Goal: Task Accomplishment & Management: Use online tool/utility

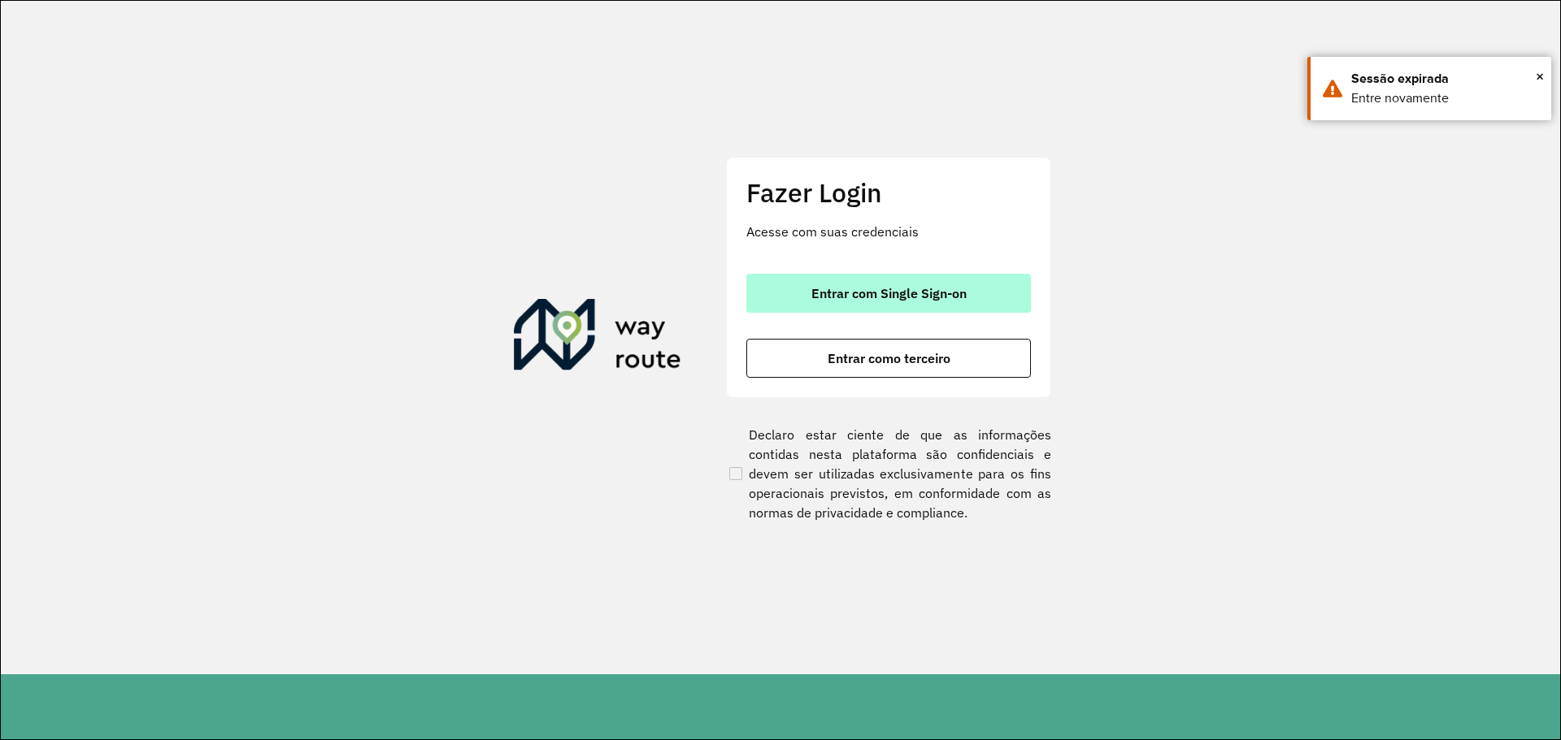
click at [931, 283] on button "Entrar com Single Sign-on" at bounding box center [888, 293] width 284 height 39
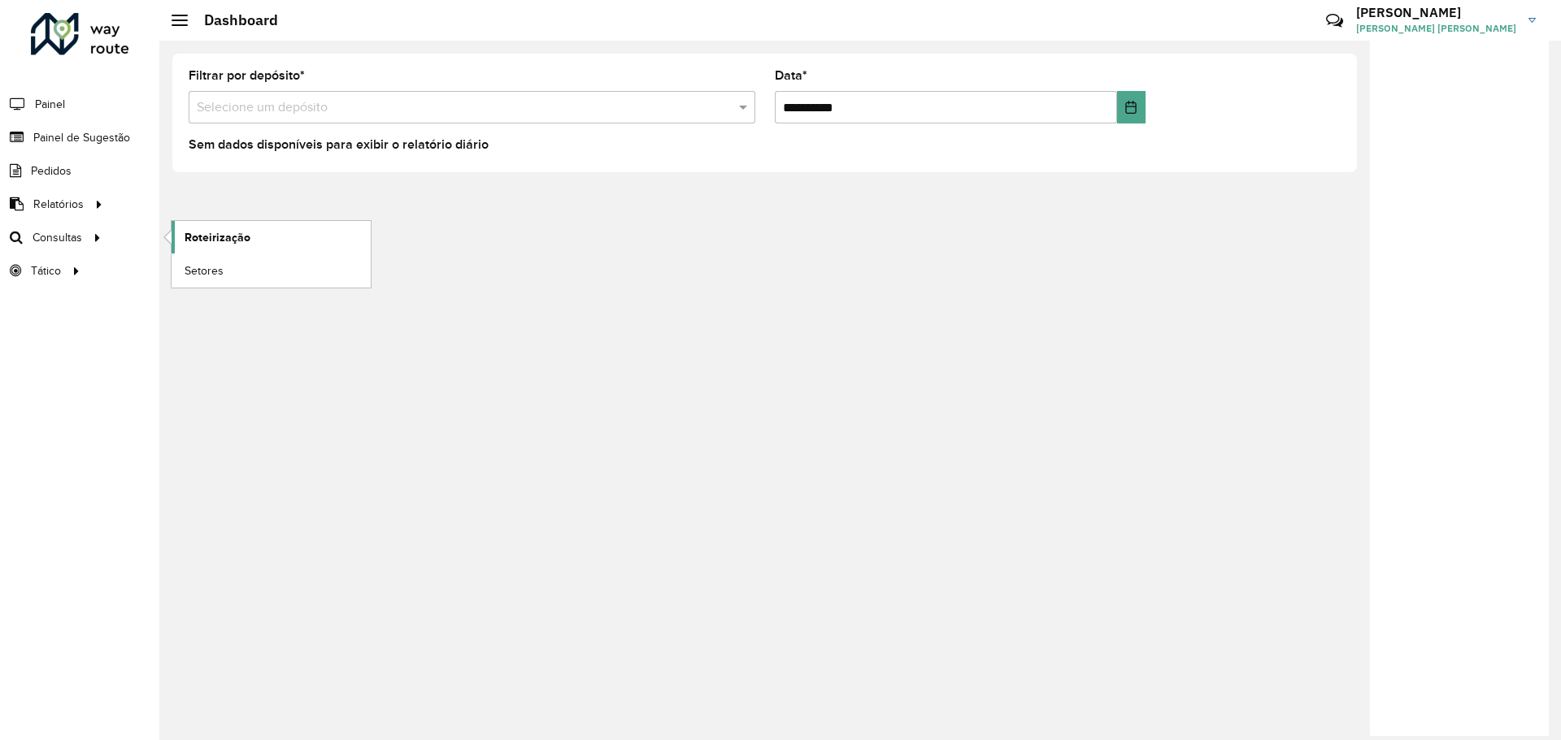
click at [211, 234] on span "Roteirização" at bounding box center [218, 237] width 66 height 17
click at [228, 241] on span "Roteirização" at bounding box center [218, 237] width 66 height 17
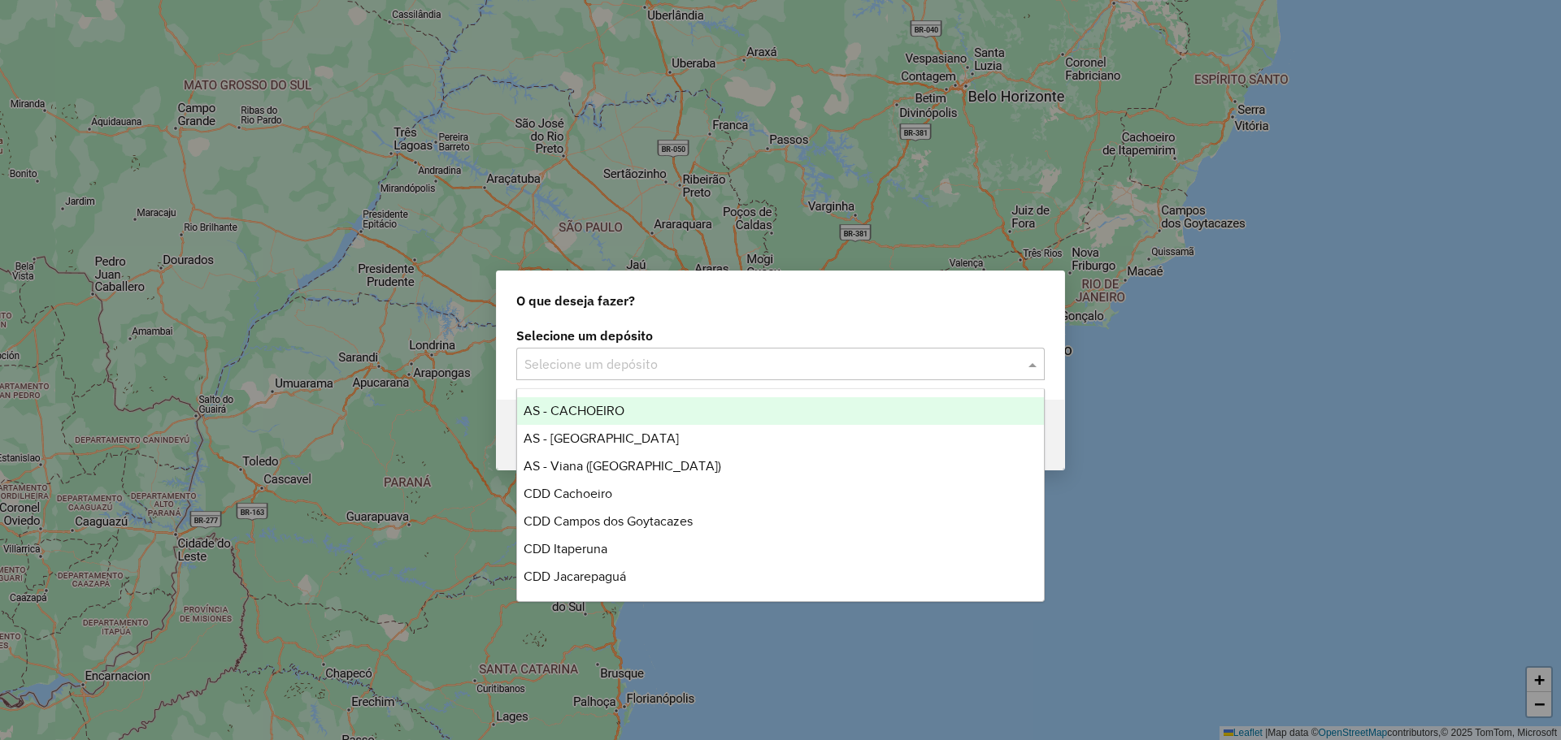
click at [965, 367] on input "text" at bounding box center [764, 365] width 480 height 20
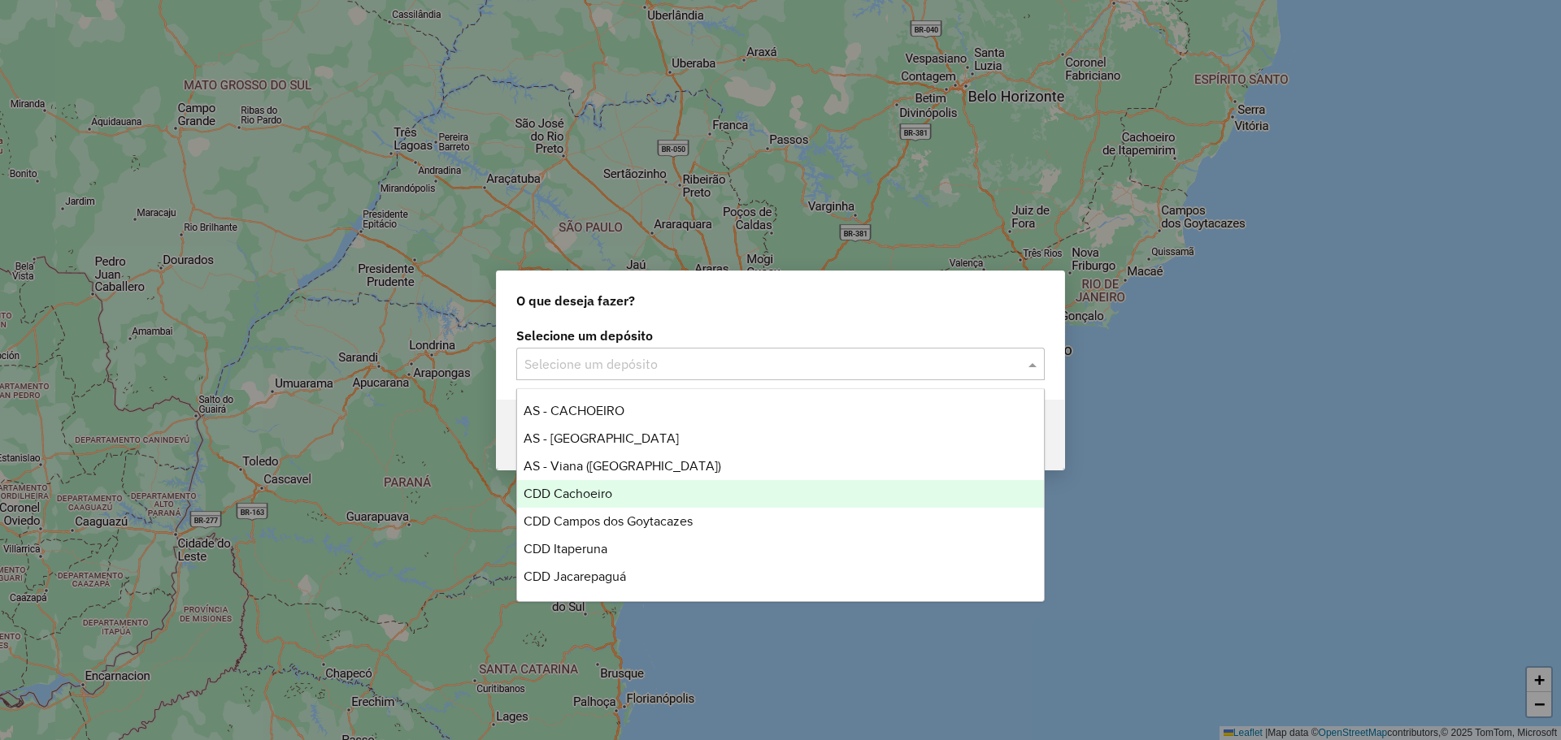
scroll to position [244, 0]
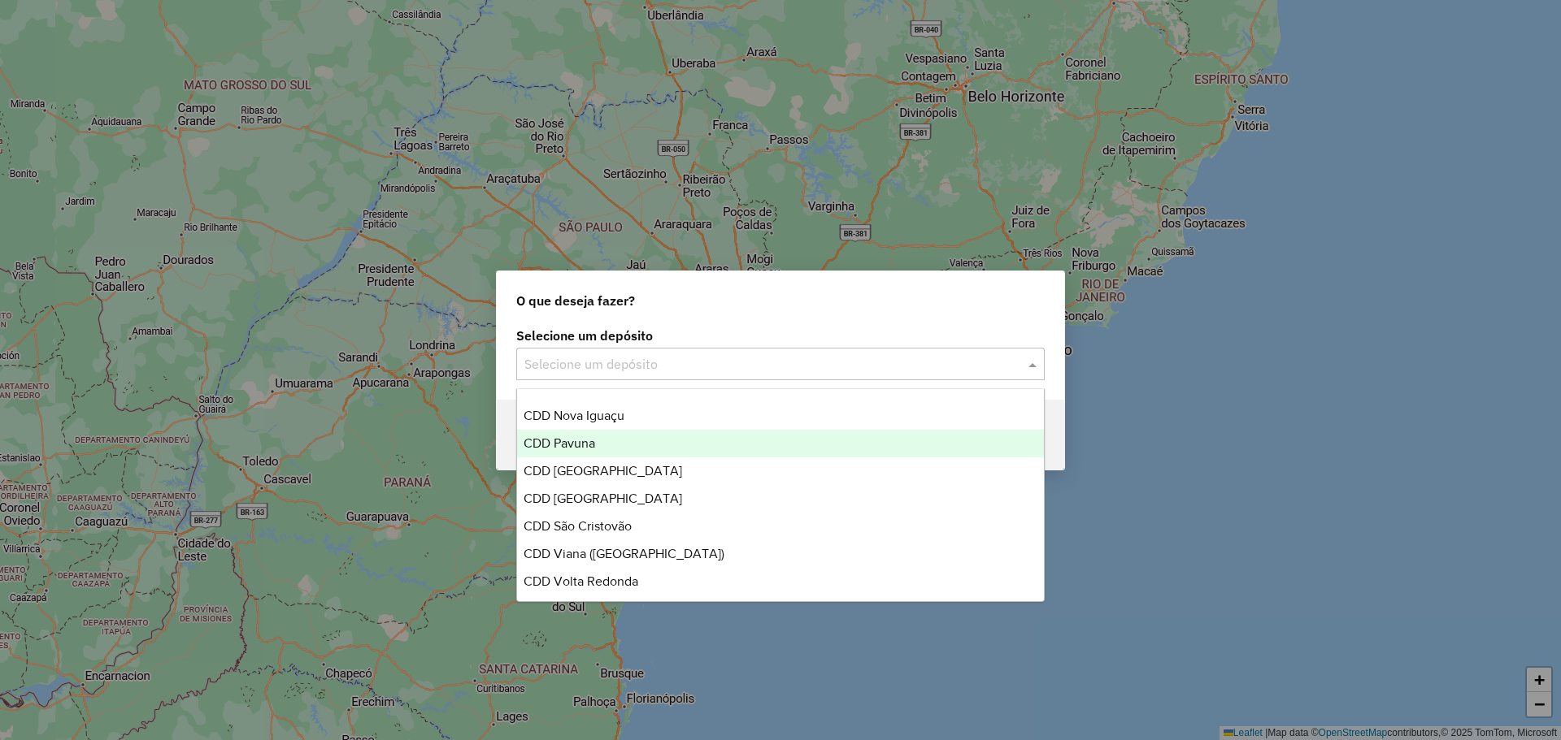
click at [652, 444] on div "CDD Pavuna" at bounding box center [780, 444] width 527 height 28
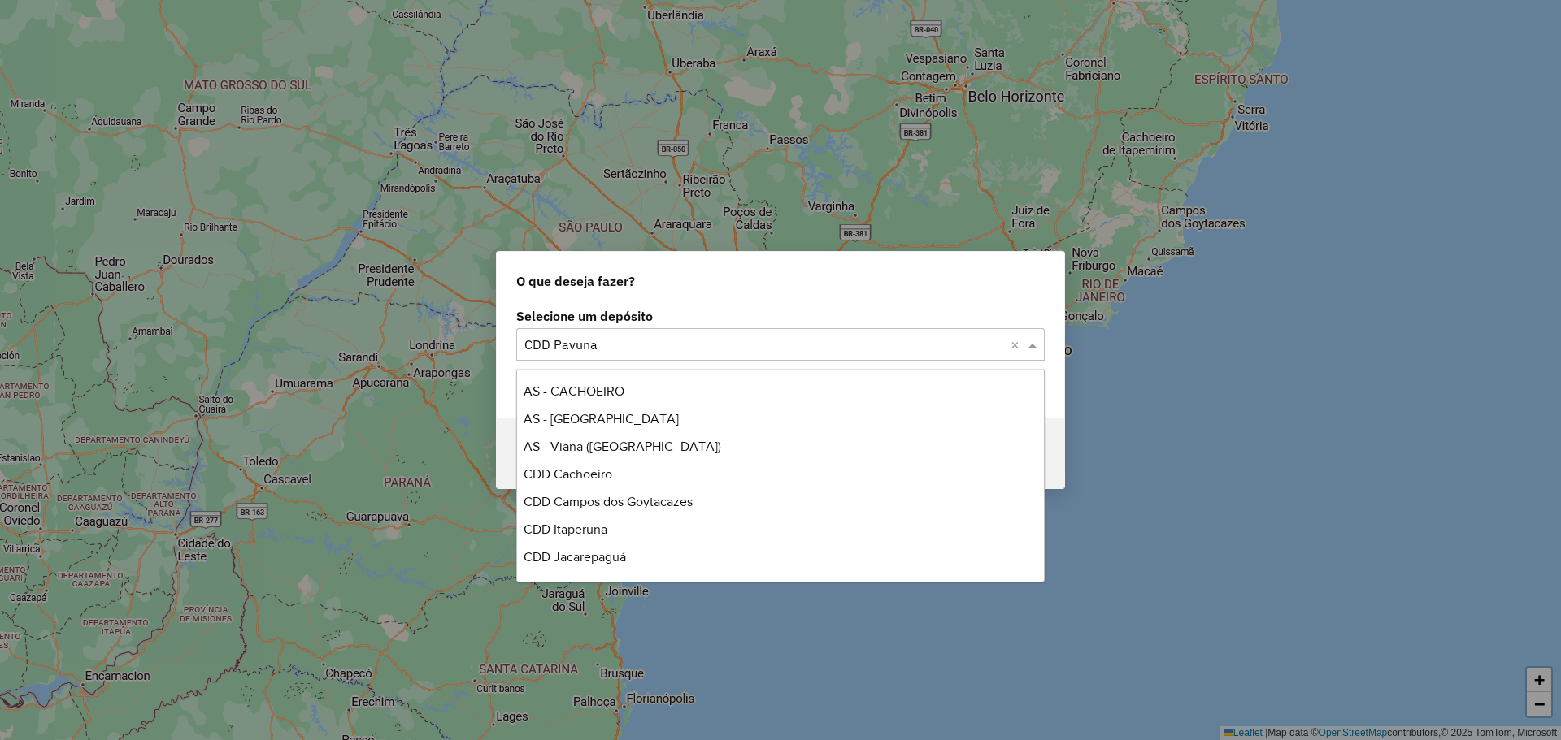
click at [1037, 344] on span at bounding box center [1034, 345] width 20 height 20
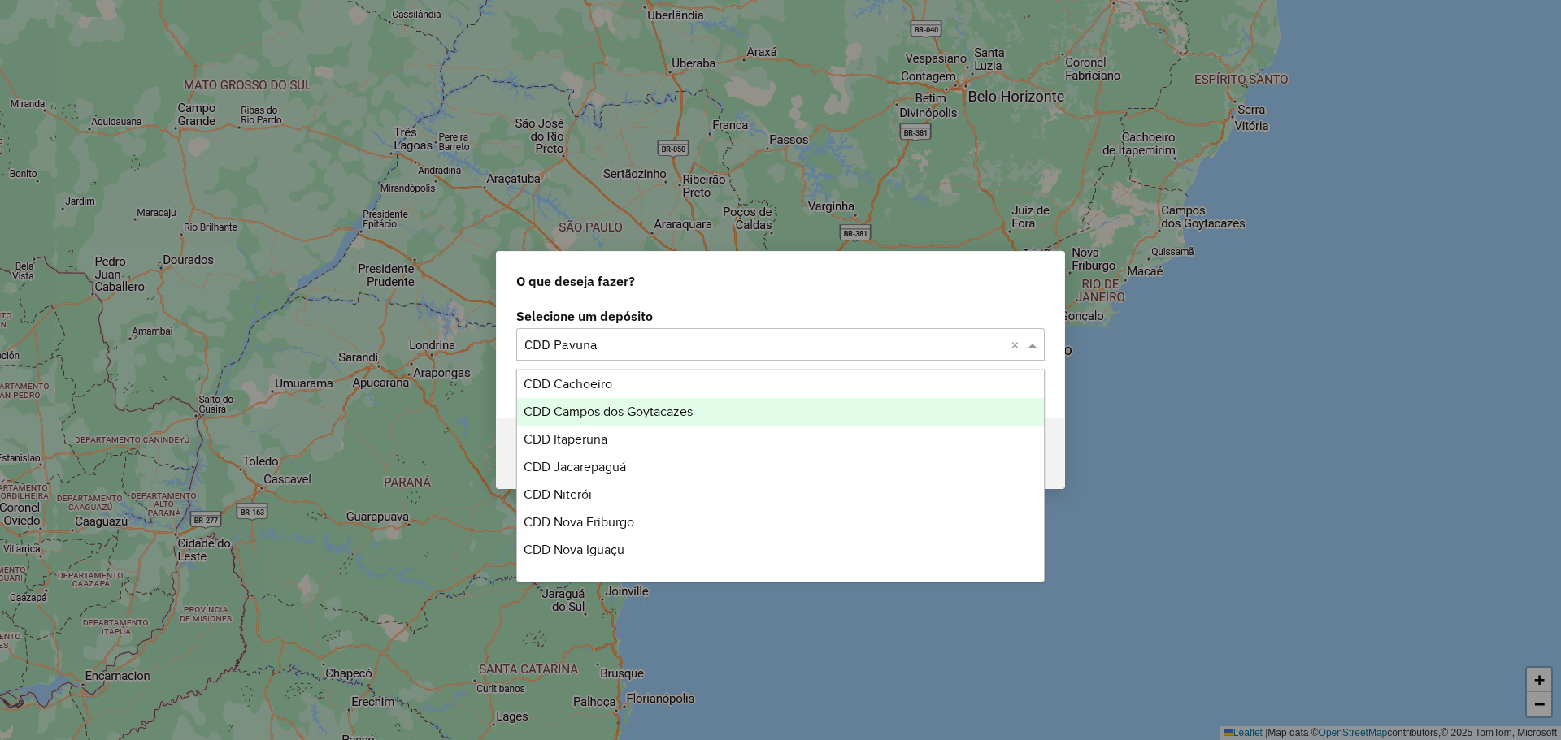
scroll to position [114, 0]
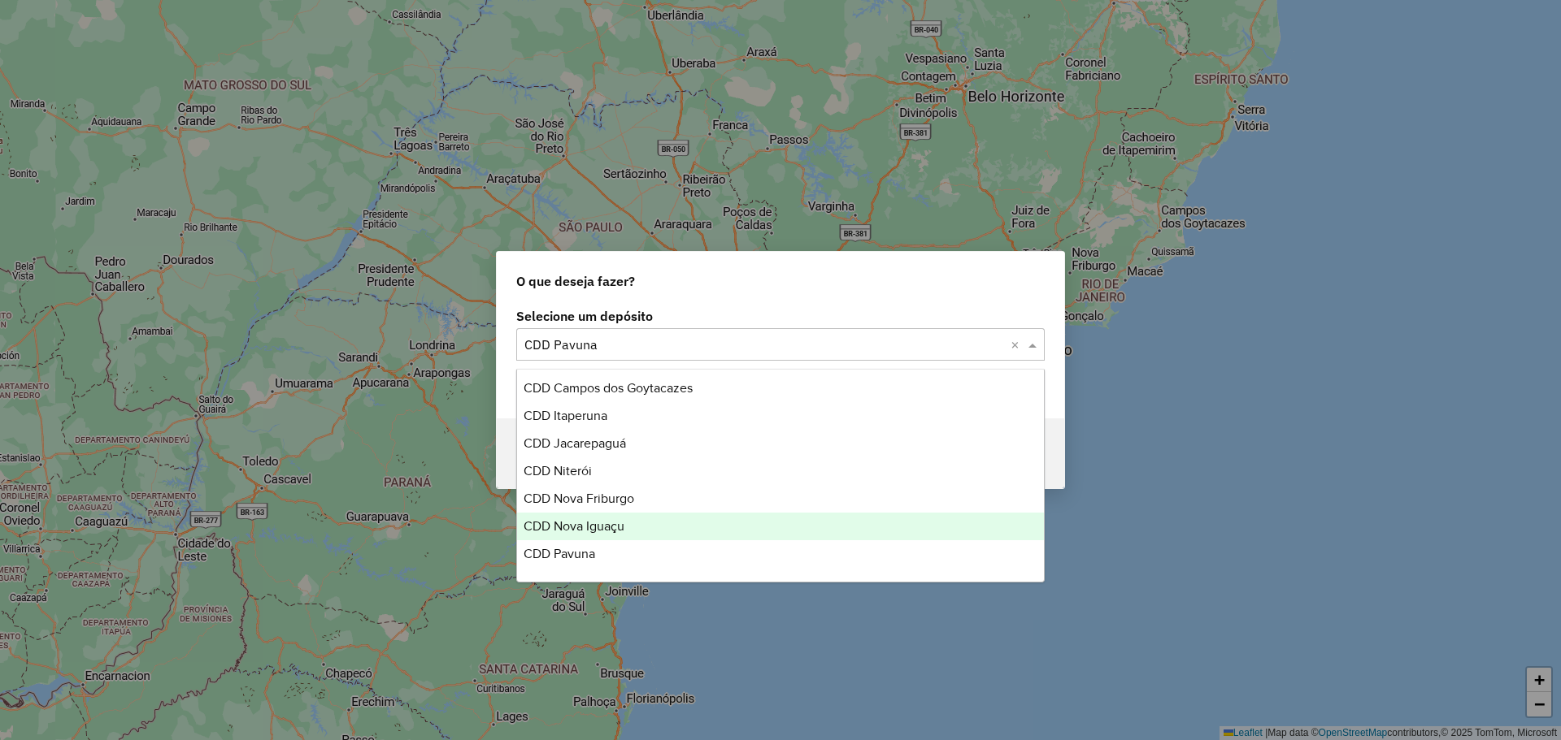
click at [647, 519] on div "CDD Nova Iguaçu" at bounding box center [780, 527] width 527 height 28
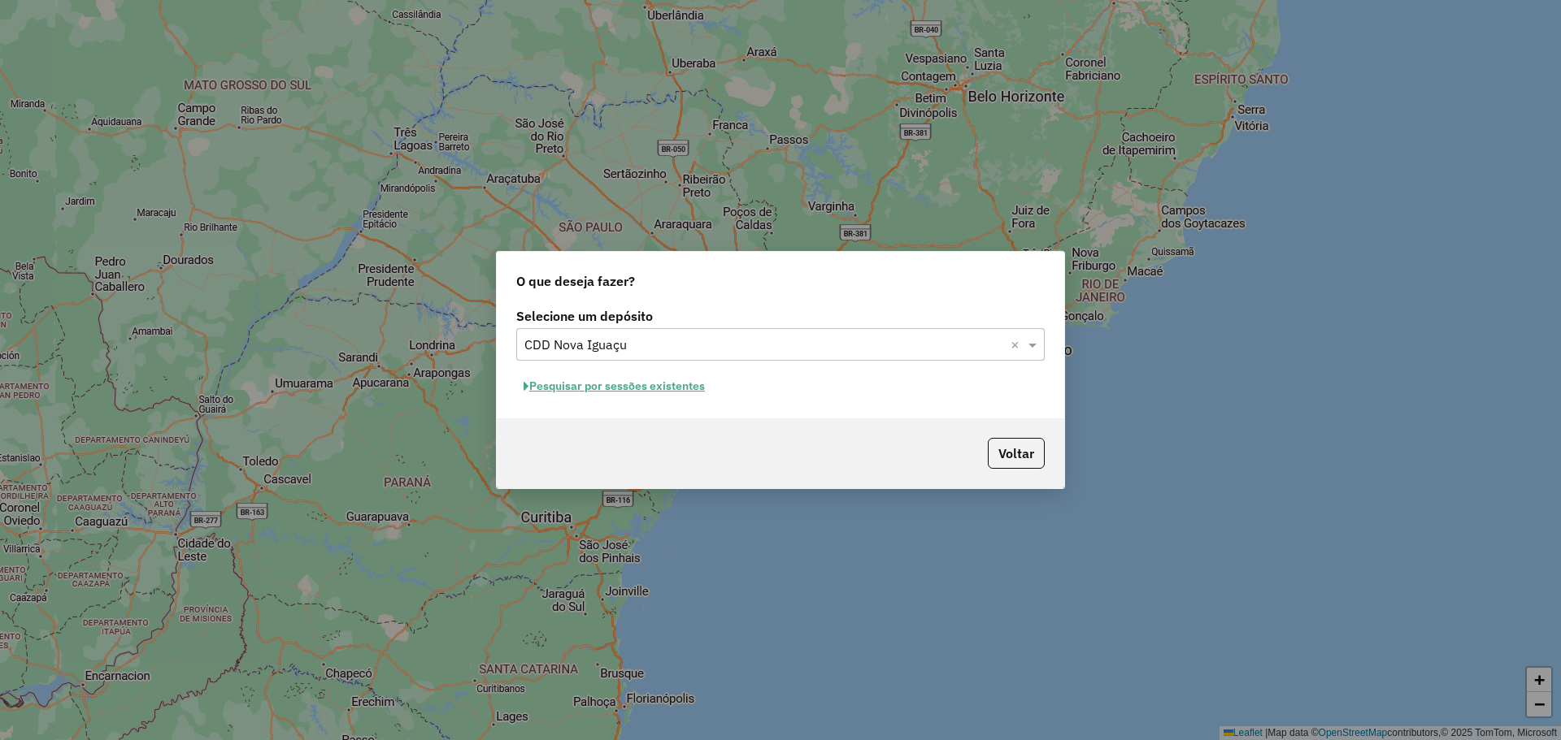
click at [941, 305] on div "Selecione um depósito Selecione um depósito × CDD Nova Iguaçu × Pesquisar por s…" at bounding box center [780, 361] width 567 height 115
click at [669, 389] on button "Pesquisar por sessões existentes" at bounding box center [614, 386] width 196 height 25
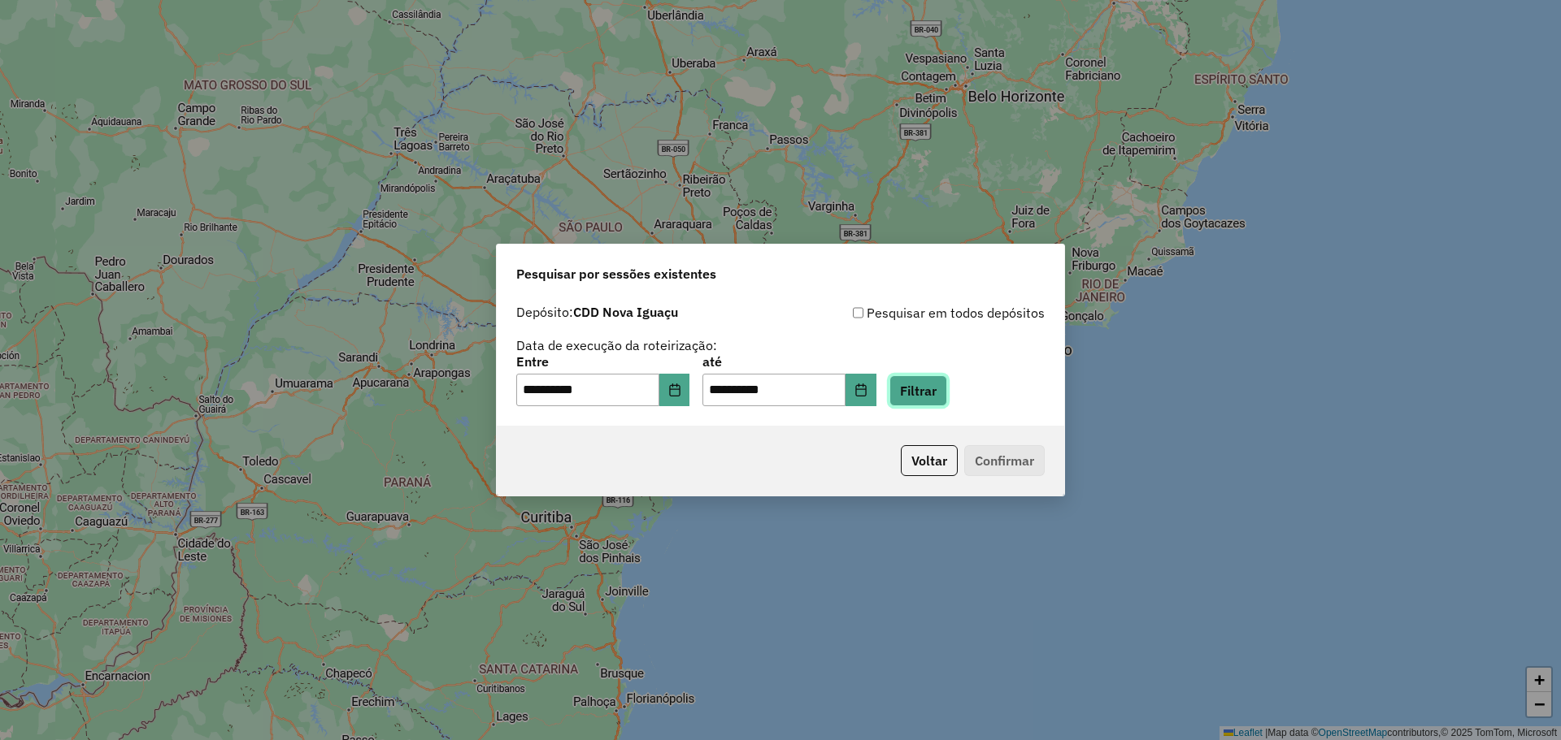
click at [947, 389] on button "Filtrar" at bounding box center [918, 391] width 58 height 31
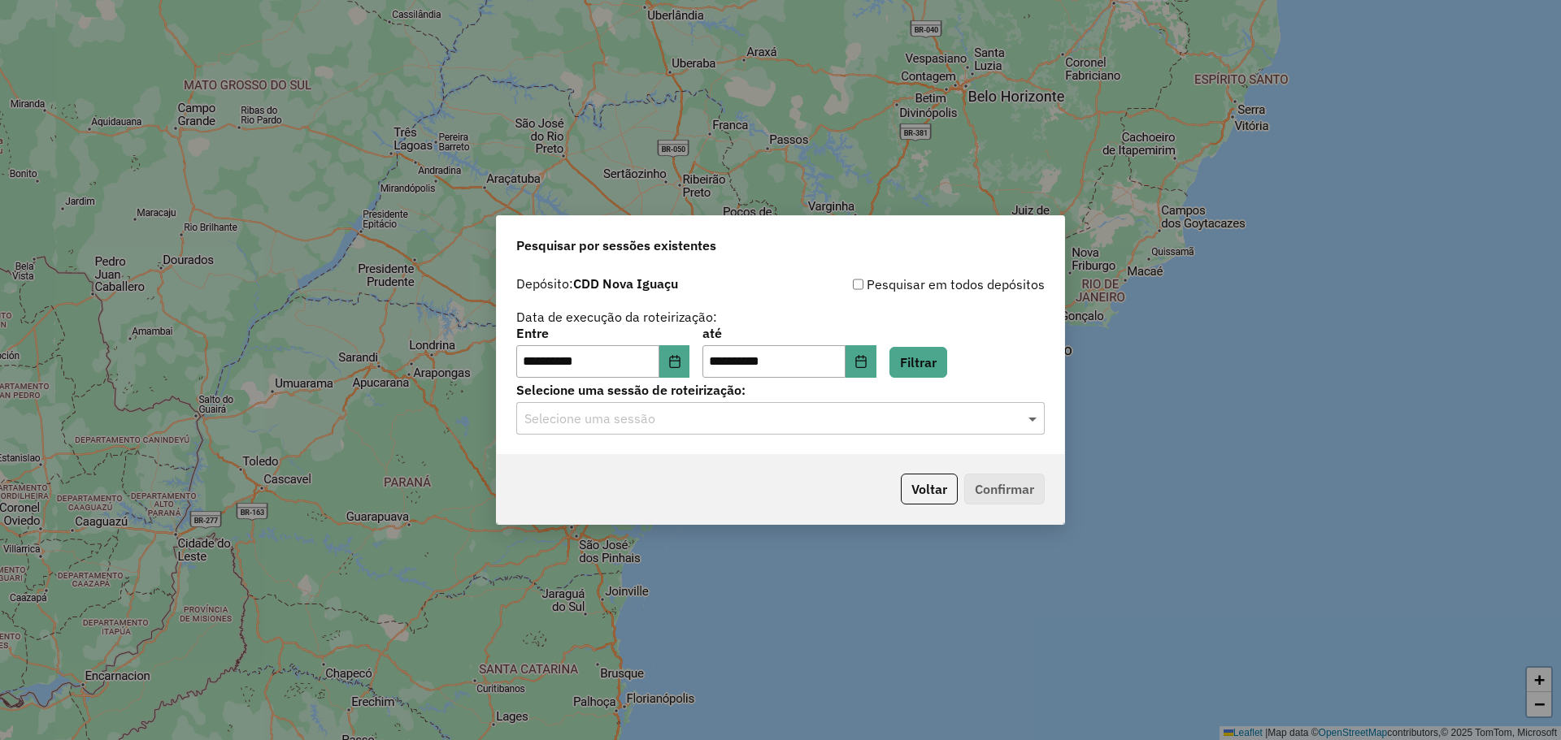
click at [1024, 409] on span at bounding box center [1034, 419] width 20 height 20
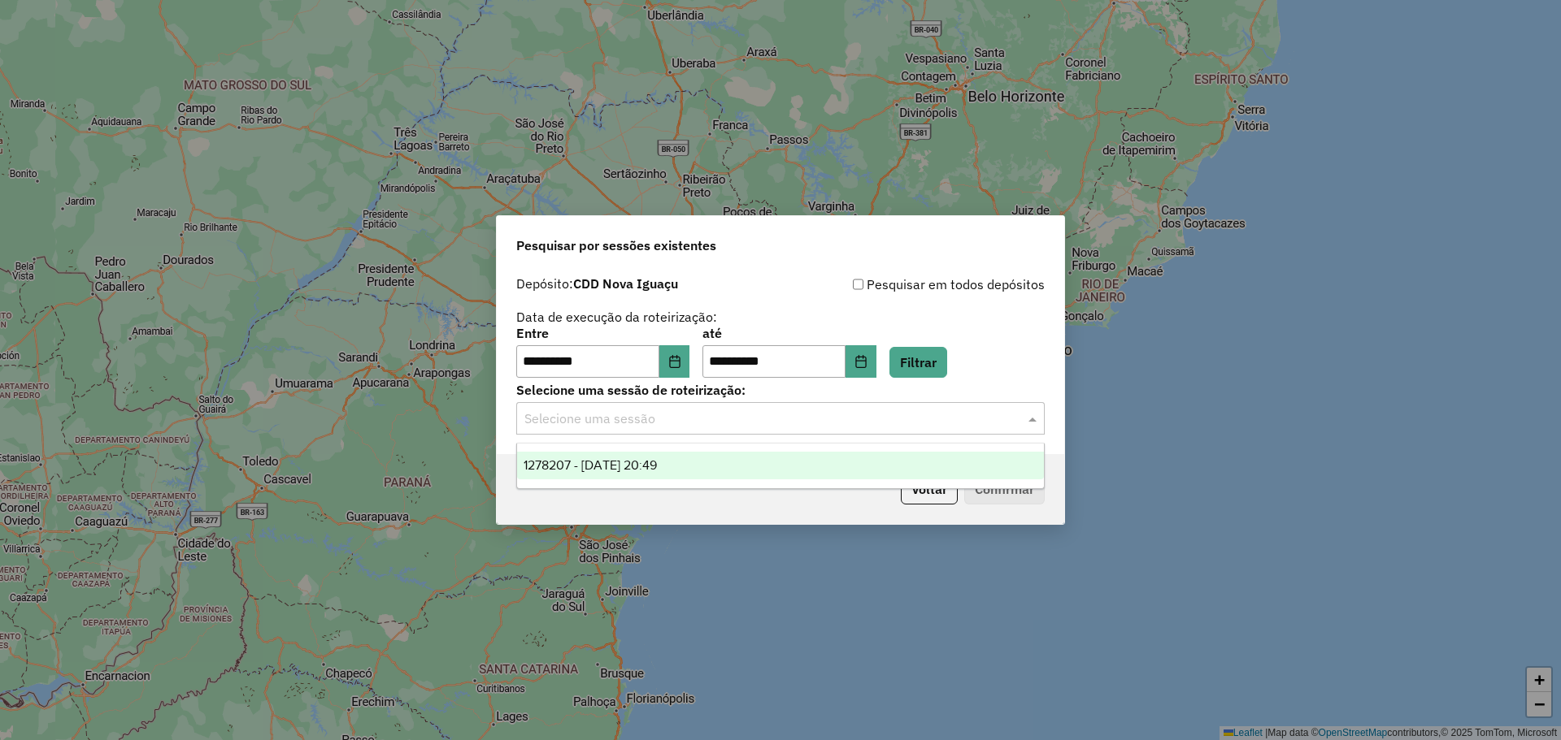
click at [792, 452] on div "1278207 - 18/09/2025 20:49" at bounding box center [780, 466] width 527 height 28
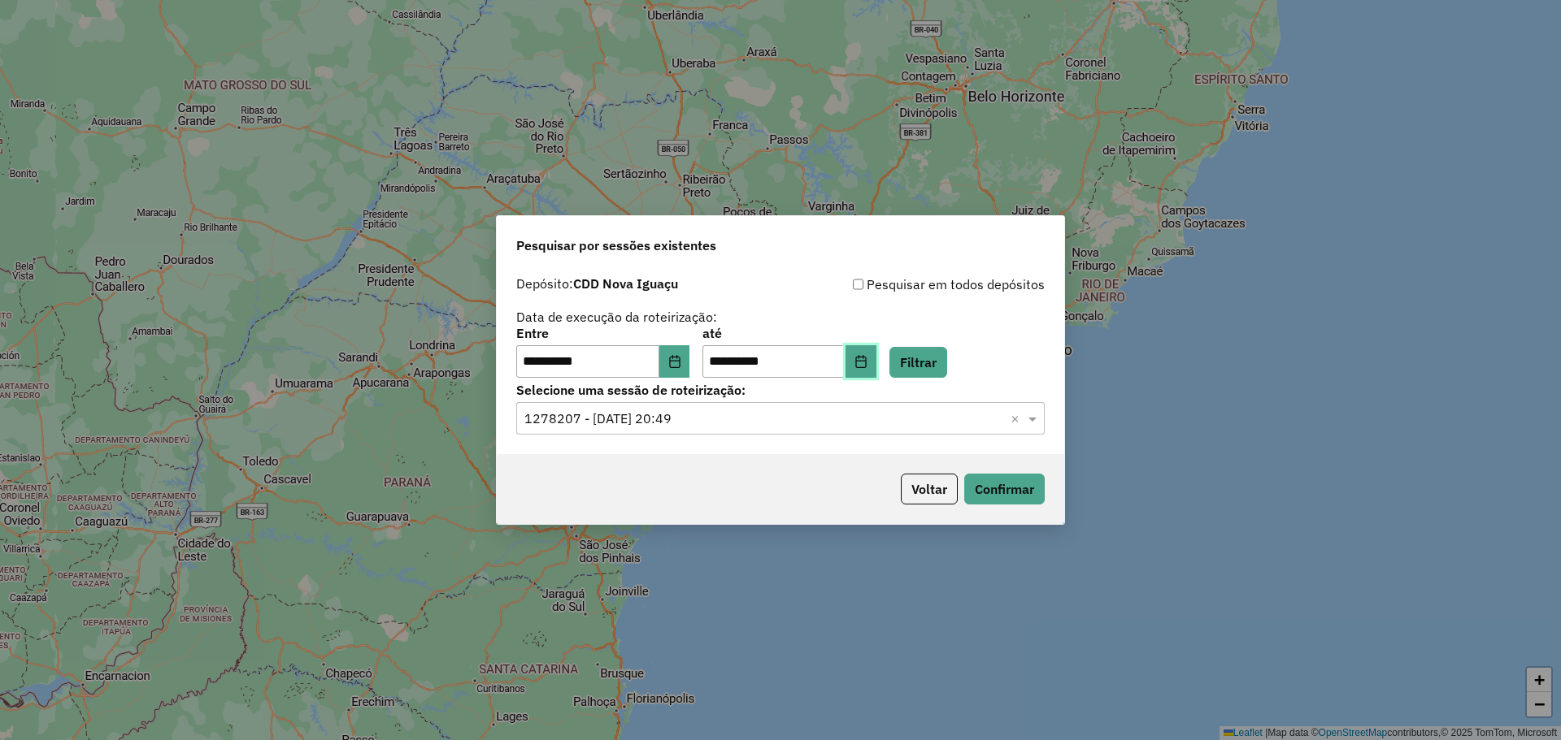
click at [867, 363] on icon "Choose Date" at bounding box center [860, 361] width 13 height 13
click at [923, 297] on div "**********" at bounding box center [780, 326] width 528 height 103
click at [1001, 482] on button "Confirmar" at bounding box center [1004, 489] width 80 height 31
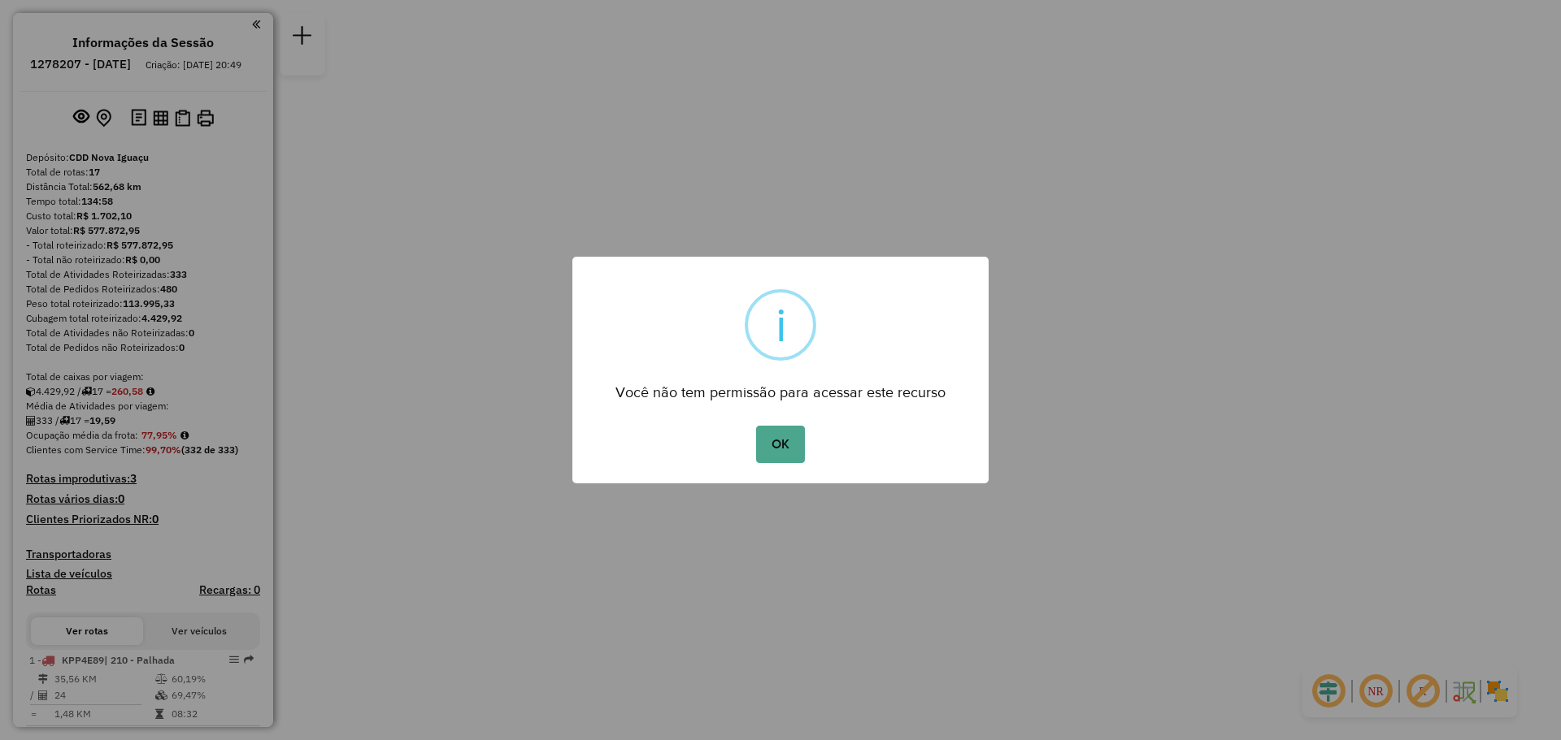
click at [781, 446] on button "OK" at bounding box center [780, 444] width 48 height 37
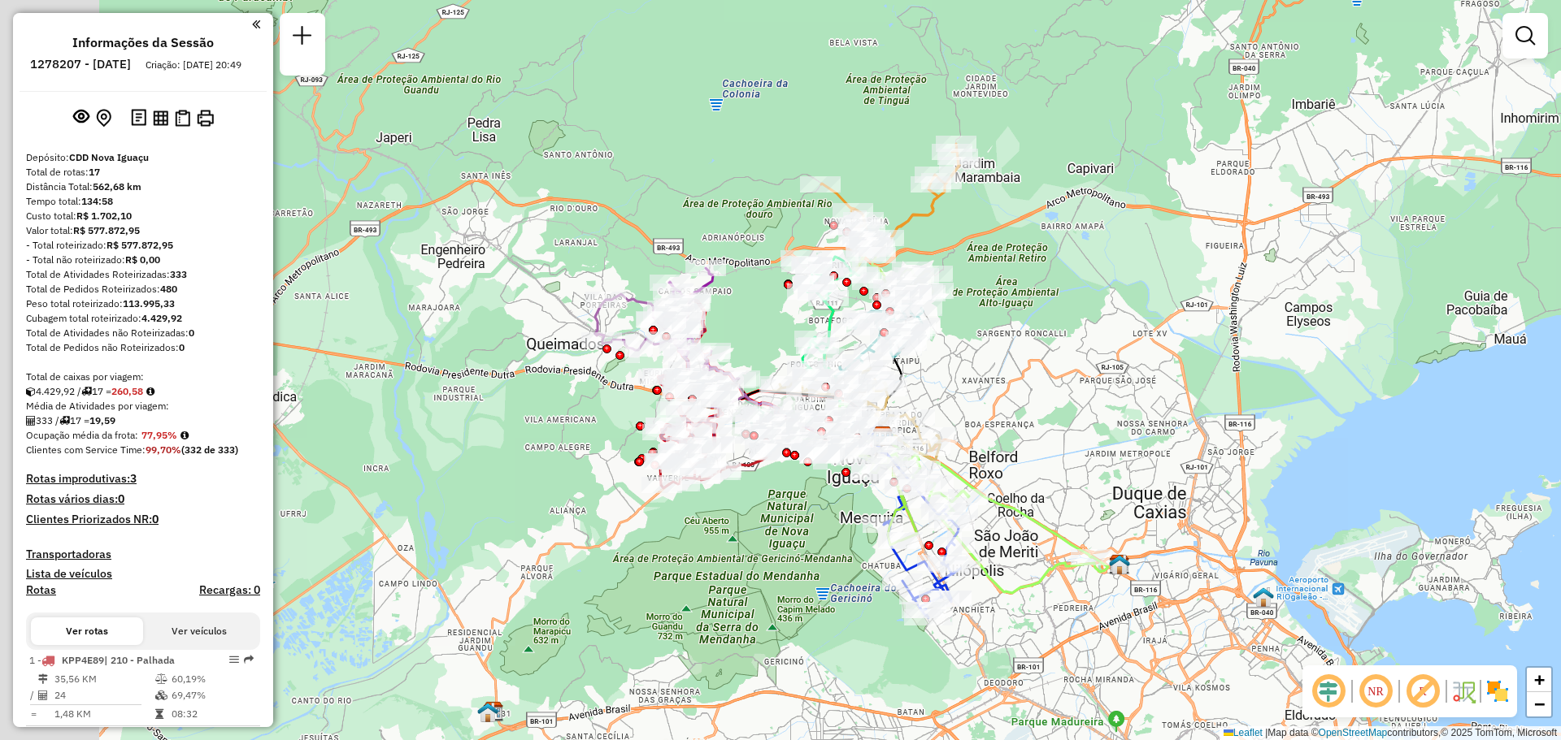
drag, startPoint x: 810, startPoint y: 366, endPoint x: 1028, endPoint y: 295, distance: 229.8
click at [1024, 282] on div "Janela de atendimento Grade de atendimento Capacidade Transportadoras Veículos …" at bounding box center [780, 370] width 1561 height 740
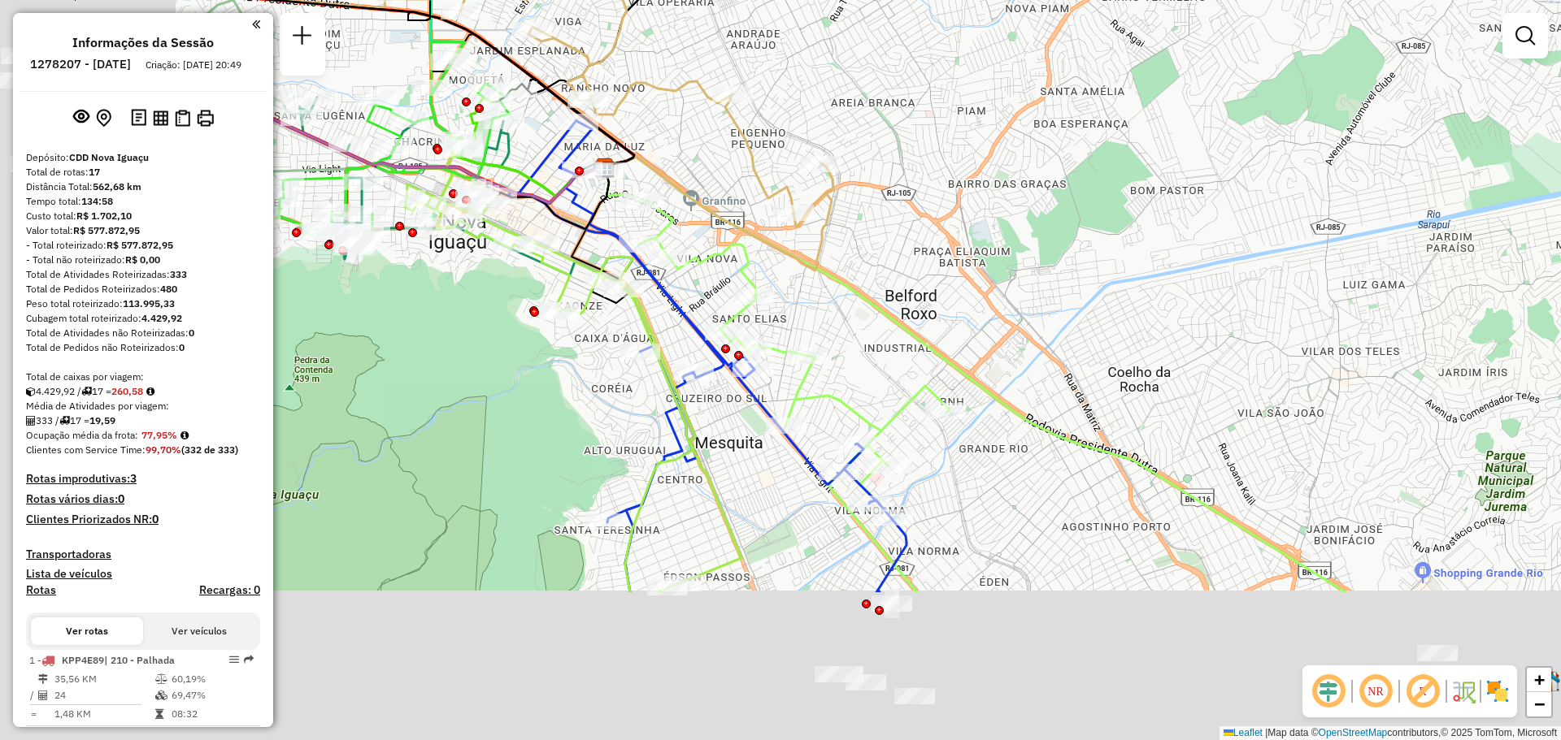
drag, startPoint x: 871, startPoint y: 434, endPoint x: 1111, endPoint y: 196, distance: 338.5
click at [1111, 196] on div "Janela de atendimento Grade de atendimento Capacidade Transportadoras Veículos …" at bounding box center [780, 370] width 1561 height 740
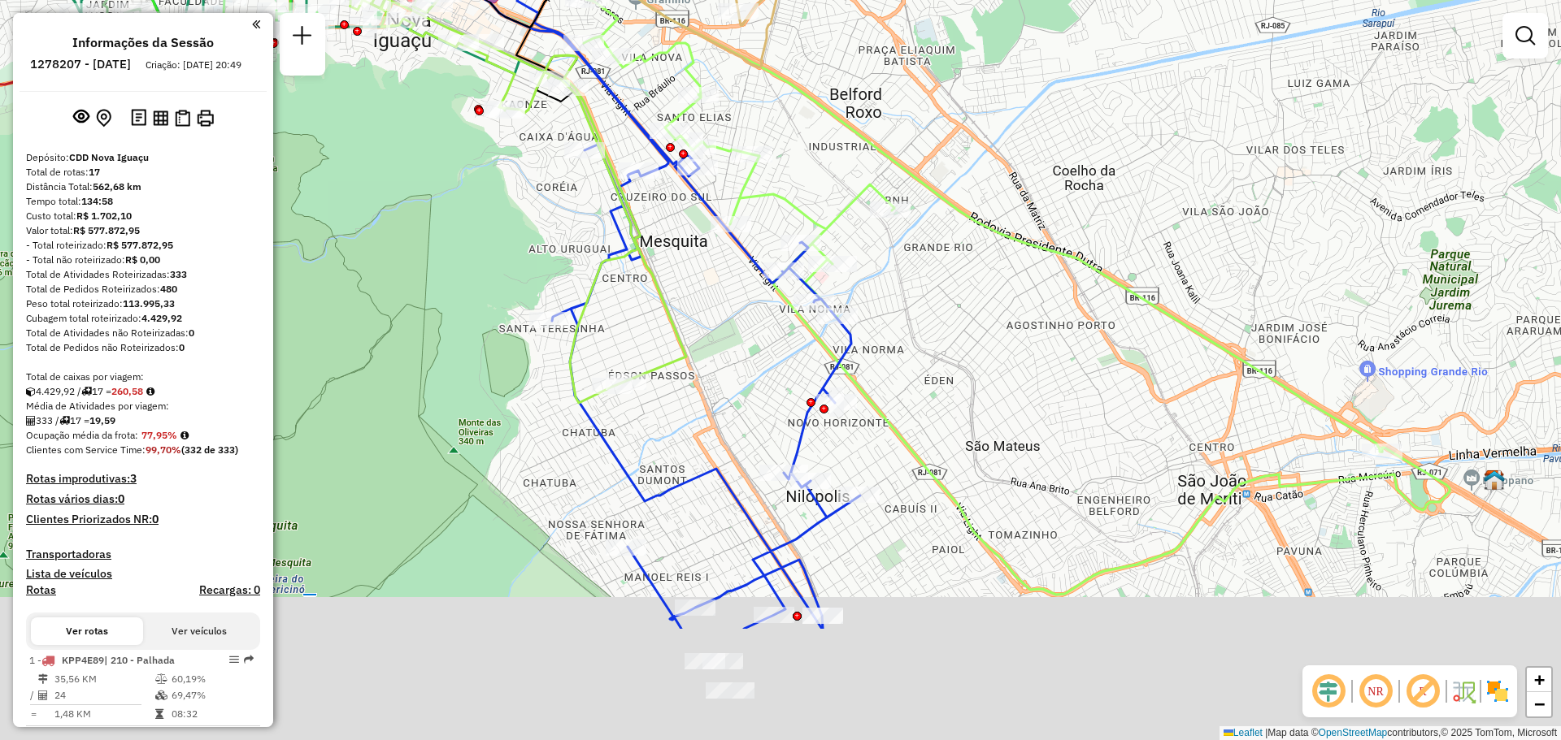
drag, startPoint x: 977, startPoint y: 471, endPoint x: 912, endPoint y: 286, distance: 196.4
click at [912, 286] on div "Janela de atendimento Grade de atendimento Capacidade Transportadoras Veículos …" at bounding box center [780, 370] width 1561 height 740
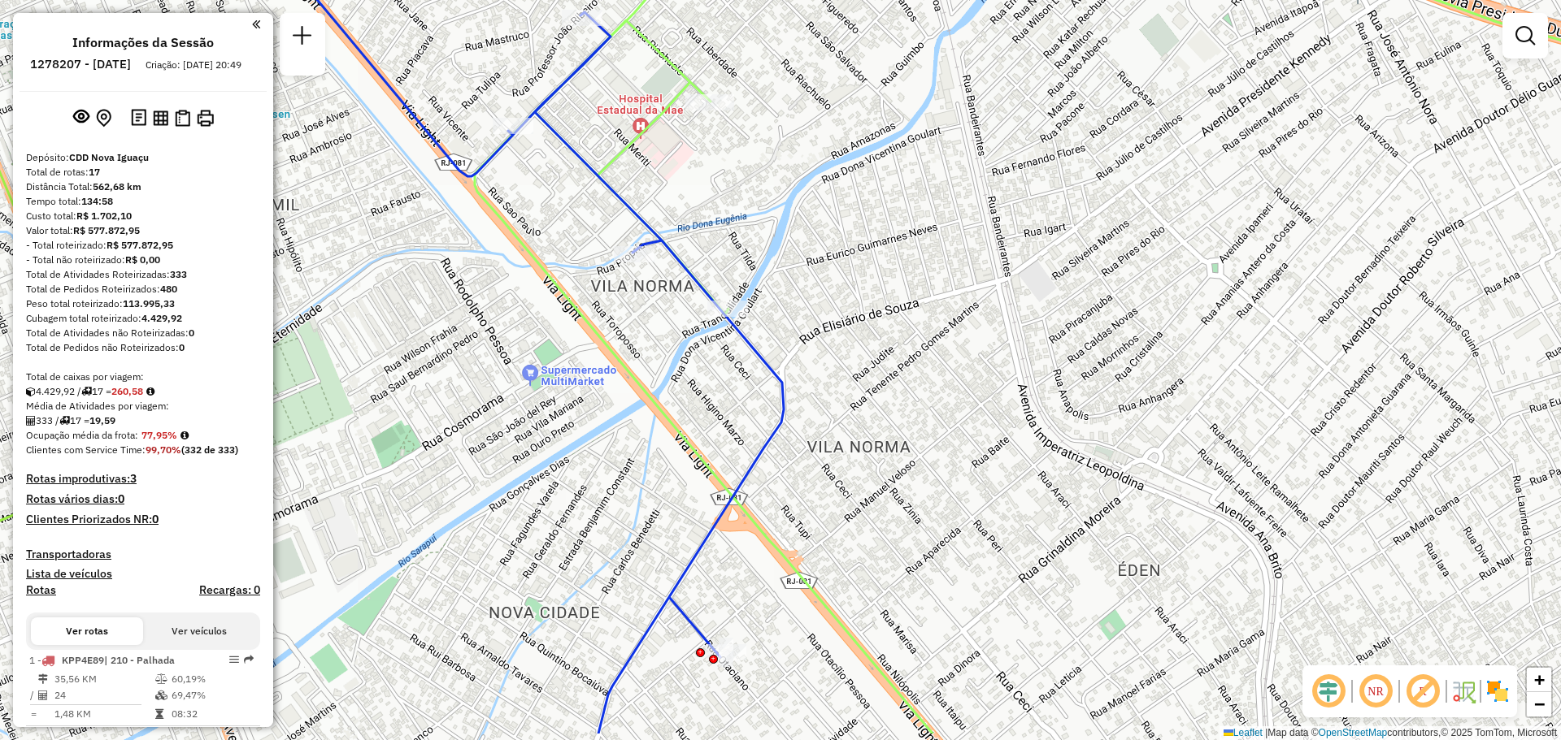
drag, startPoint x: 775, startPoint y: 326, endPoint x: 849, endPoint y: 243, distance: 111.1
click at [849, 243] on div "Janela de atendimento Grade de atendimento Capacidade Transportadoras Veículos …" at bounding box center [780, 370] width 1561 height 740
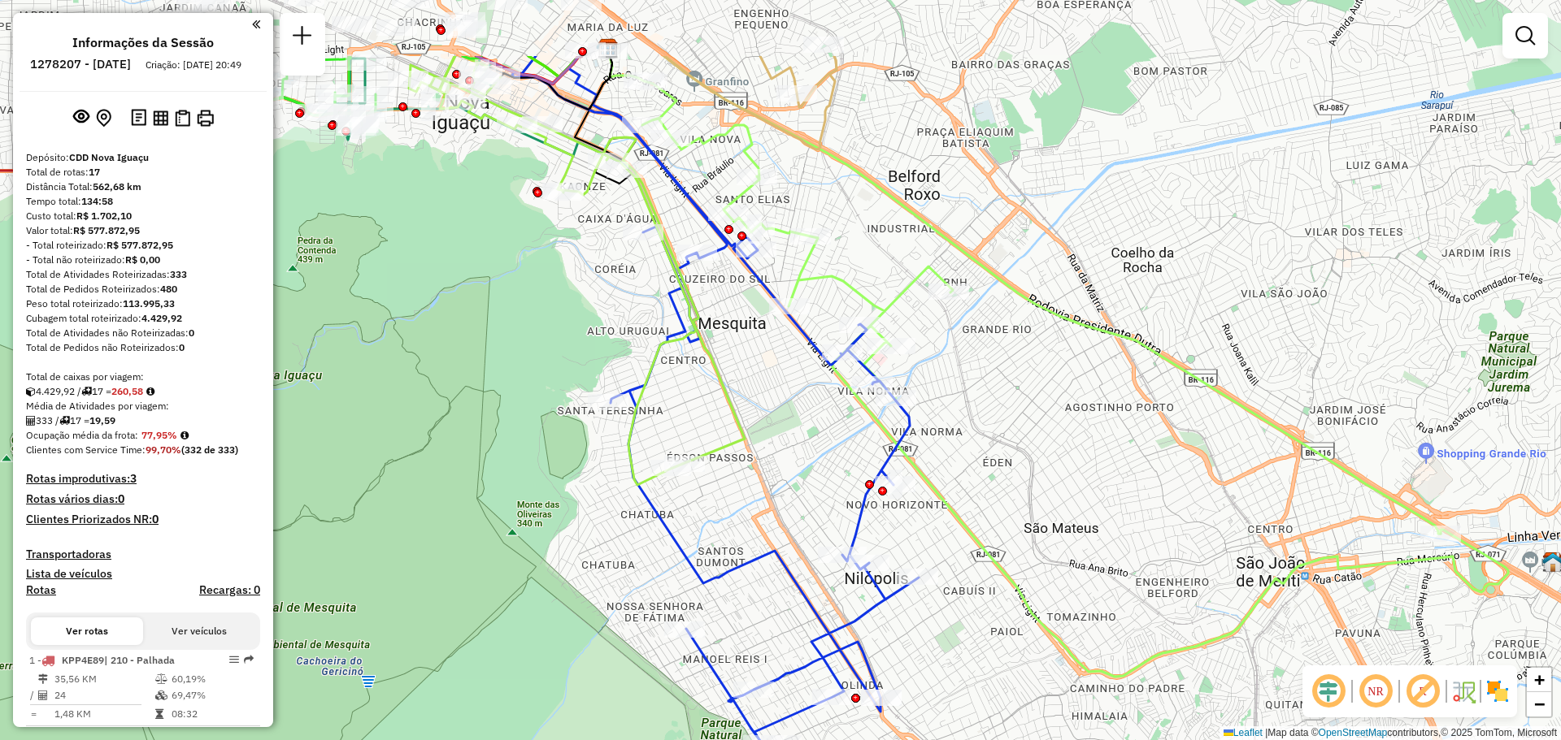
drag, startPoint x: 813, startPoint y: 142, endPoint x: 895, endPoint y: 274, distance: 155.2
click at [895, 274] on div "Janela de atendimento Grade de atendimento Capacidade Transportadoras Veículos …" at bounding box center [780, 370] width 1561 height 740
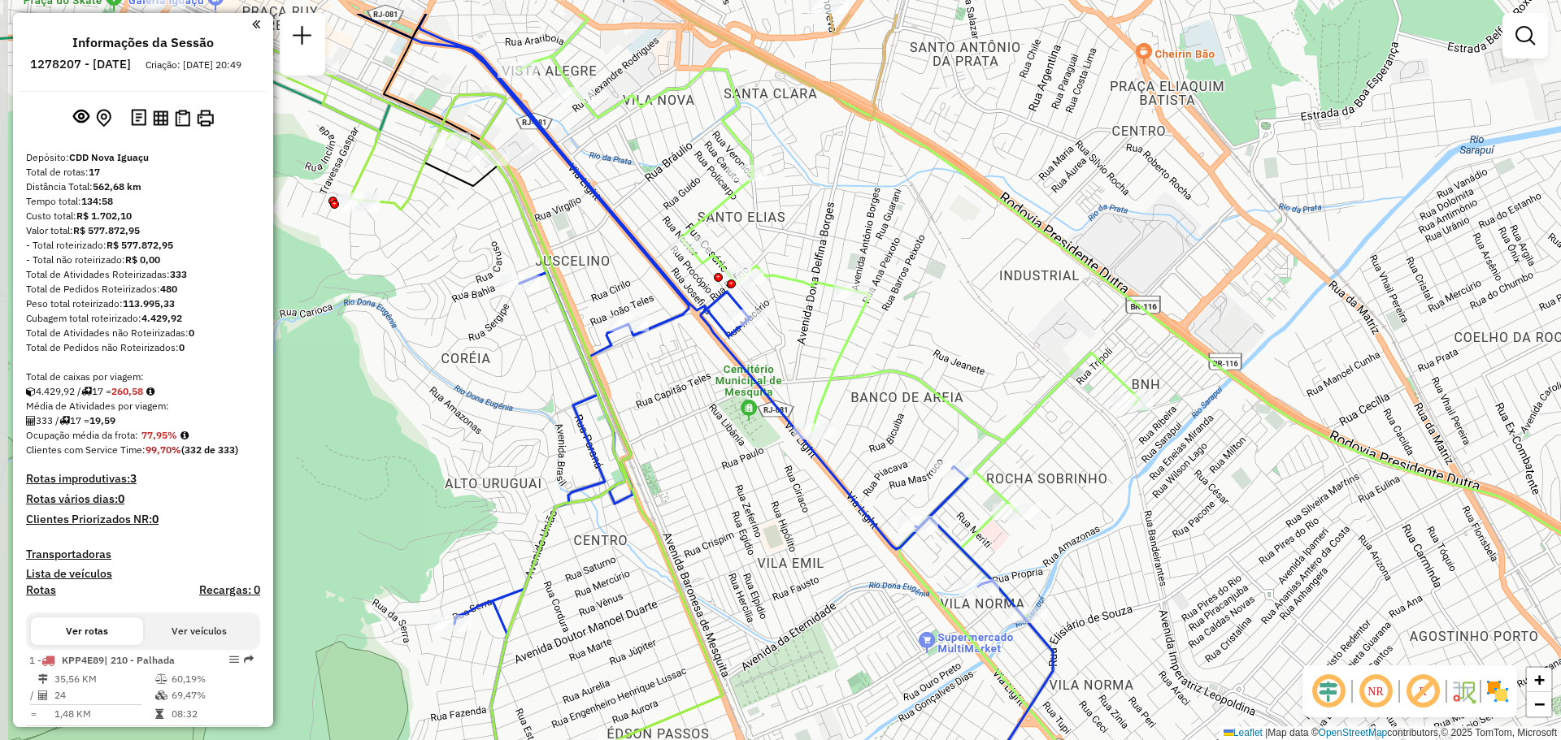
drag, startPoint x: 864, startPoint y: 228, endPoint x: 949, endPoint y: 315, distance: 121.9
click at [949, 315] on div "Janela de atendimento Grade de atendimento Capacidade Transportadoras Veículos …" at bounding box center [780, 370] width 1561 height 740
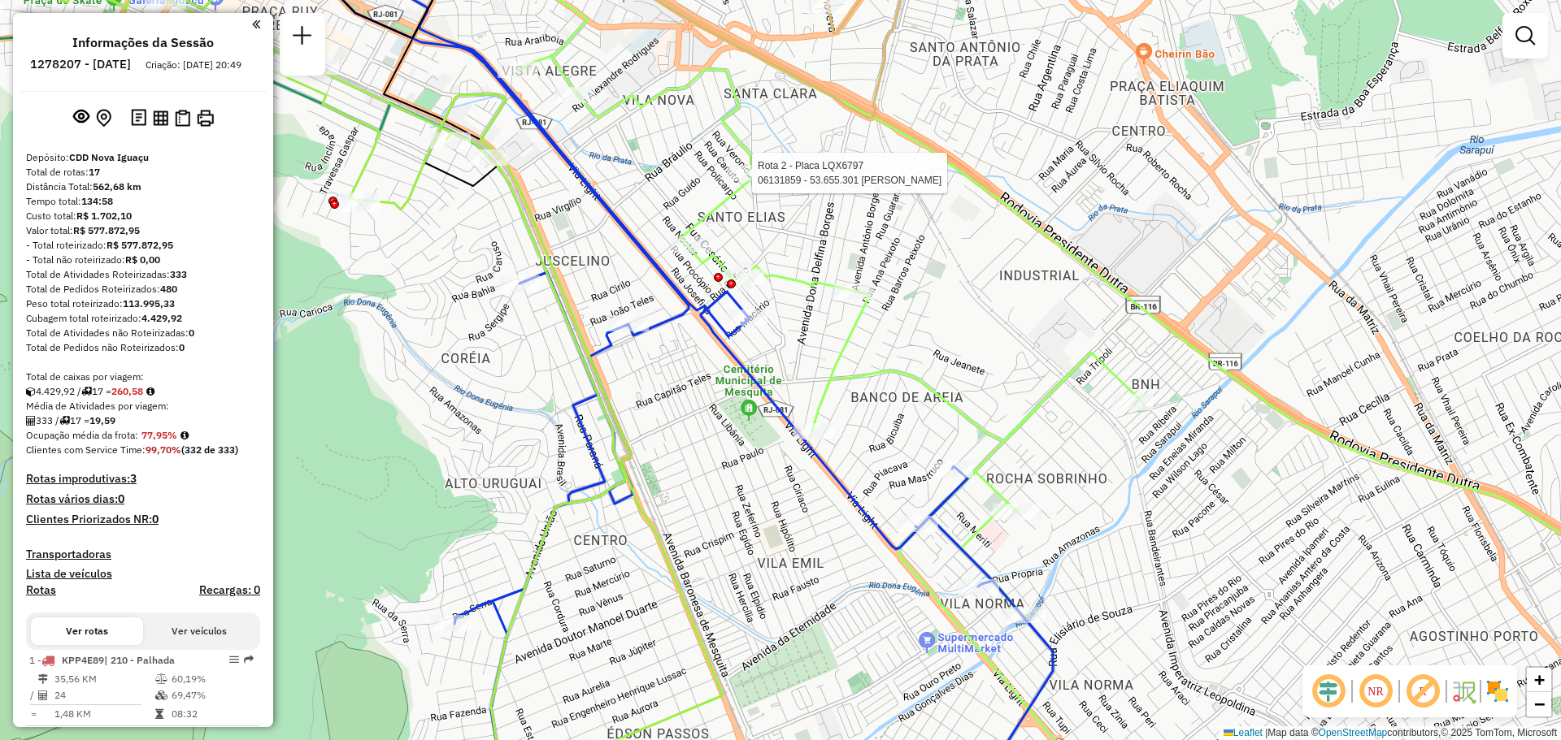
select select "**********"
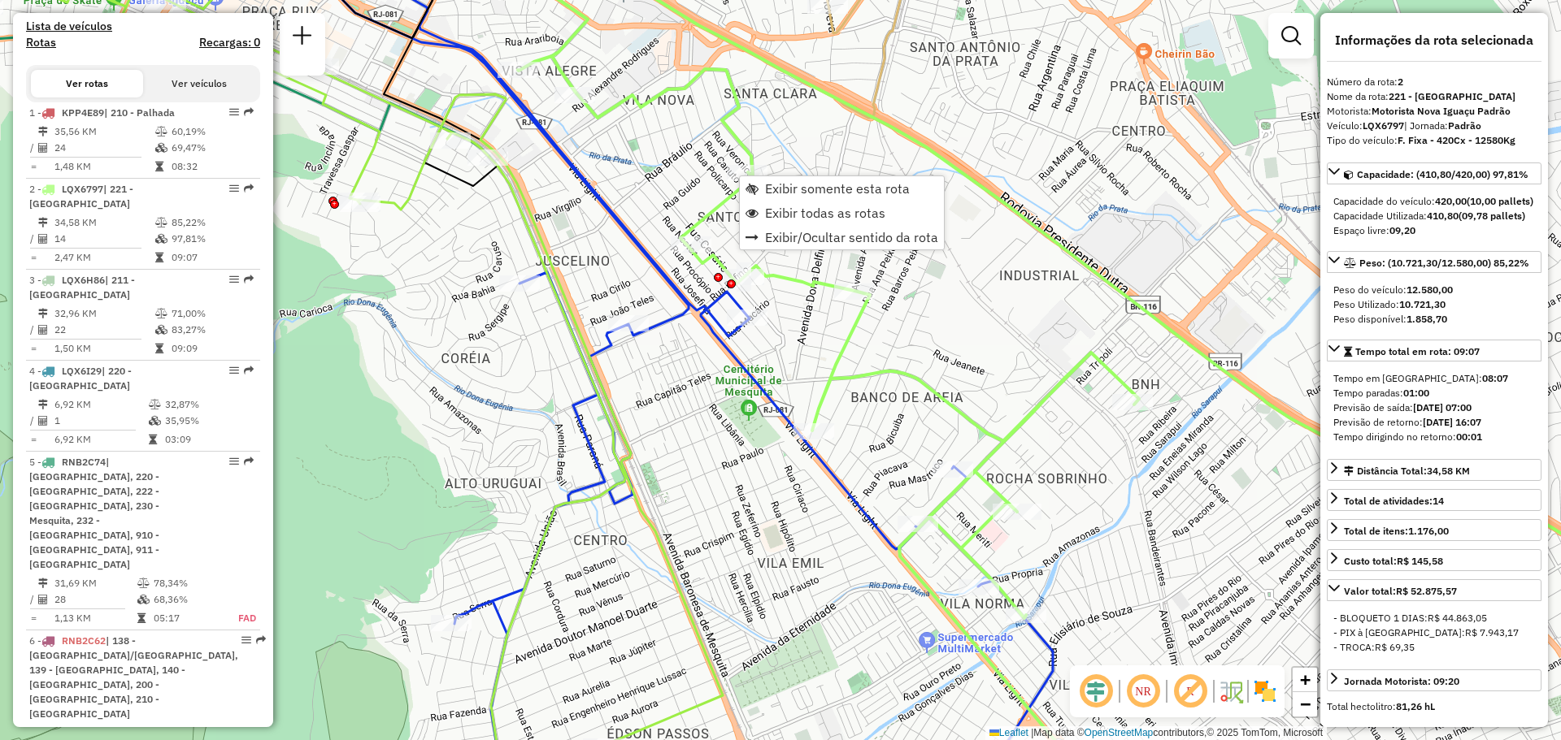
scroll to position [728, 0]
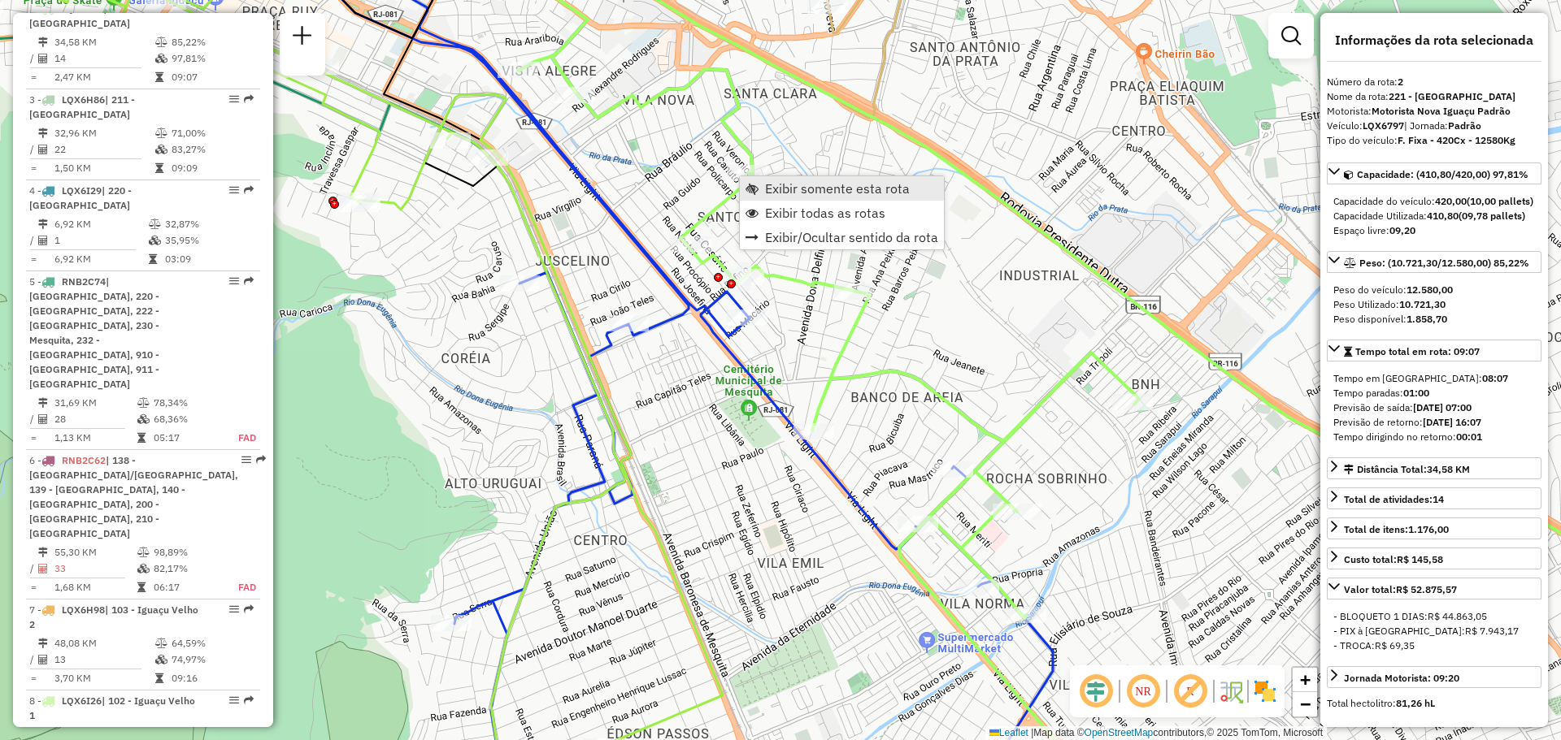
click at [802, 187] on span "Exibir somente esta rota" at bounding box center [837, 188] width 145 height 13
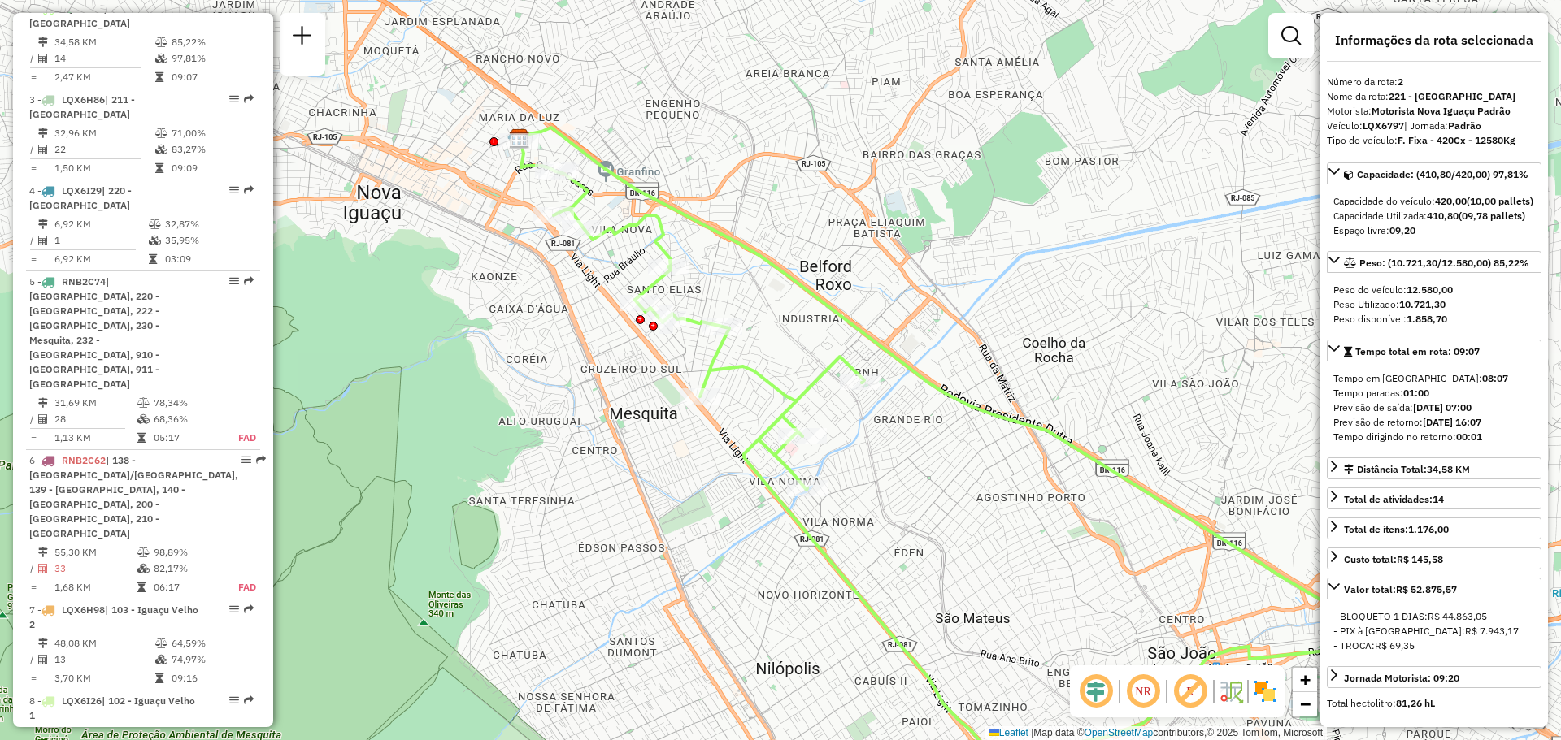
drag, startPoint x: 739, startPoint y: 220, endPoint x: 927, endPoint y: 297, distance: 203.8
click at [927, 297] on div "Janela de atendimento Grade de atendimento Capacidade Transportadoras Veículos …" at bounding box center [780, 370] width 1561 height 740
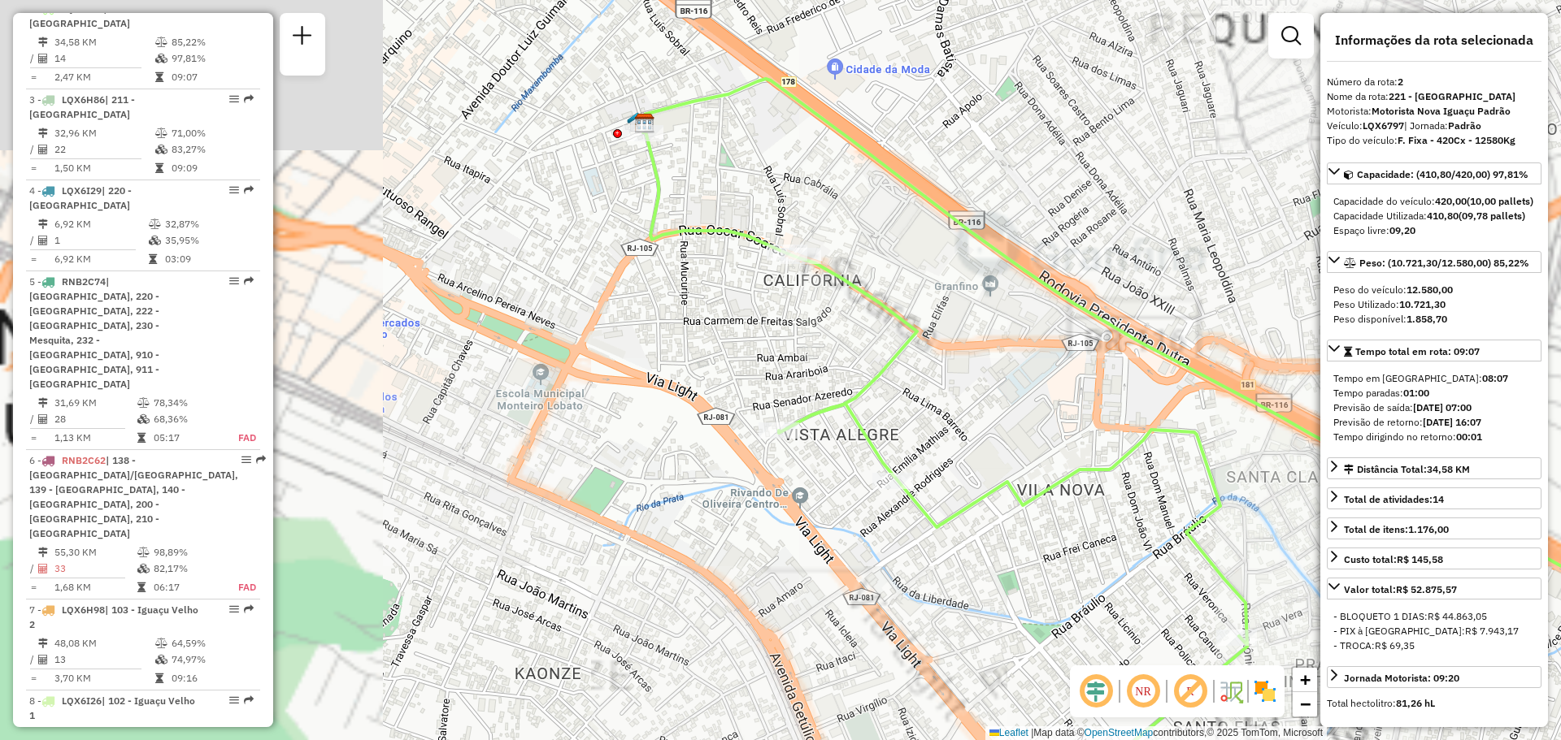
drag, startPoint x: 662, startPoint y: 190, endPoint x: 1025, endPoint y: 232, distance: 364.9
click at [1025, 232] on div "Janela de atendimento Grade de atendimento Capacidade Transportadoras Veículos …" at bounding box center [780, 370] width 1561 height 740
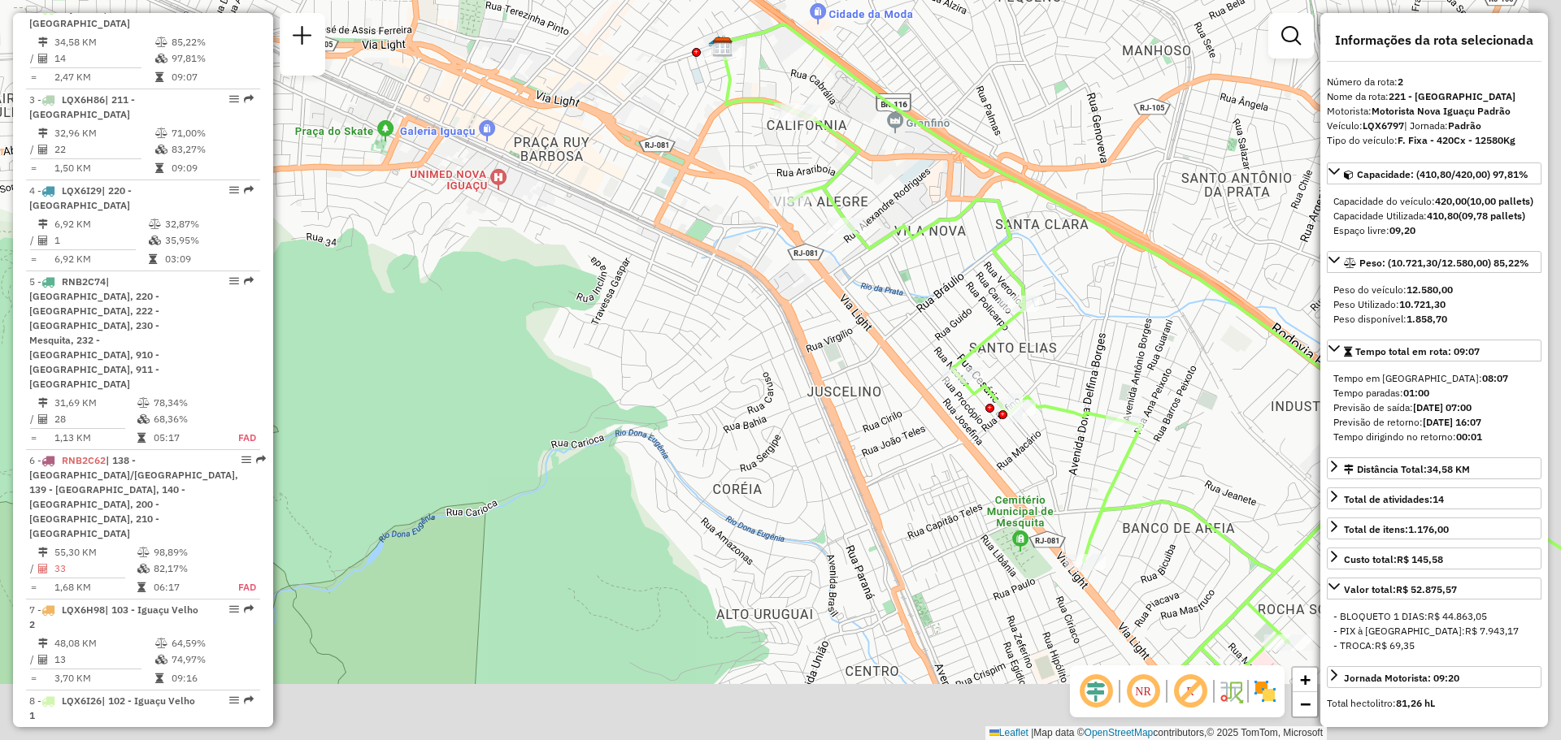
drag, startPoint x: 926, startPoint y: 300, endPoint x: 824, endPoint y: 111, distance: 214.2
click at [824, 111] on div "Janela de atendimento Grade de atendimento Capacidade Transportadoras Veículos …" at bounding box center [780, 370] width 1561 height 740
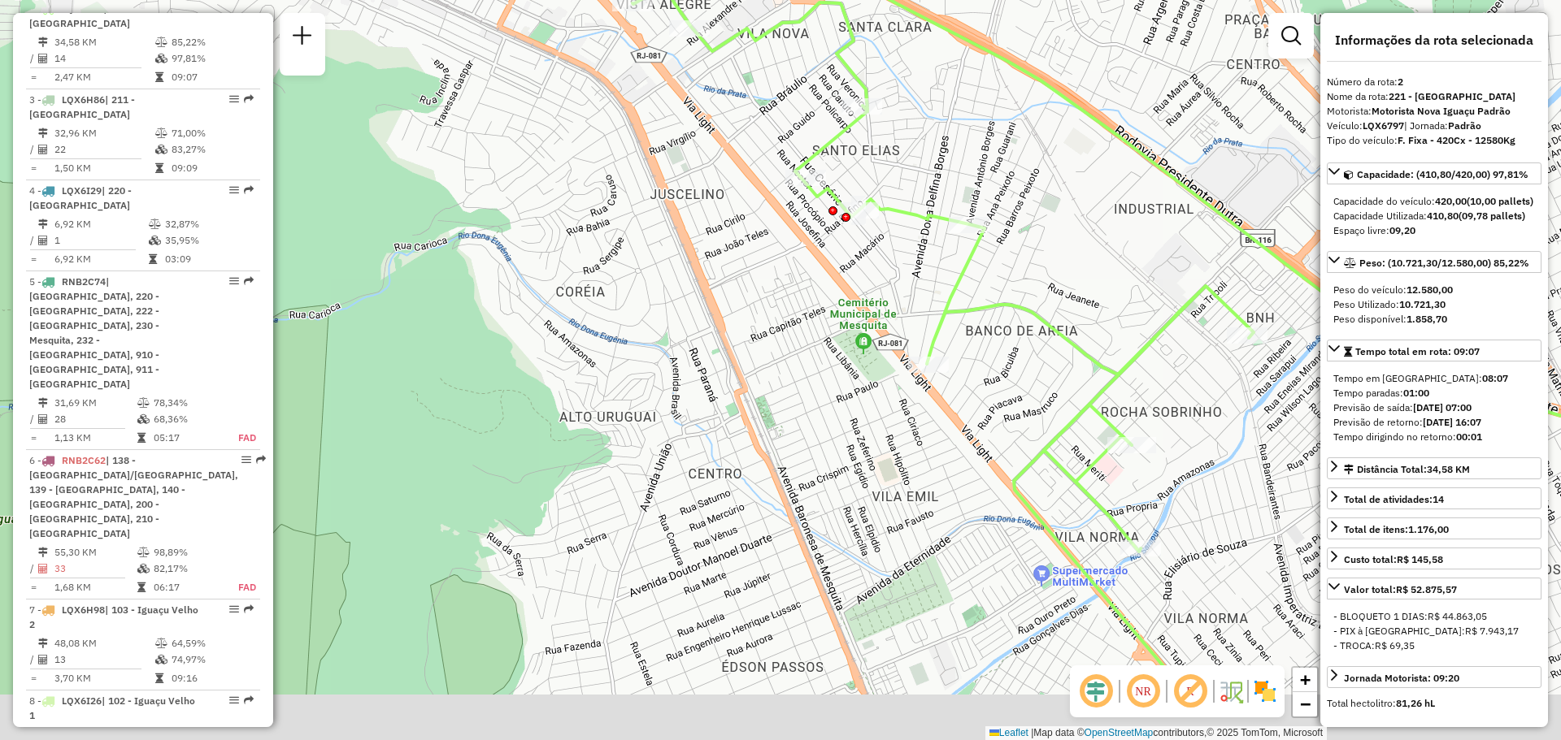
drag, startPoint x: 1119, startPoint y: 317, endPoint x: 936, endPoint y: 131, distance: 260.9
click at [936, 131] on div "Janela de atendimento Grade de atendimento Capacidade Transportadoras Veículos …" at bounding box center [780, 370] width 1561 height 740
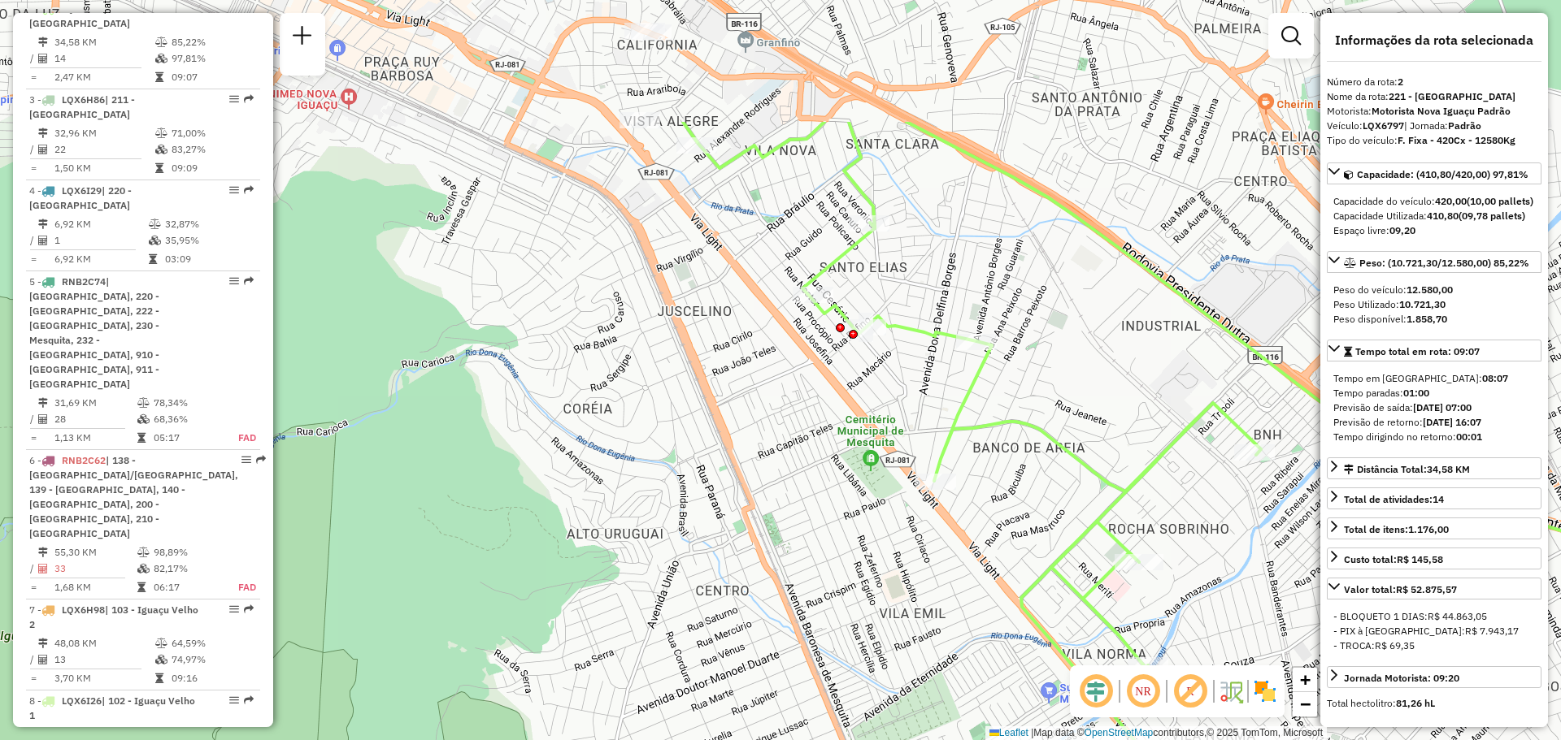
drag, startPoint x: 1046, startPoint y: 209, endPoint x: 1125, endPoint y: 405, distance: 211.2
click at [1125, 405] on div "Janela de atendimento Grade de atendimento Capacidade Transportadoras Veículos …" at bounding box center [780, 370] width 1561 height 740
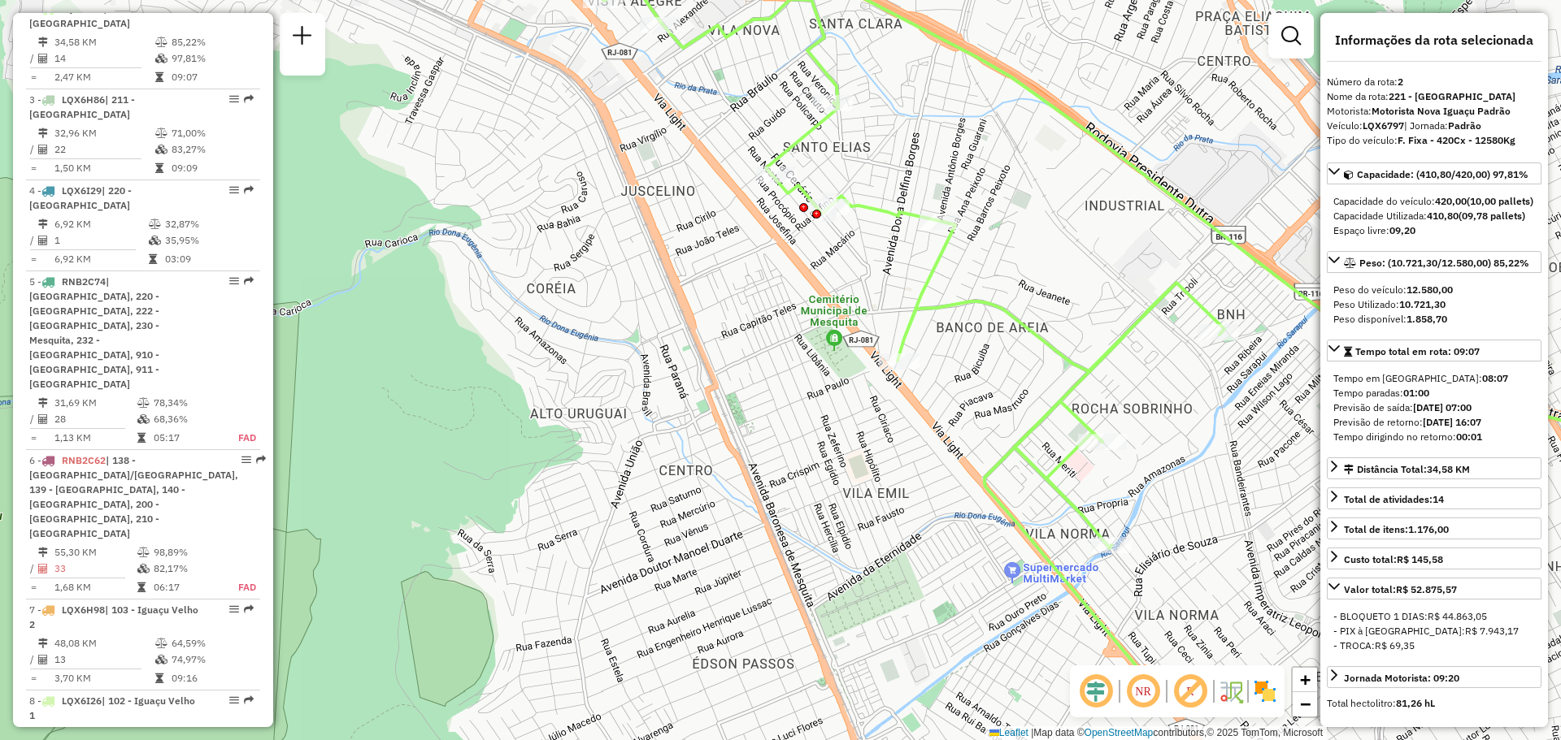
drag, startPoint x: 1081, startPoint y: 324, endPoint x: 1060, endPoint y: 267, distance: 60.7
click at [1060, 267] on div "Janela de atendimento Grade de atendimento Capacidade Transportadoras Veículos …" at bounding box center [780, 370] width 1561 height 740
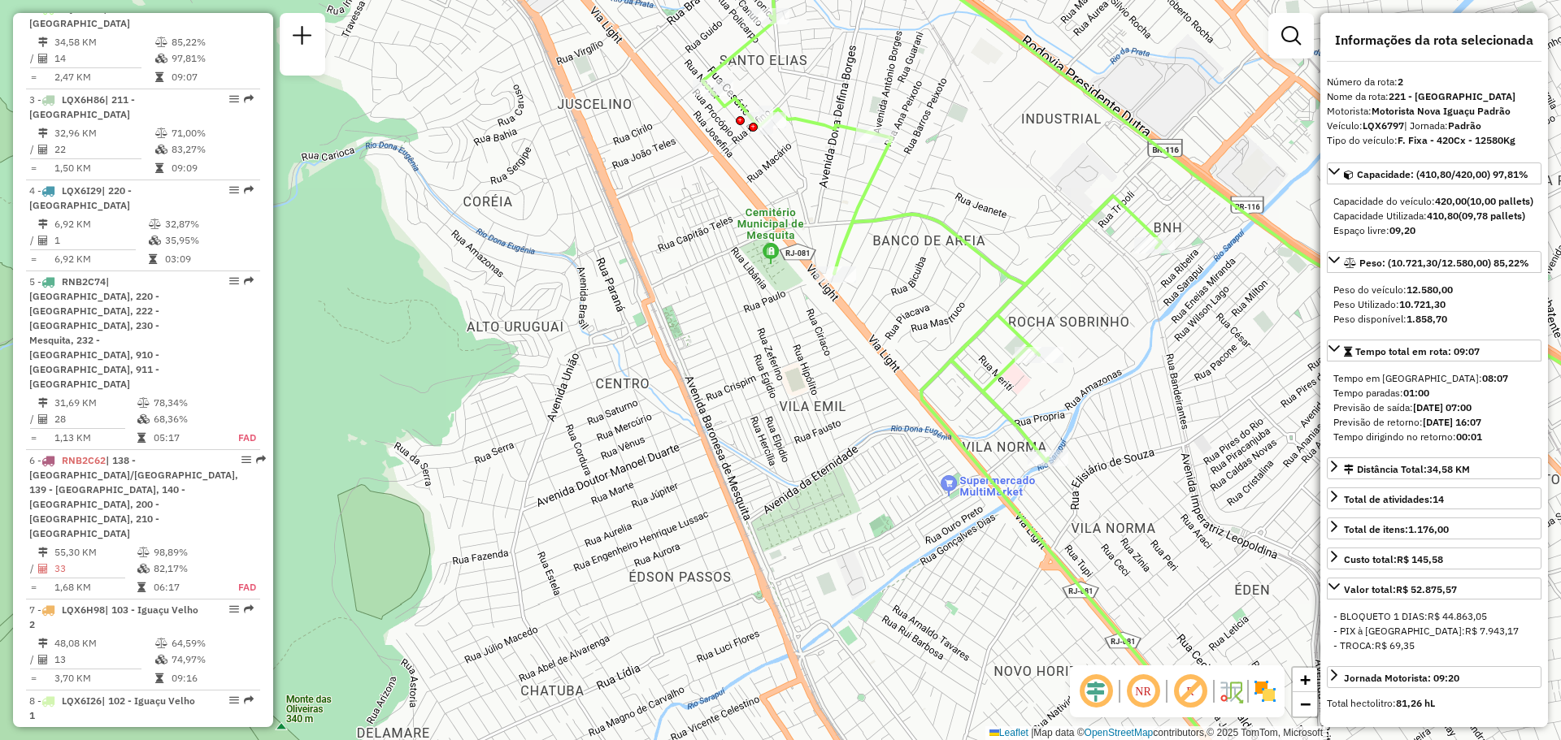
drag, startPoint x: 1137, startPoint y: 345, endPoint x: 1093, endPoint y: 283, distance: 75.8
click at [1093, 283] on div "Janela de atendimento Grade de atendimento Capacidade Transportadoras Veículos …" at bounding box center [780, 370] width 1561 height 740
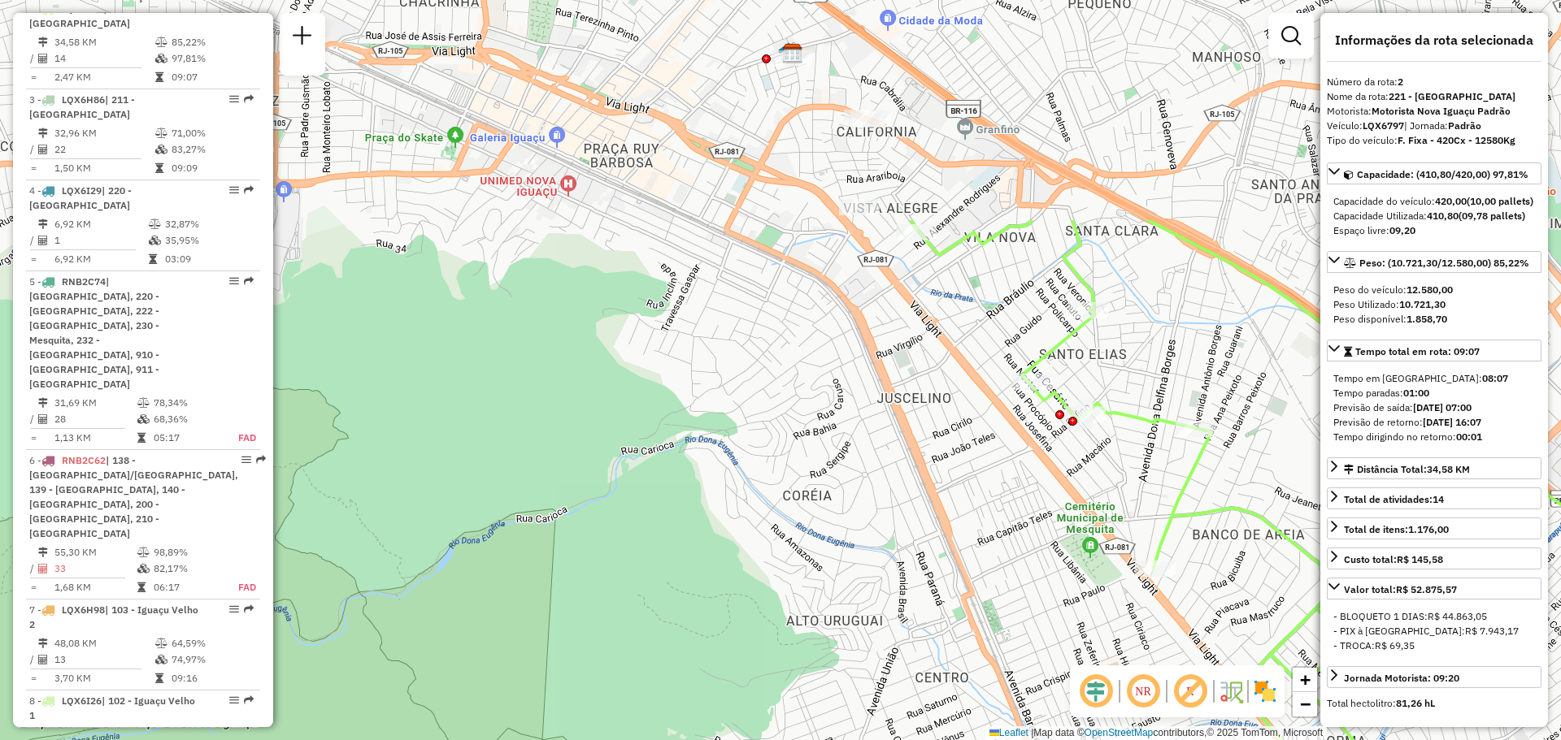
drag, startPoint x: 899, startPoint y: 176, endPoint x: 1219, endPoint y: 471, distance: 434.9
click at [1219, 471] on div "Janela de atendimento Grade de atendimento Capacidade Transportadoras Veículos …" at bounding box center [780, 370] width 1561 height 740
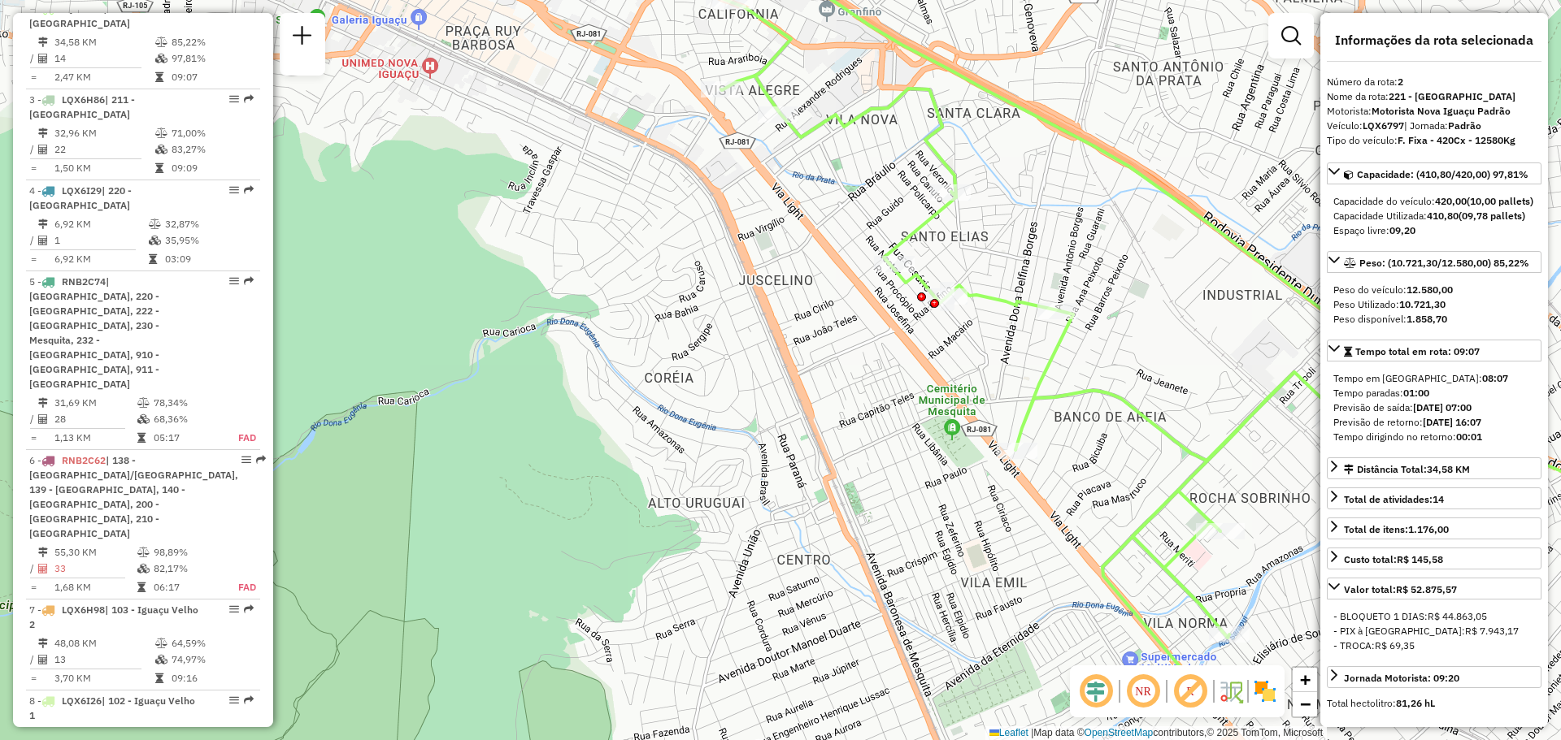
drag, startPoint x: 1200, startPoint y: 319, endPoint x: 1058, endPoint y: 206, distance: 181.0
click at [1059, 200] on div "Janela de atendimento Grade de atendimento Capacidade Transportadoras Veículos …" at bounding box center [780, 370] width 1561 height 740
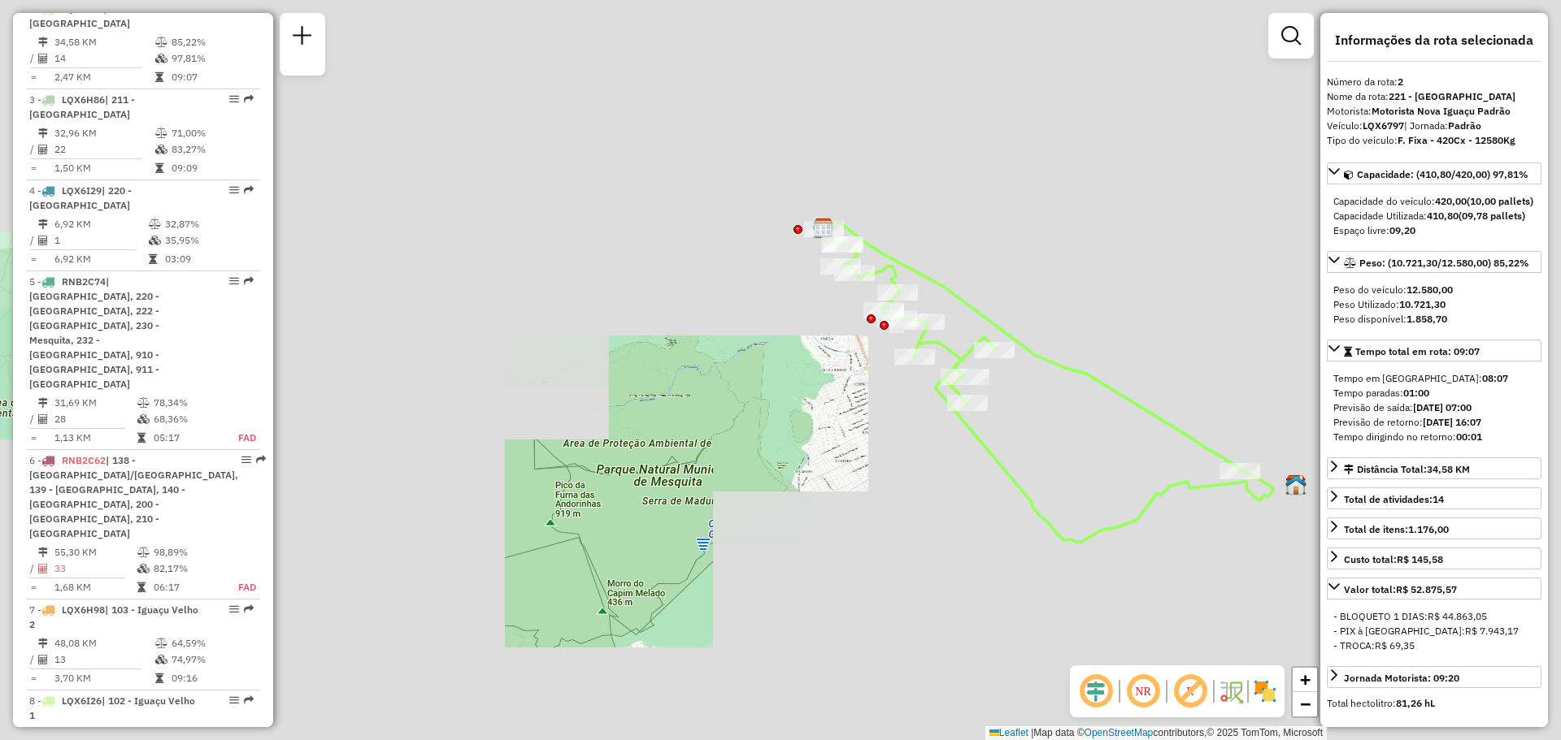
drag, startPoint x: 1138, startPoint y: 208, endPoint x: 982, endPoint y: 276, distance: 170.3
click at [990, 273] on div "Janela de atendimento Grade de atendimento Capacidade Transportadoras Veículos …" at bounding box center [780, 370] width 1561 height 740
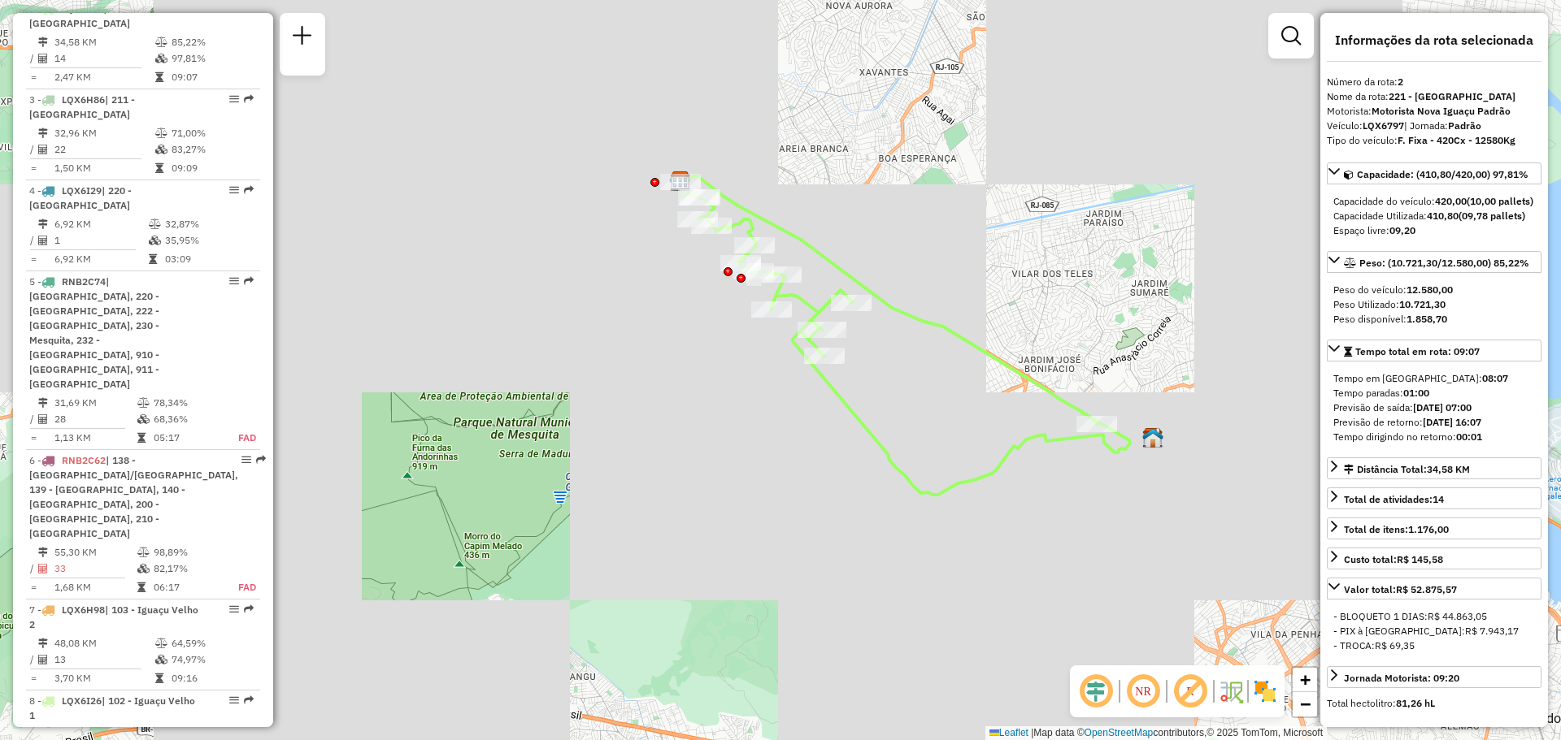
drag, startPoint x: 992, startPoint y: 276, endPoint x: 905, endPoint y: 242, distance: 93.4
click at [905, 242] on div "Janela de atendimento Grade de atendimento Capacidade Transportadoras Veículos …" at bounding box center [780, 370] width 1561 height 740
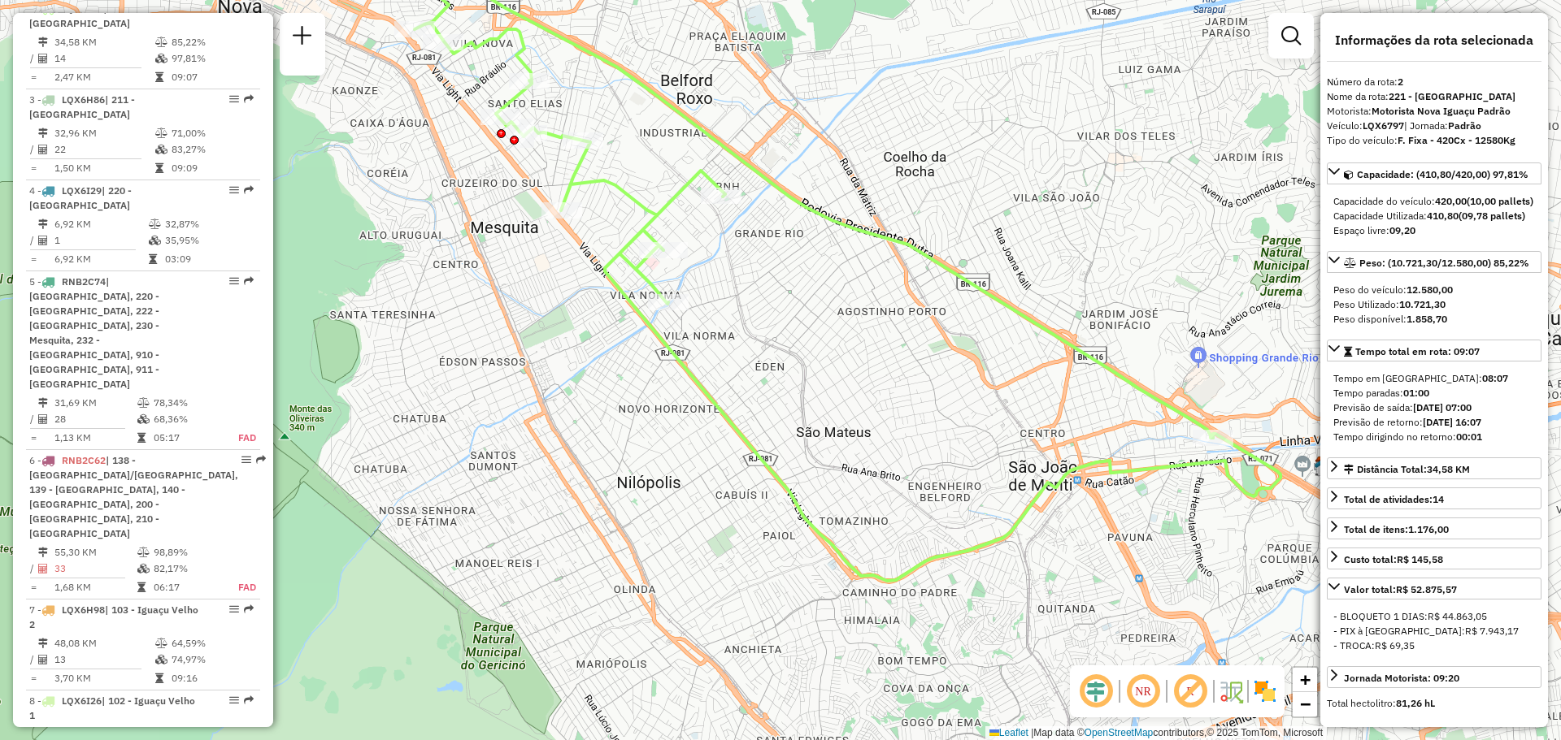
drag, startPoint x: 990, startPoint y: 215, endPoint x: 1130, endPoint y: 271, distance: 150.6
click at [1137, 270] on div "Janela de atendimento Grade de atendimento Capacidade Transportadoras Veículos …" at bounding box center [780, 370] width 1561 height 740
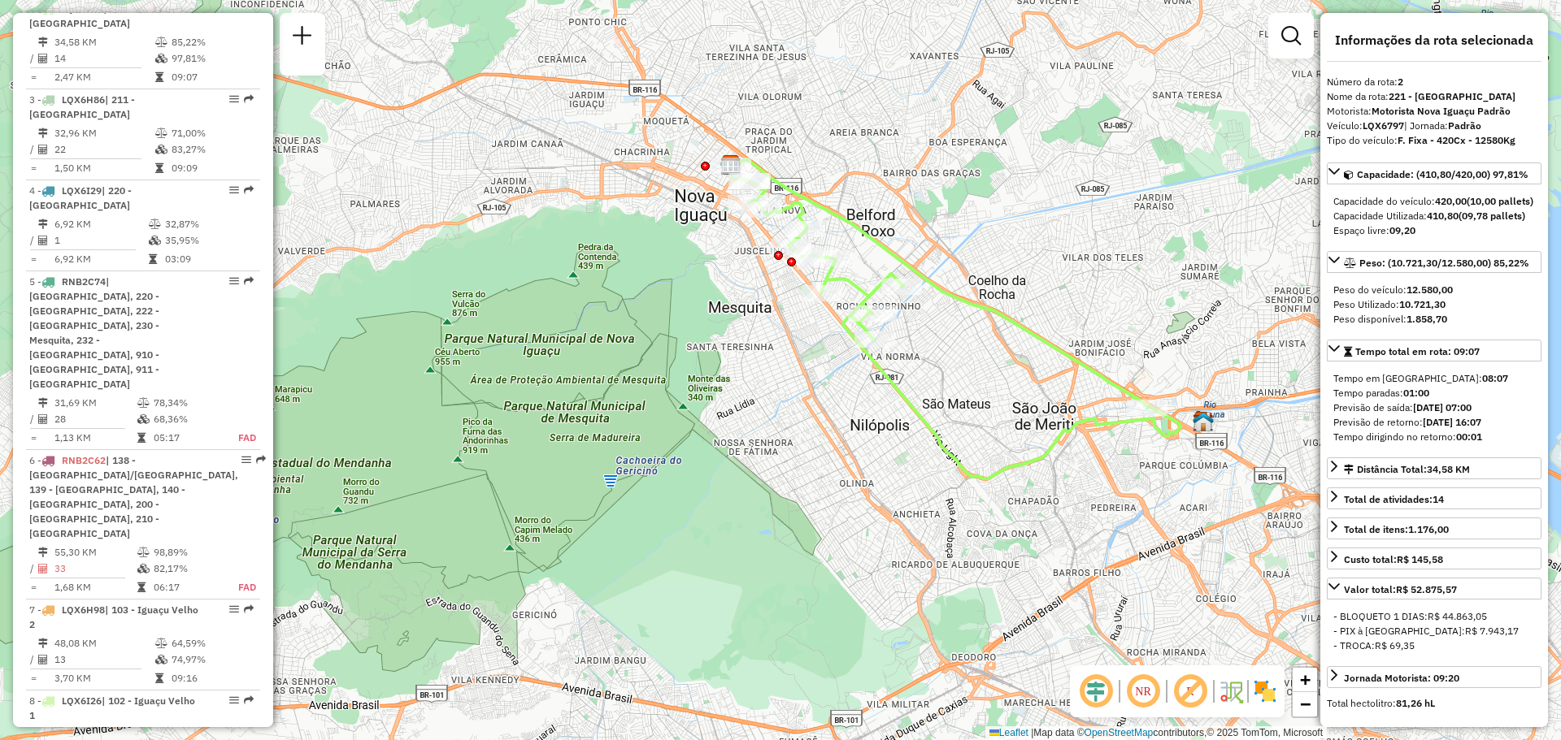
drag, startPoint x: 1148, startPoint y: 254, endPoint x: 1111, endPoint y: 310, distance: 67.0
click at [1125, 310] on div "Janela de atendimento Grade de atendimento Capacidade Transportadoras Veículos …" at bounding box center [780, 370] width 1561 height 740
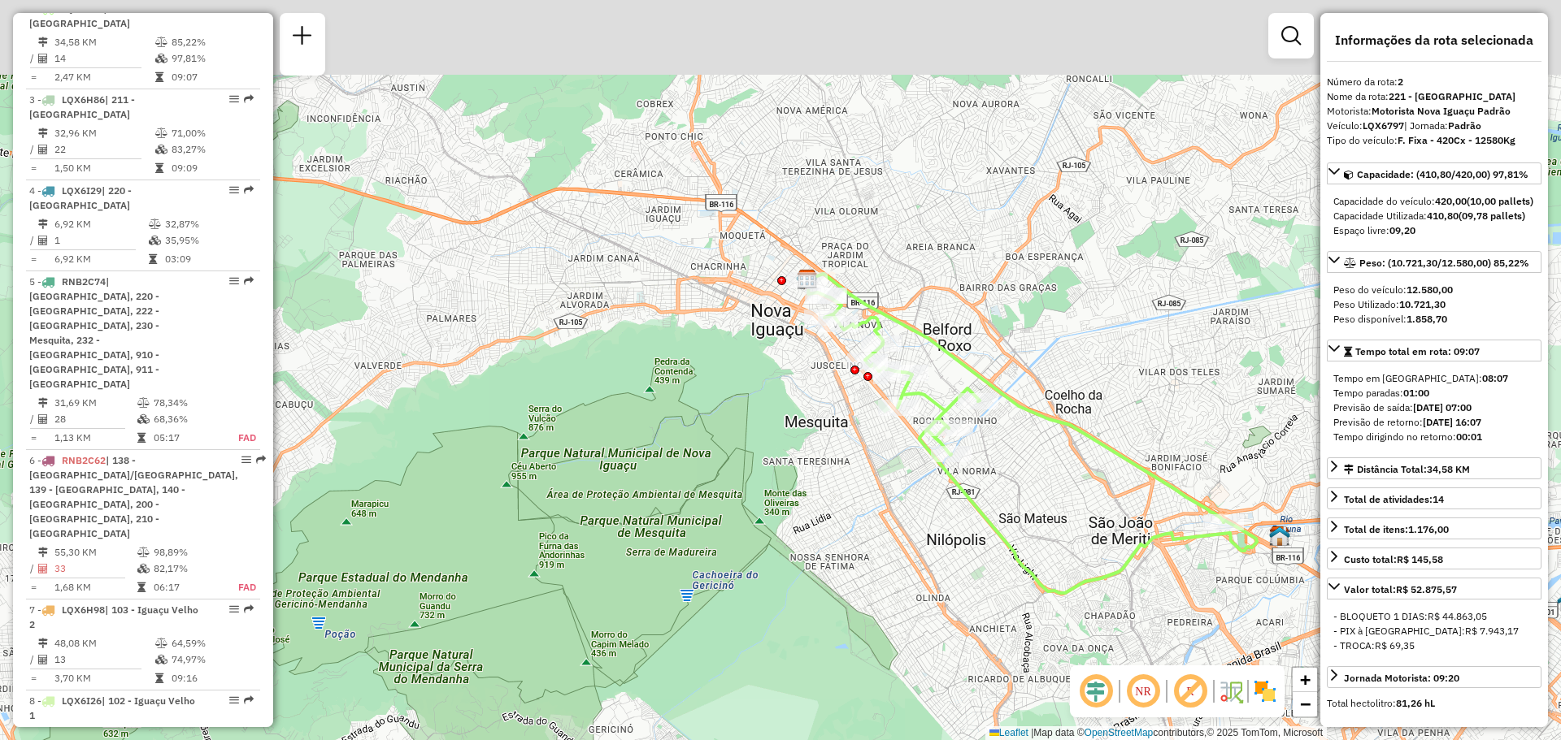
drag, startPoint x: 949, startPoint y: 166, endPoint x: 1027, endPoint y: 278, distance: 136.6
click at [1027, 278] on div "Janela de atendimento Grade de atendimento Capacidade Transportadoras Veículos …" at bounding box center [780, 370] width 1561 height 740
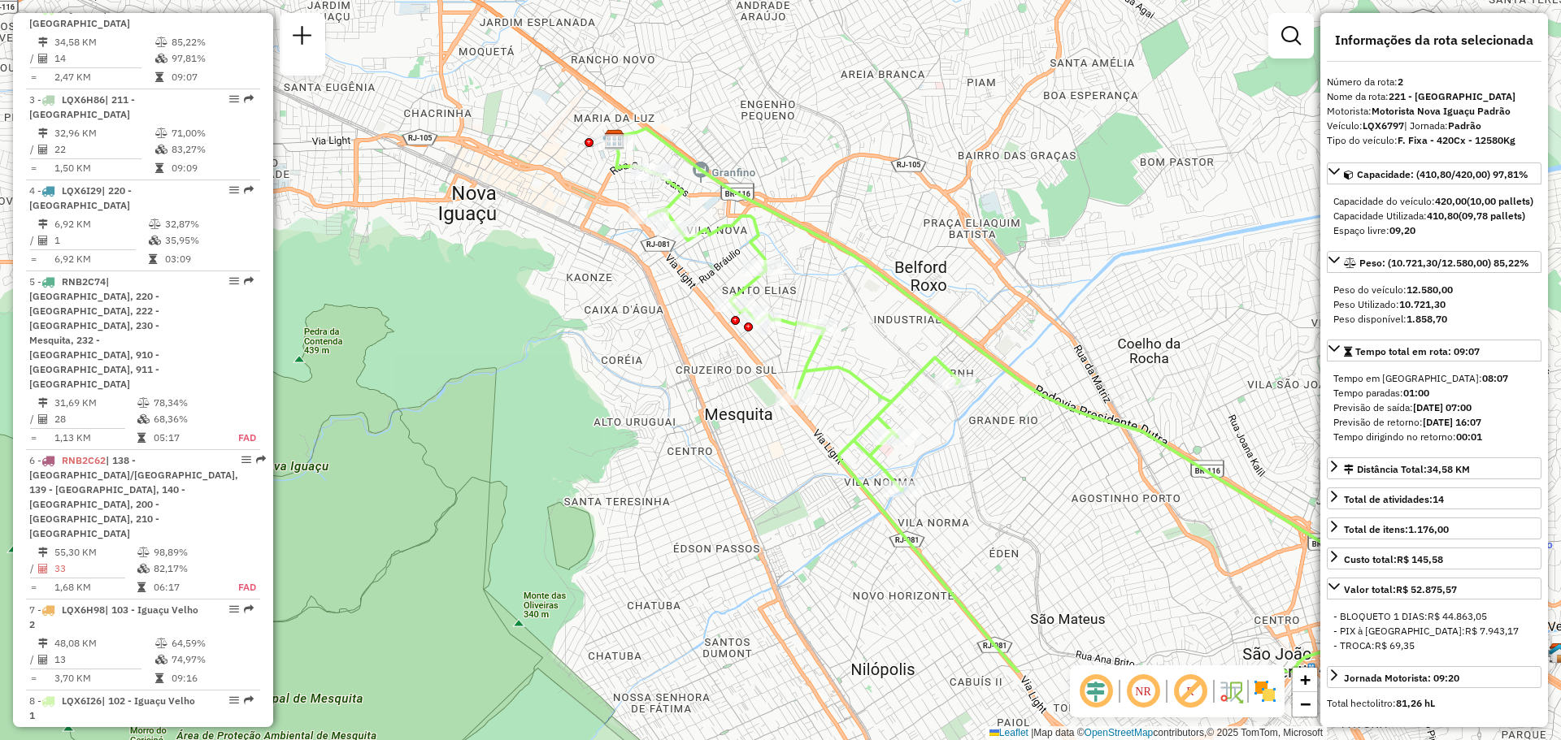
drag, startPoint x: 984, startPoint y: 247, endPoint x: 1001, endPoint y: 184, distance: 65.9
click at [1001, 184] on div "Janela de atendimento Grade de atendimento Capacidade Transportadoras Veículos …" at bounding box center [780, 370] width 1561 height 740
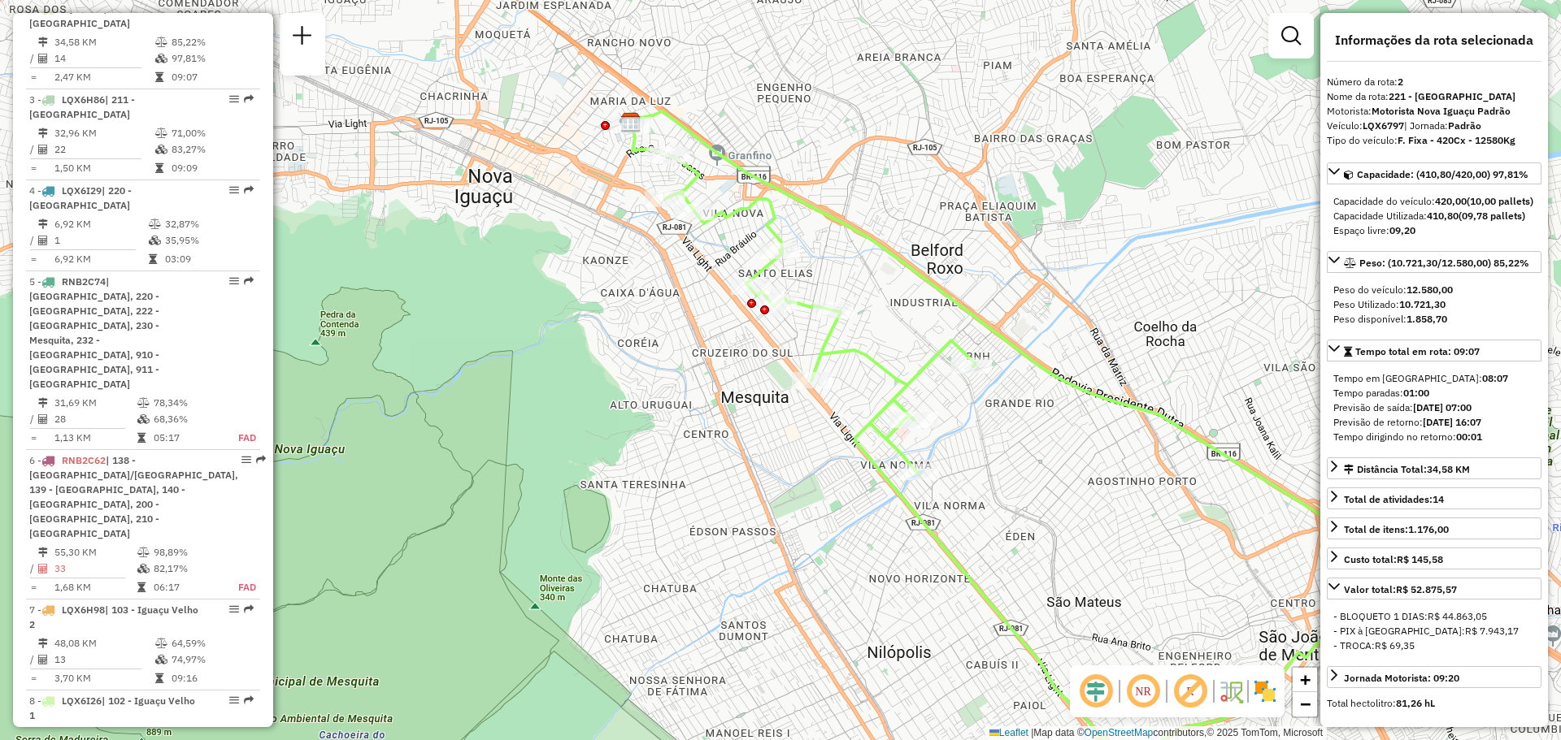
drag, startPoint x: 948, startPoint y: 183, endPoint x: 969, endPoint y: 239, distance: 59.9
click at [969, 239] on div "Janela de atendimento Grade de atendimento Capacidade Transportadoras Veículos …" at bounding box center [780, 370] width 1561 height 740
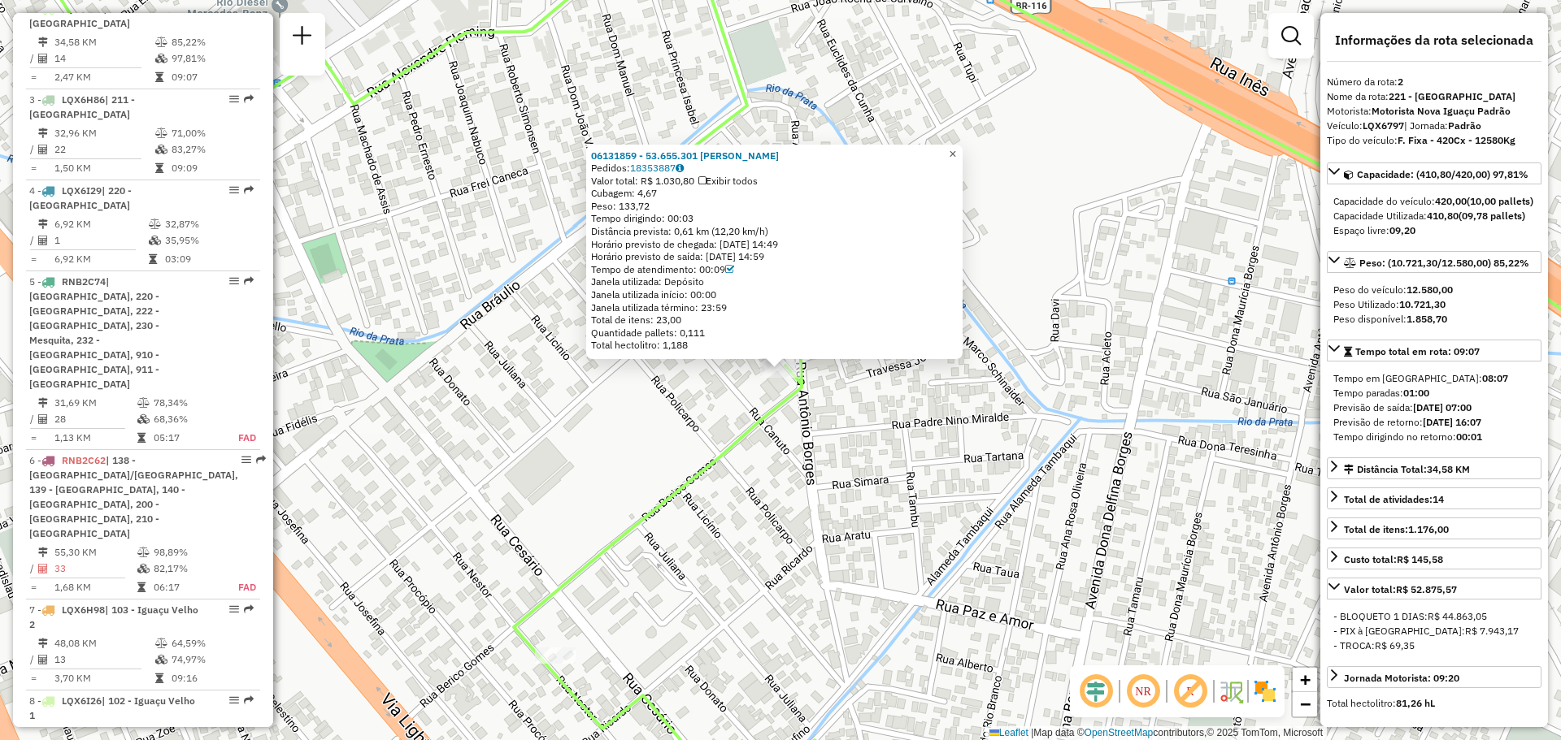
click at [956, 147] on span "×" at bounding box center [952, 154] width 7 height 14
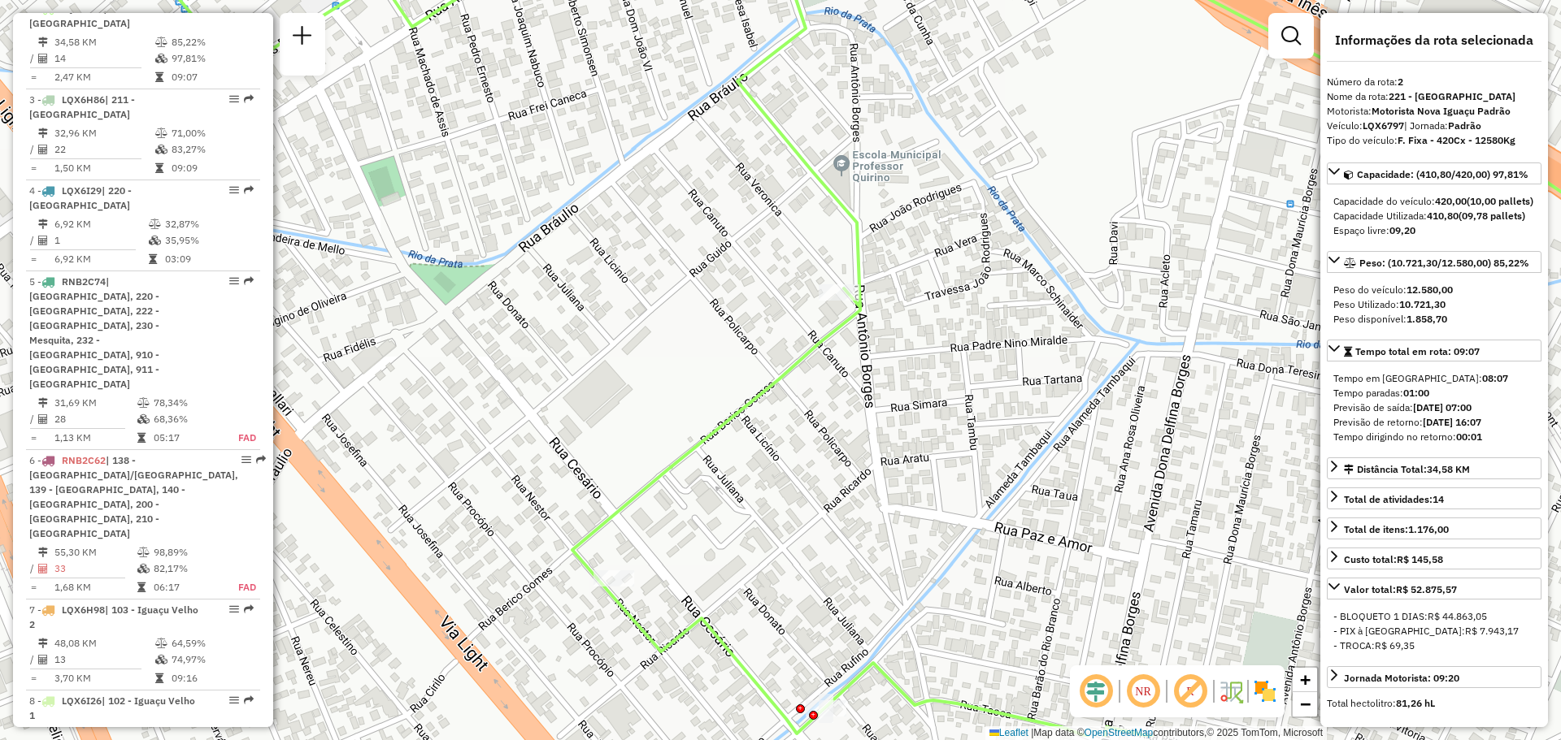
drag, startPoint x: 692, startPoint y: 500, endPoint x: 814, endPoint y: 367, distance: 180.6
click at [812, 367] on div "Janela de atendimento Grade de atendimento Capacidade Transportadoras Veículos …" at bounding box center [780, 370] width 1561 height 740
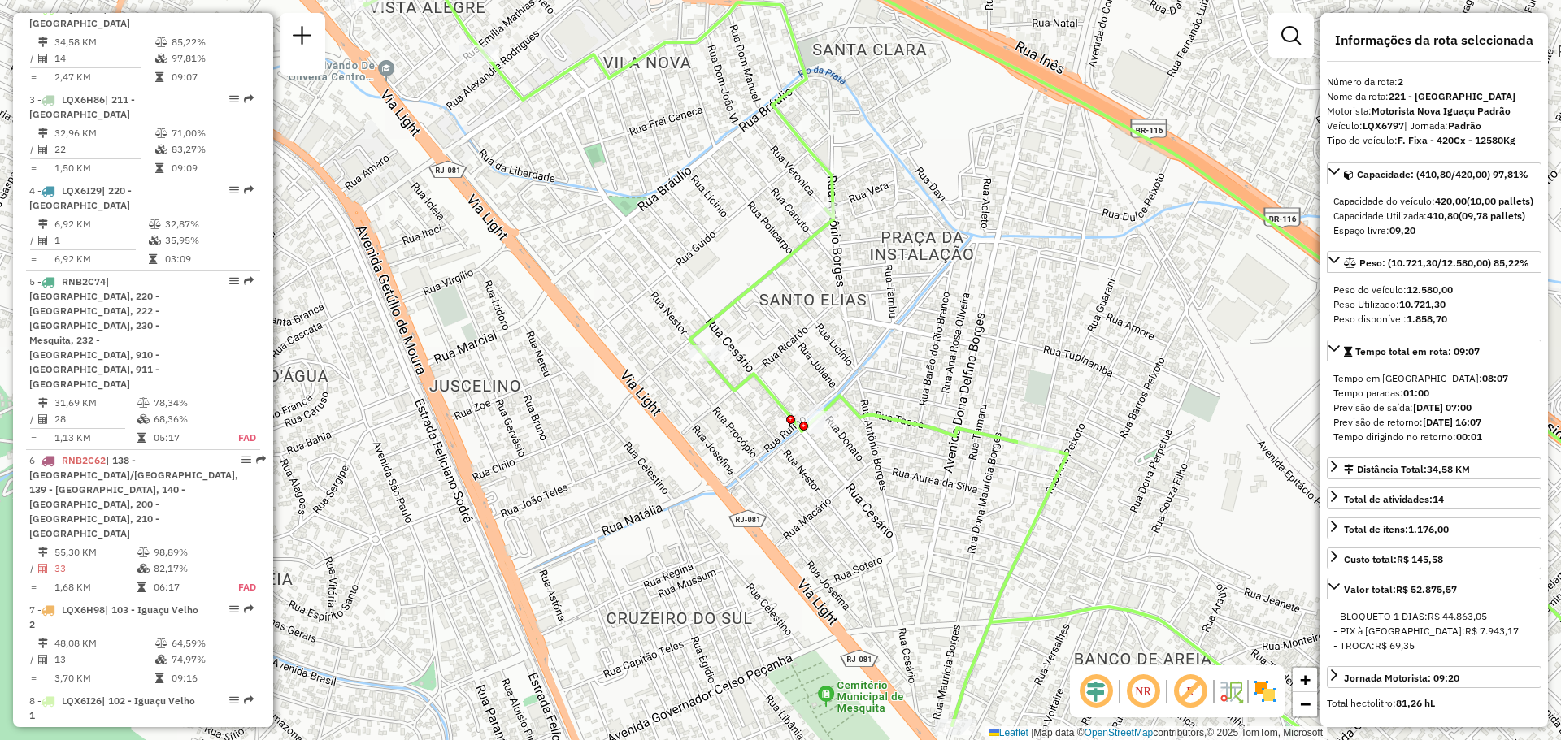
drag, startPoint x: 791, startPoint y: 541, endPoint x: 747, endPoint y: 432, distance: 116.7
click at [747, 432] on div "Janela de atendimento Grade de atendimento Capacidade Transportadoras Veículos …" at bounding box center [780, 370] width 1561 height 740
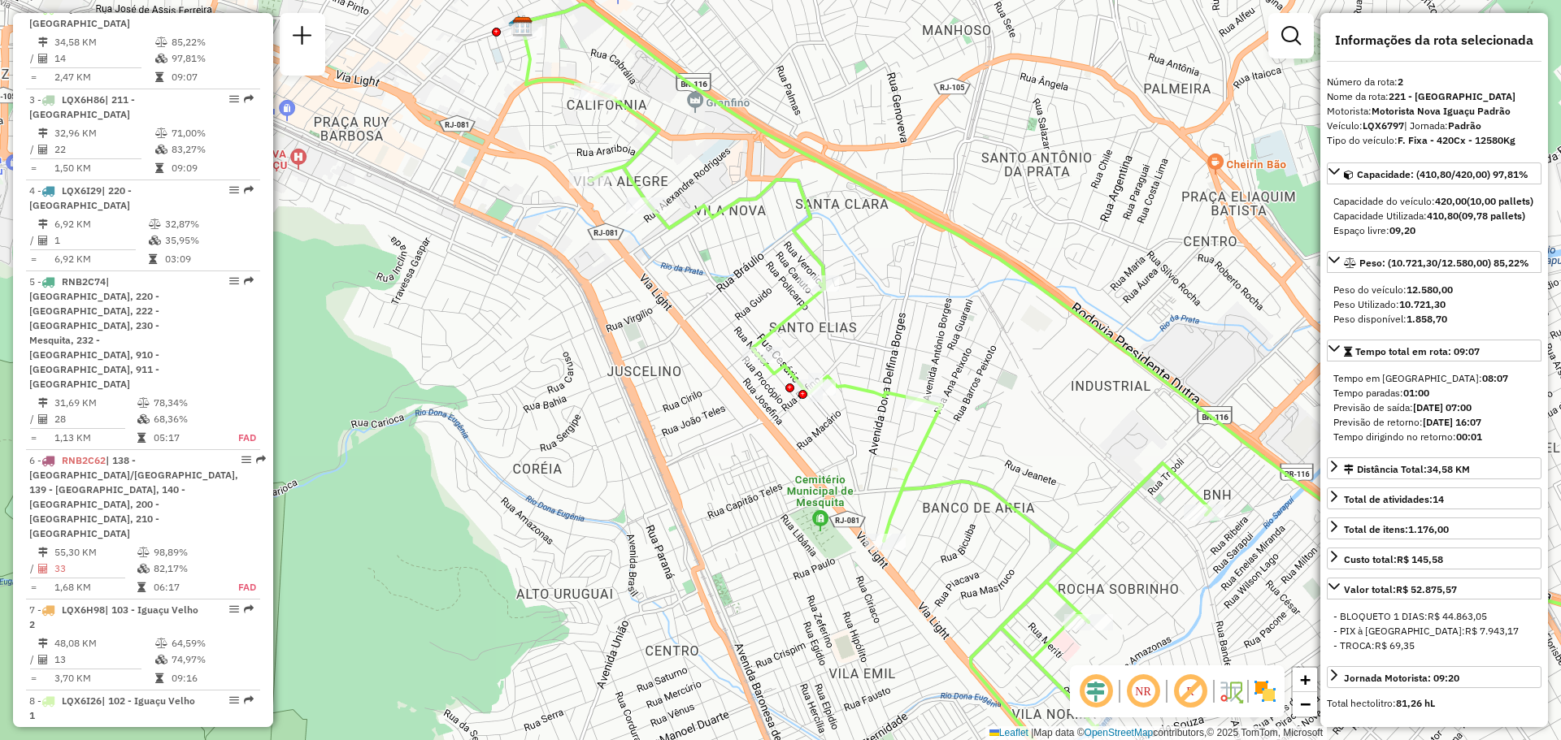
drag, startPoint x: 907, startPoint y: 318, endPoint x: 873, endPoint y: 337, distance: 39.3
click at [873, 337] on div "Janela de atendimento Grade de atendimento Capacidade Transportadoras Veículos …" at bounding box center [780, 370] width 1561 height 740
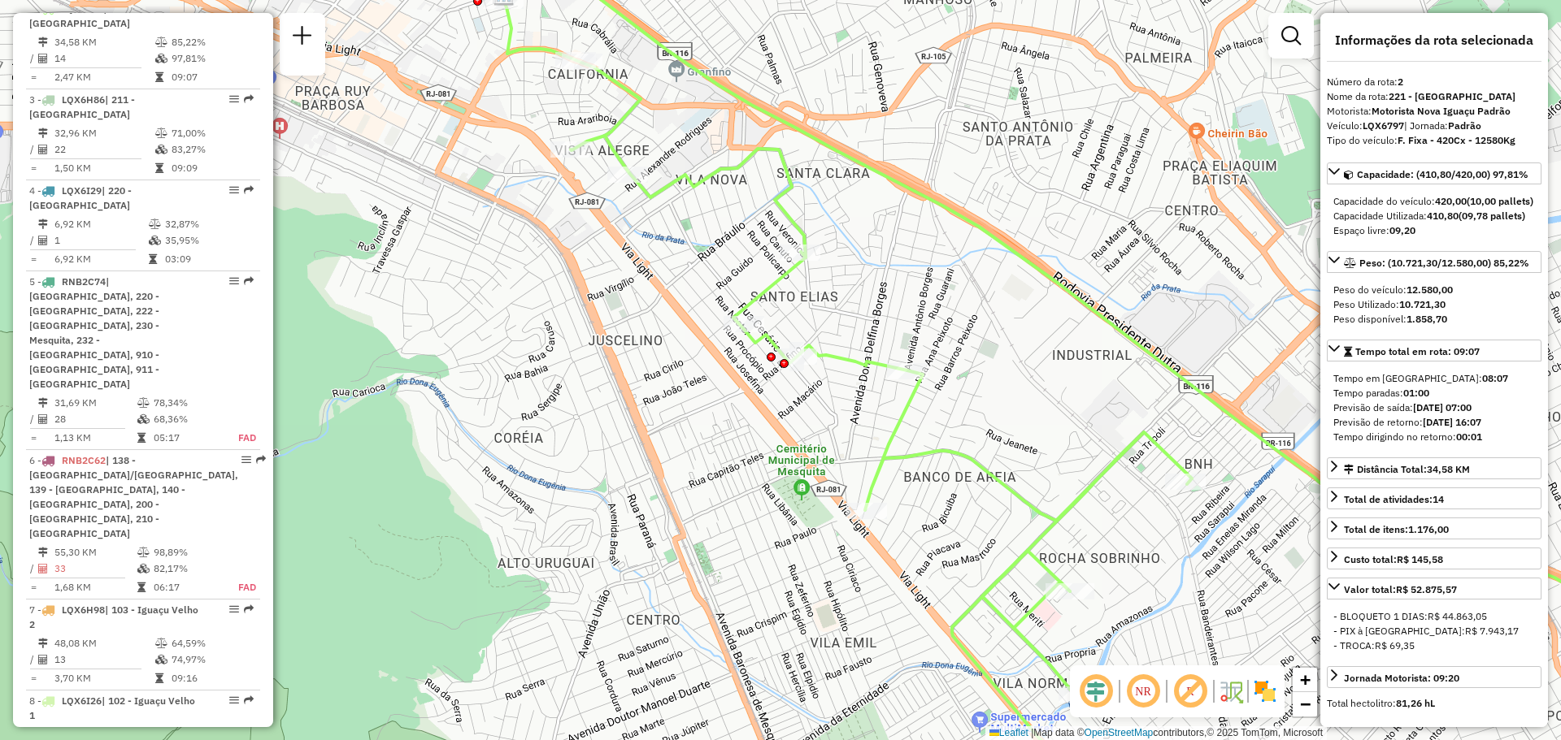
drag, startPoint x: 1040, startPoint y: 413, endPoint x: 922, endPoint y: 231, distance: 217.3
click at [923, 232] on div "Janela de atendimento Grade de atendimento Capacidade Transportadoras Veículos …" at bounding box center [780, 370] width 1561 height 740
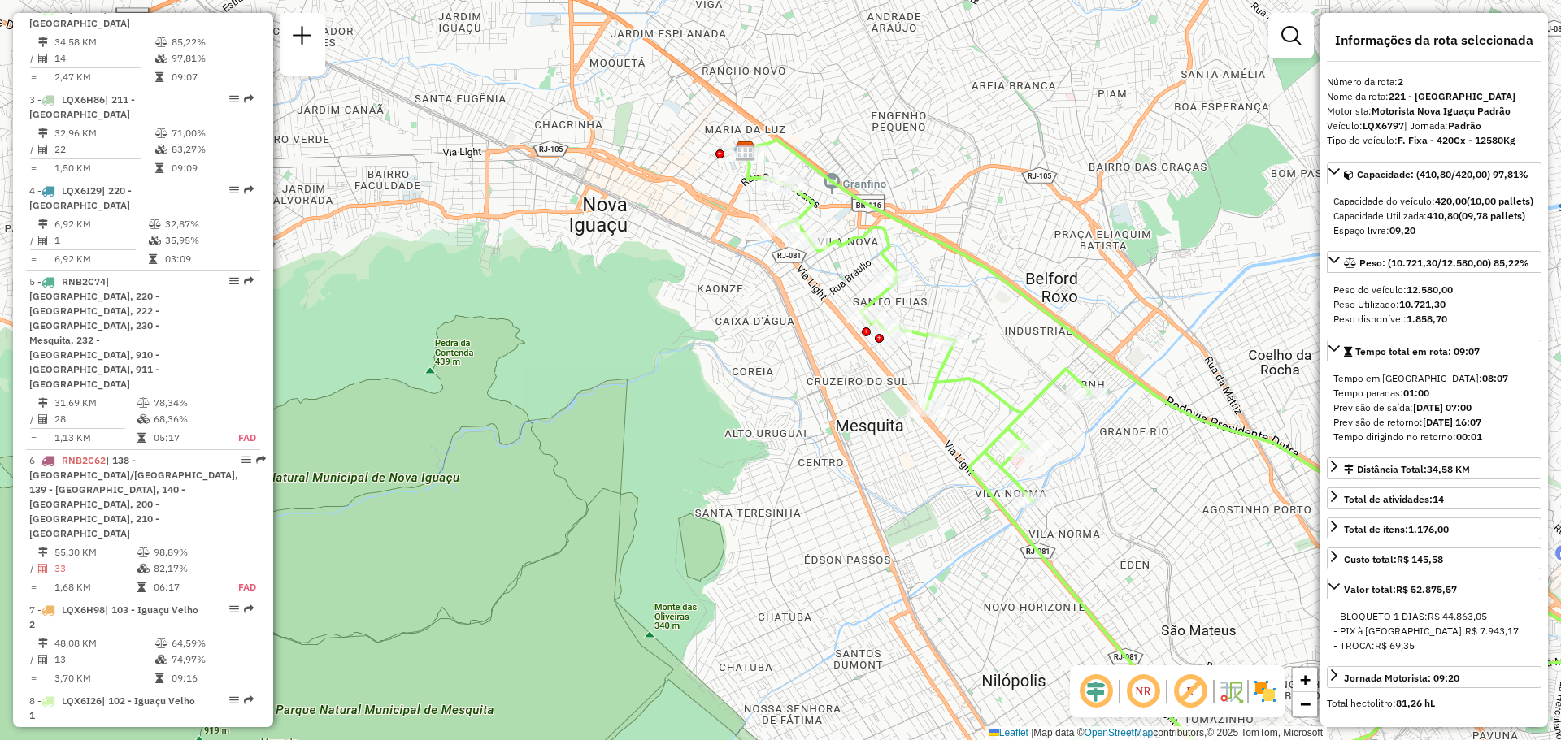
drag, startPoint x: 919, startPoint y: 213, endPoint x: 964, endPoint y: 326, distance: 121.5
click at [964, 326] on div "Janela de atendimento Grade de atendimento Capacidade Transportadoras Veículos …" at bounding box center [780, 370] width 1561 height 740
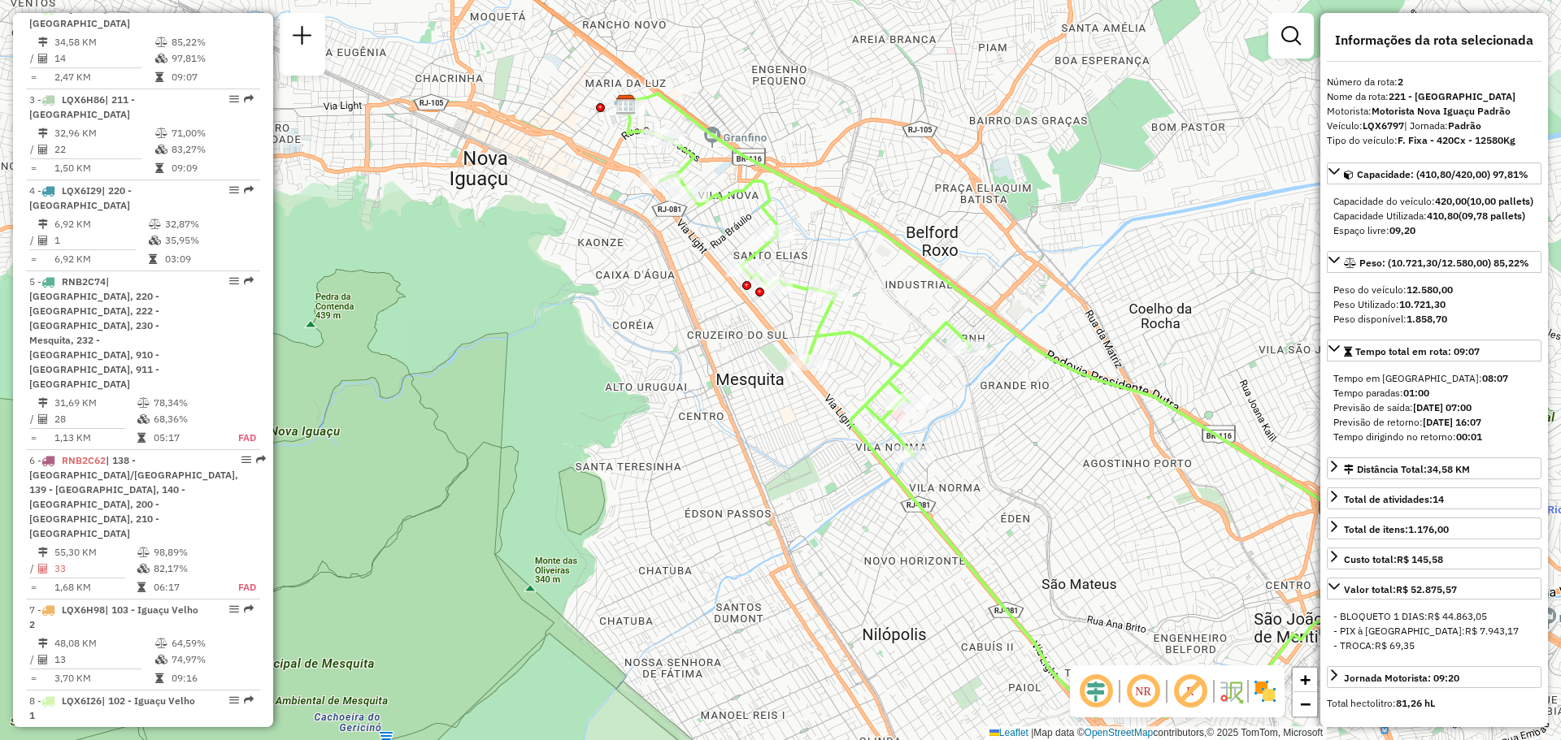
drag, startPoint x: 1096, startPoint y: 401, endPoint x: 952, endPoint y: 302, distance: 174.7
click at [955, 303] on div "Janela de atendimento Grade de atendimento Capacidade Transportadoras Veículos …" at bounding box center [780, 370] width 1561 height 740
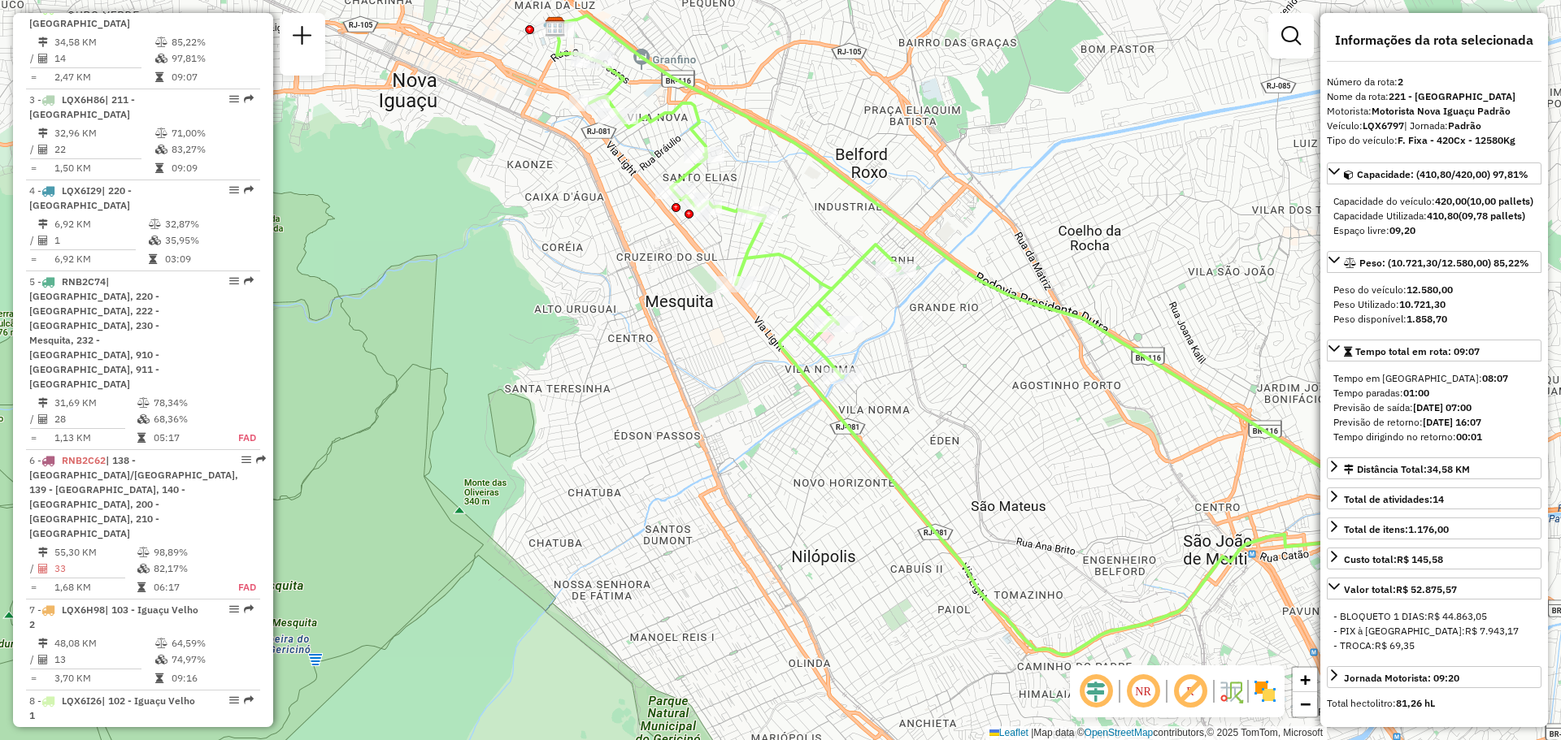
drag, startPoint x: 1073, startPoint y: 370, endPoint x: 993, endPoint y: 279, distance: 121.0
click at [993, 279] on icon at bounding box center [970, 263] width 833 height 497
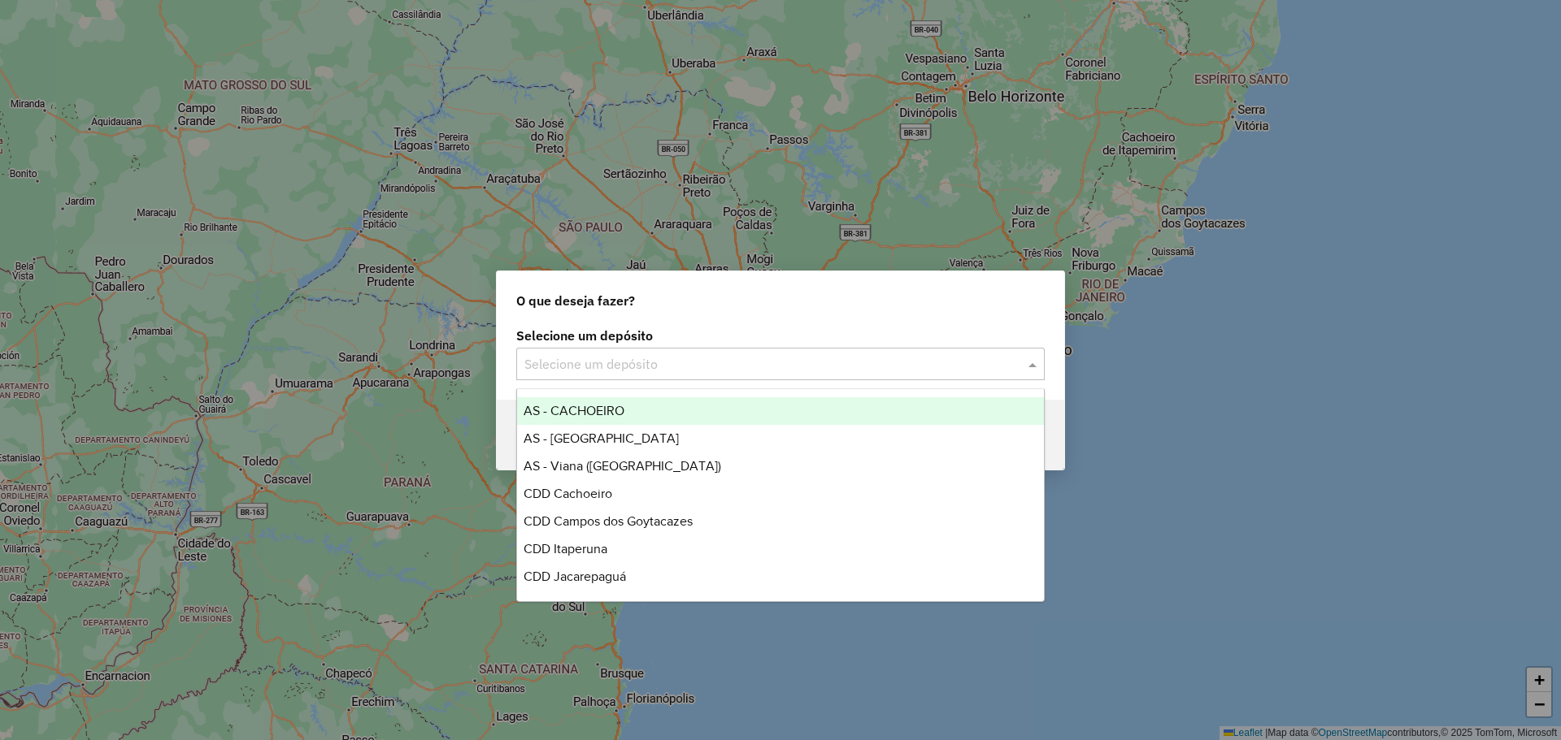
click at [808, 367] on input "text" at bounding box center [764, 365] width 480 height 20
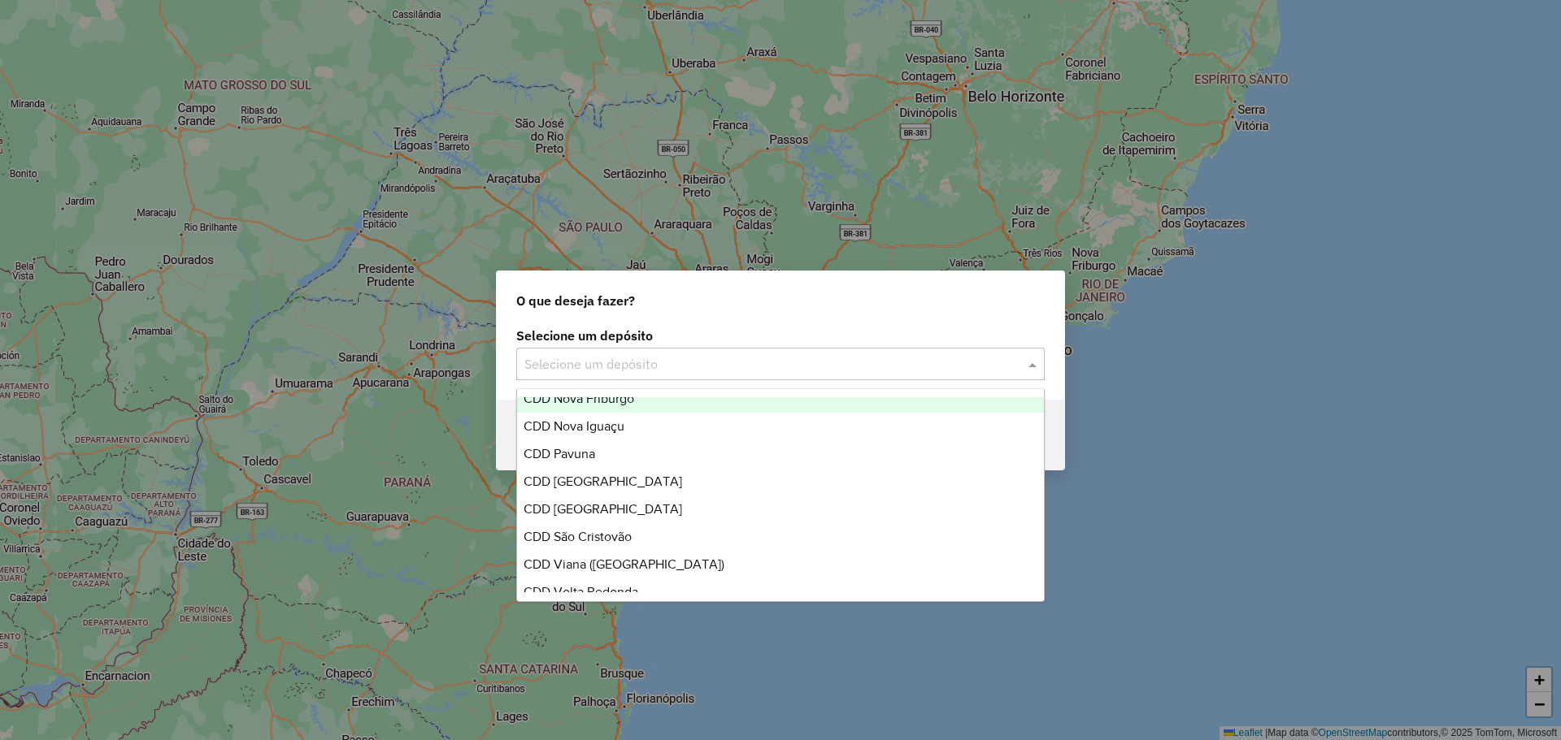
scroll to position [221, 0]
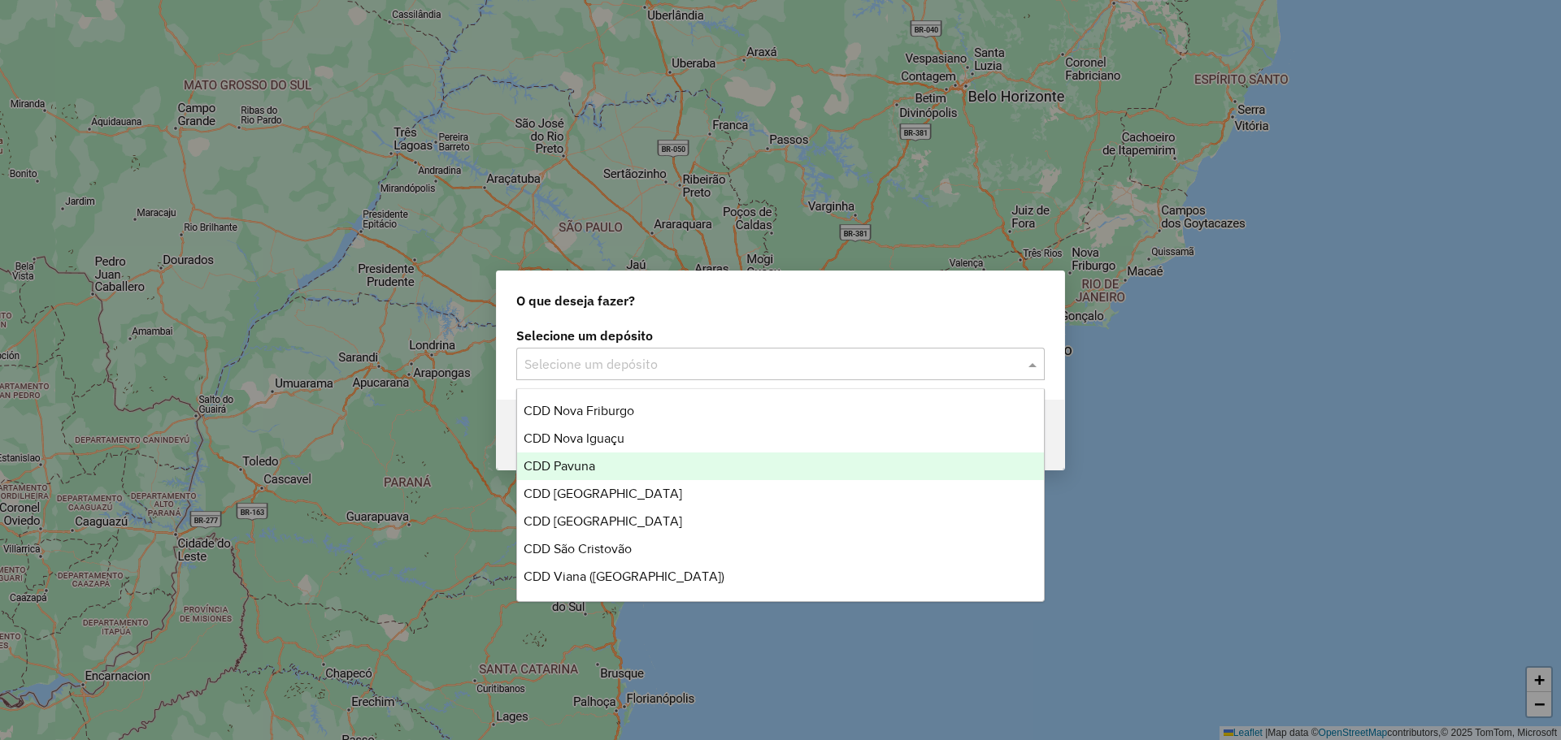
click at [600, 470] on div "CDD Pavuna" at bounding box center [780, 467] width 527 height 28
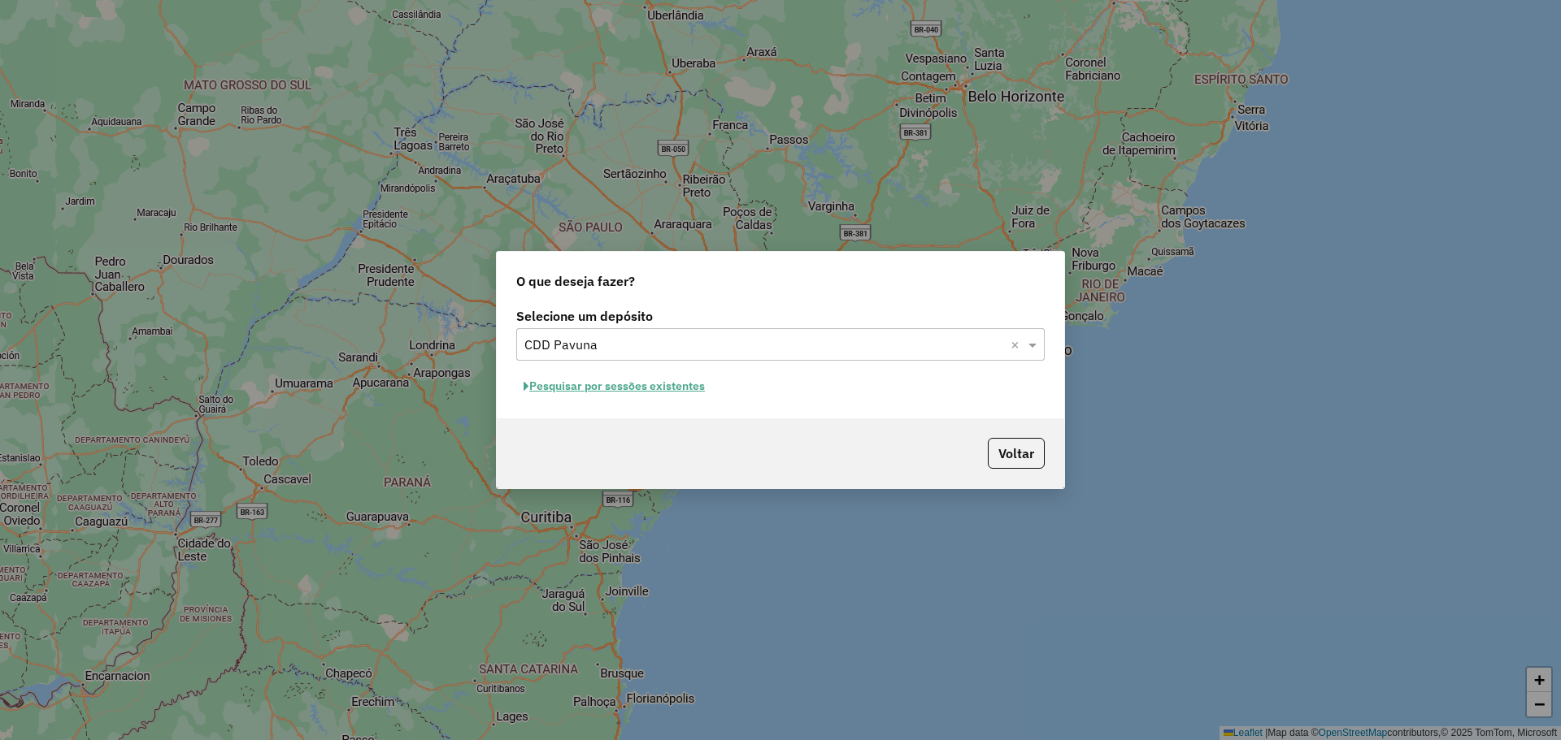
click at [660, 384] on button "Pesquisar por sessões existentes" at bounding box center [614, 386] width 196 height 25
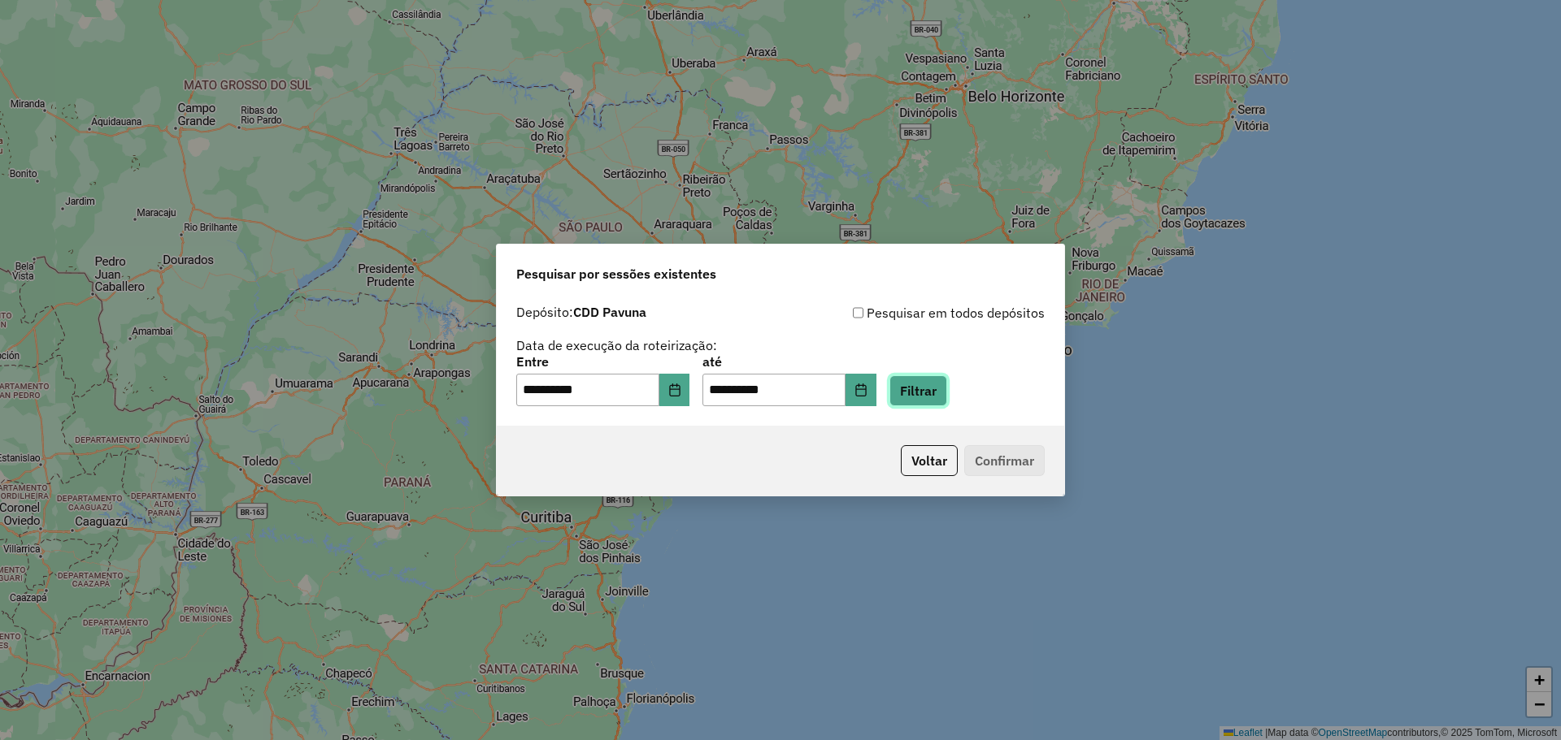
click at [946, 393] on button "Filtrar" at bounding box center [918, 391] width 58 height 31
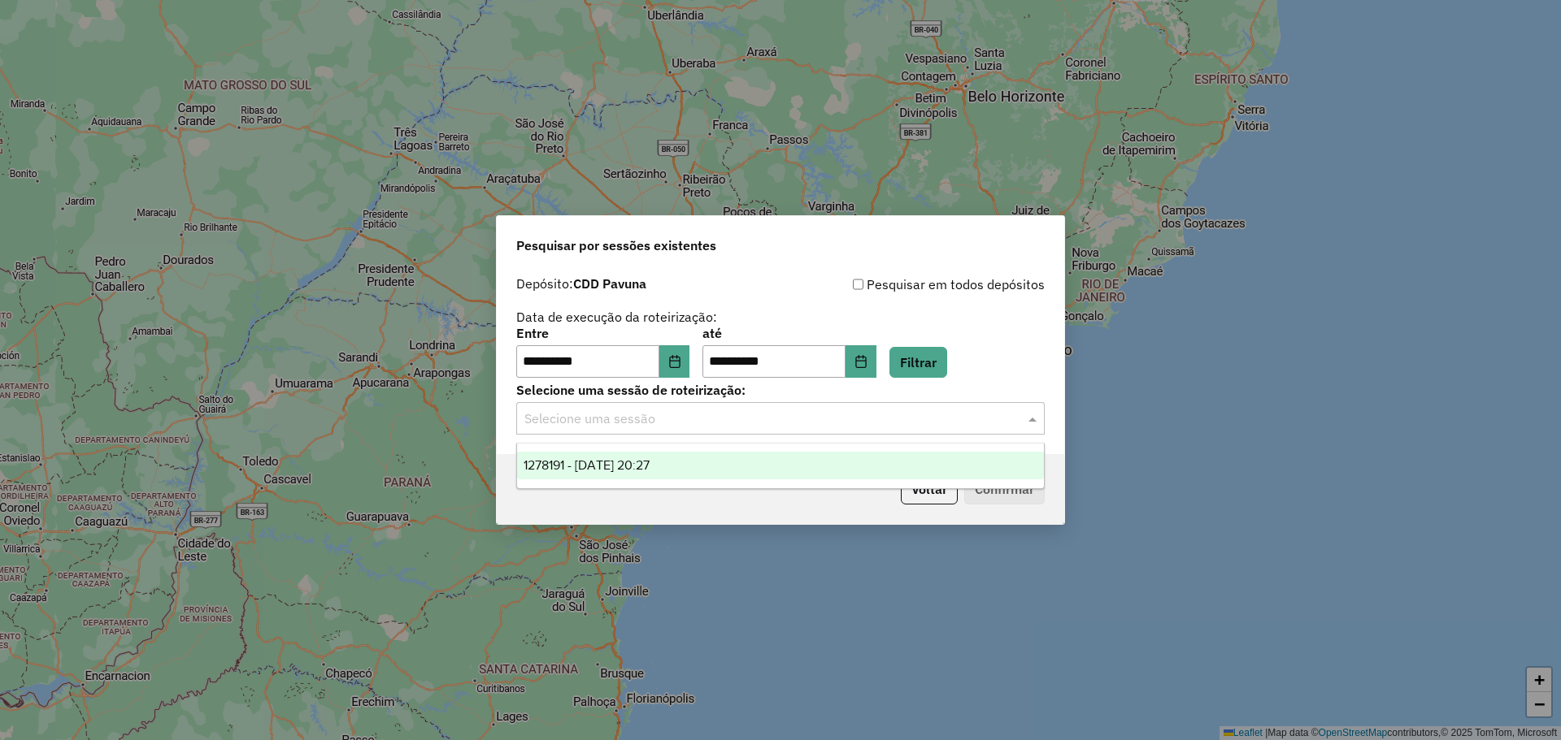
click at [1019, 418] on div at bounding box center [780, 418] width 528 height 21
click at [697, 465] on div "1278191 - [DATE] 20:27" at bounding box center [780, 466] width 527 height 28
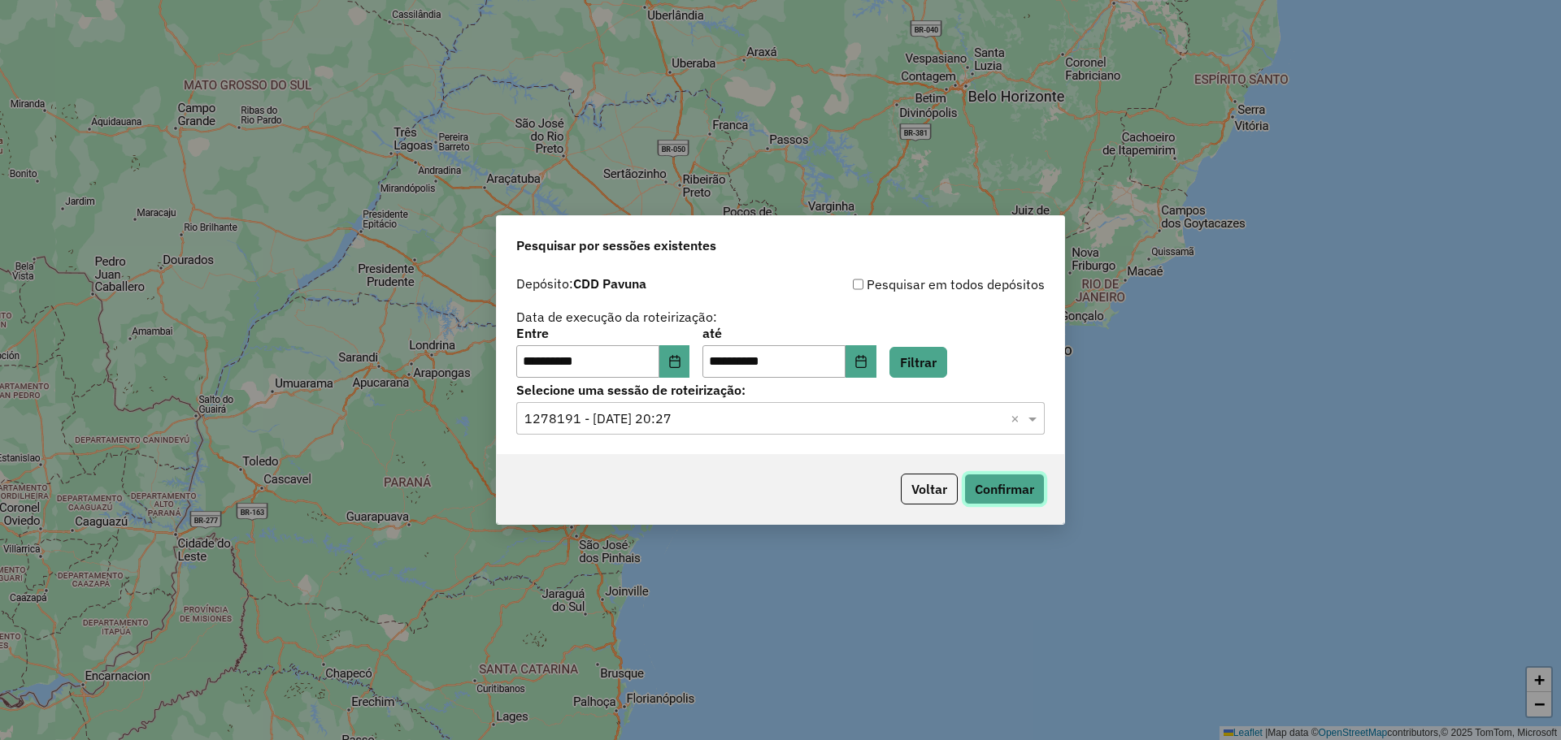
click at [1010, 484] on button "Confirmar" at bounding box center [1004, 489] width 80 height 31
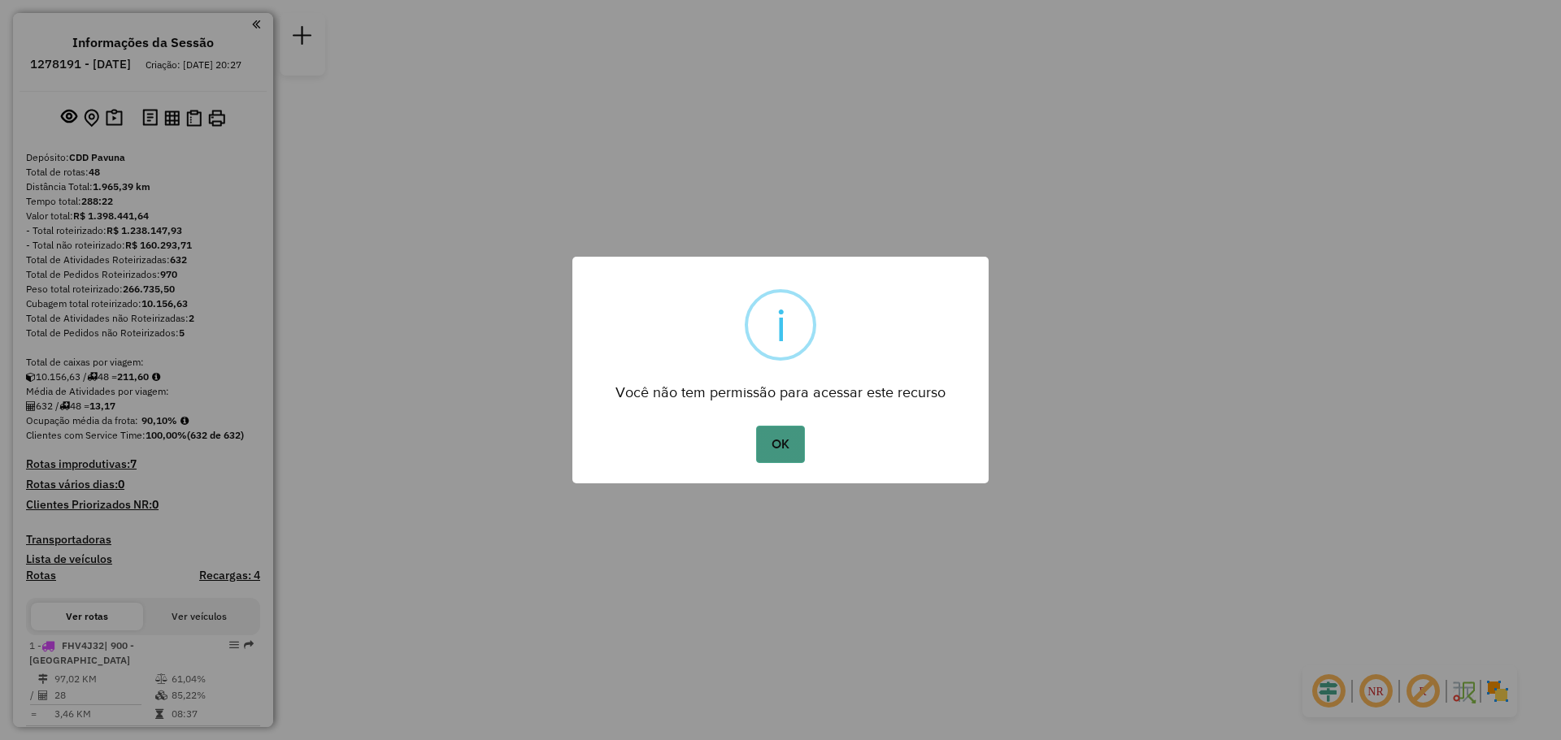
click at [777, 435] on button "OK" at bounding box center [780, 444] width 48 height 37
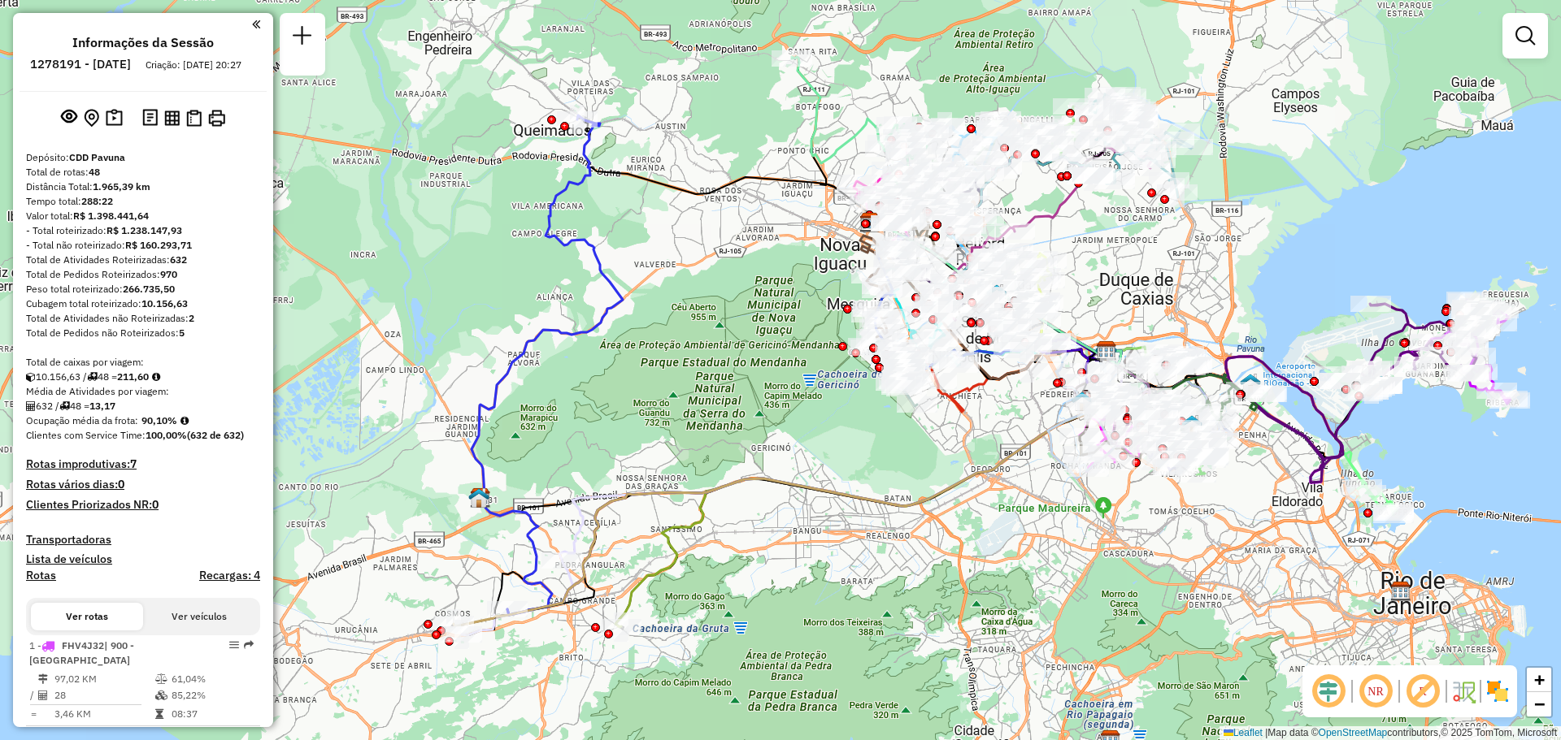
drag, startPoint x: 643, startPoint y: 360, endPoint x: 809, endPoint y: 287, distance: 181.2
click at [809, 287] on div "Janela de atendimento Grade de atendimento Capacidade Transportadoras Veículos …" at bounding box center [780, 370] width 1561 height 740
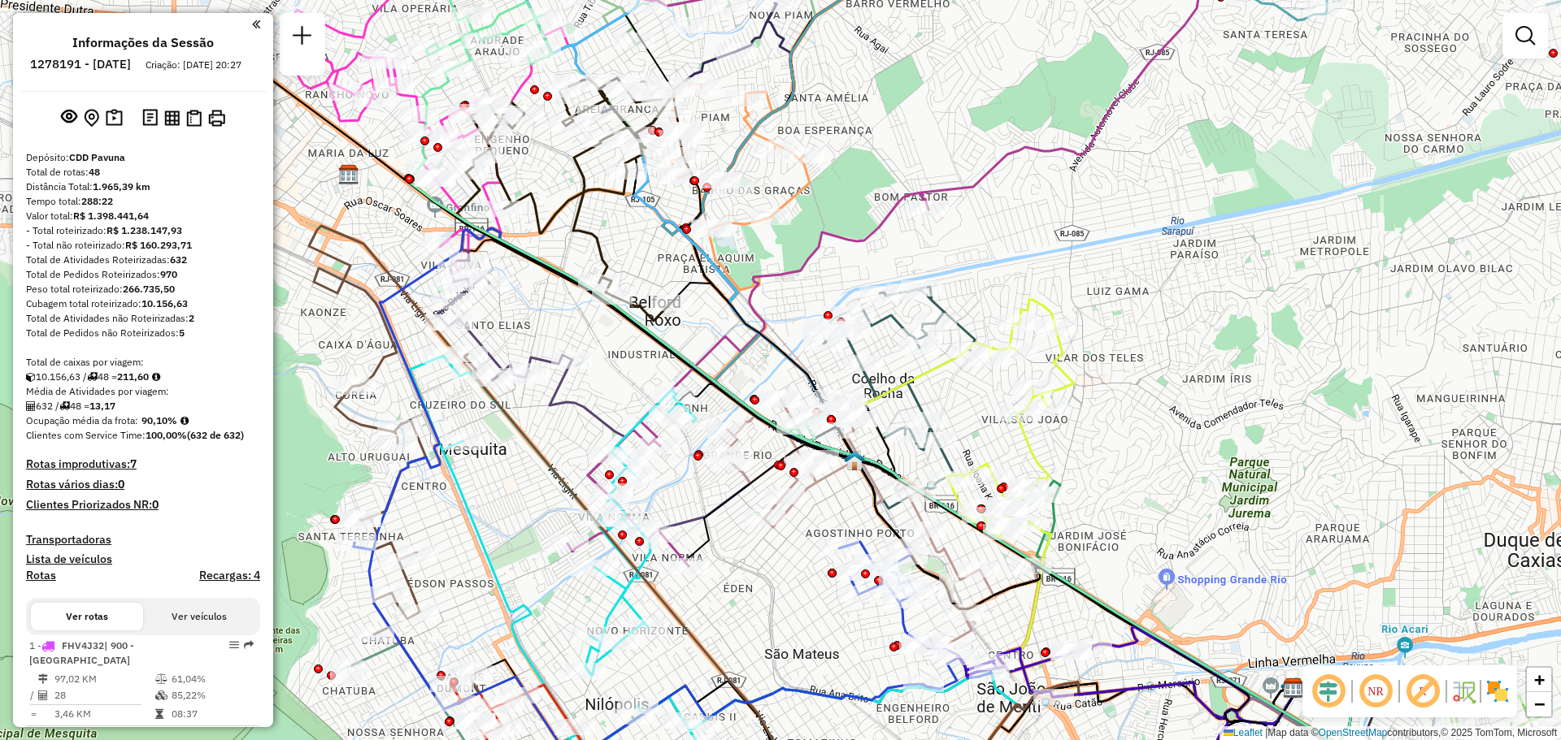
drag, startPoint x: 790, startPoint y: 263, endPoint x: 1132, endPoint y: 319, distance: 346.9
click at [1152, 319] on div "Janela de atendimento Grade de atendimento Capacidade Transportadoras Veículos …" at bounding box center [780, 370] width 1561 height 740
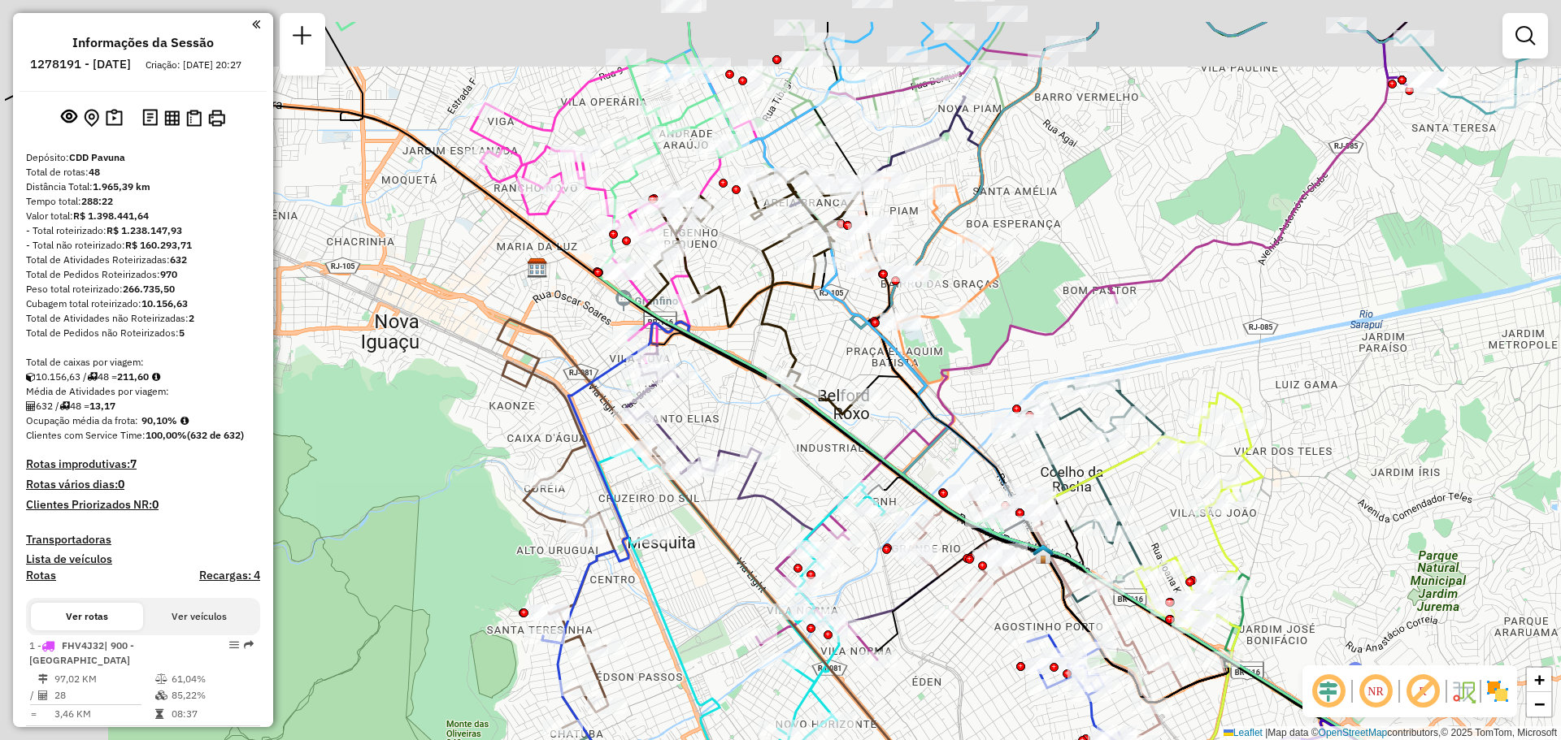
drag, startPoint x: 746, startPoint y: 284, endPoint x: 915, endPoint y: 384, distance: 196.0
click at [915, 384] on icon at bounding box center [1176, 600] width 634 height 448
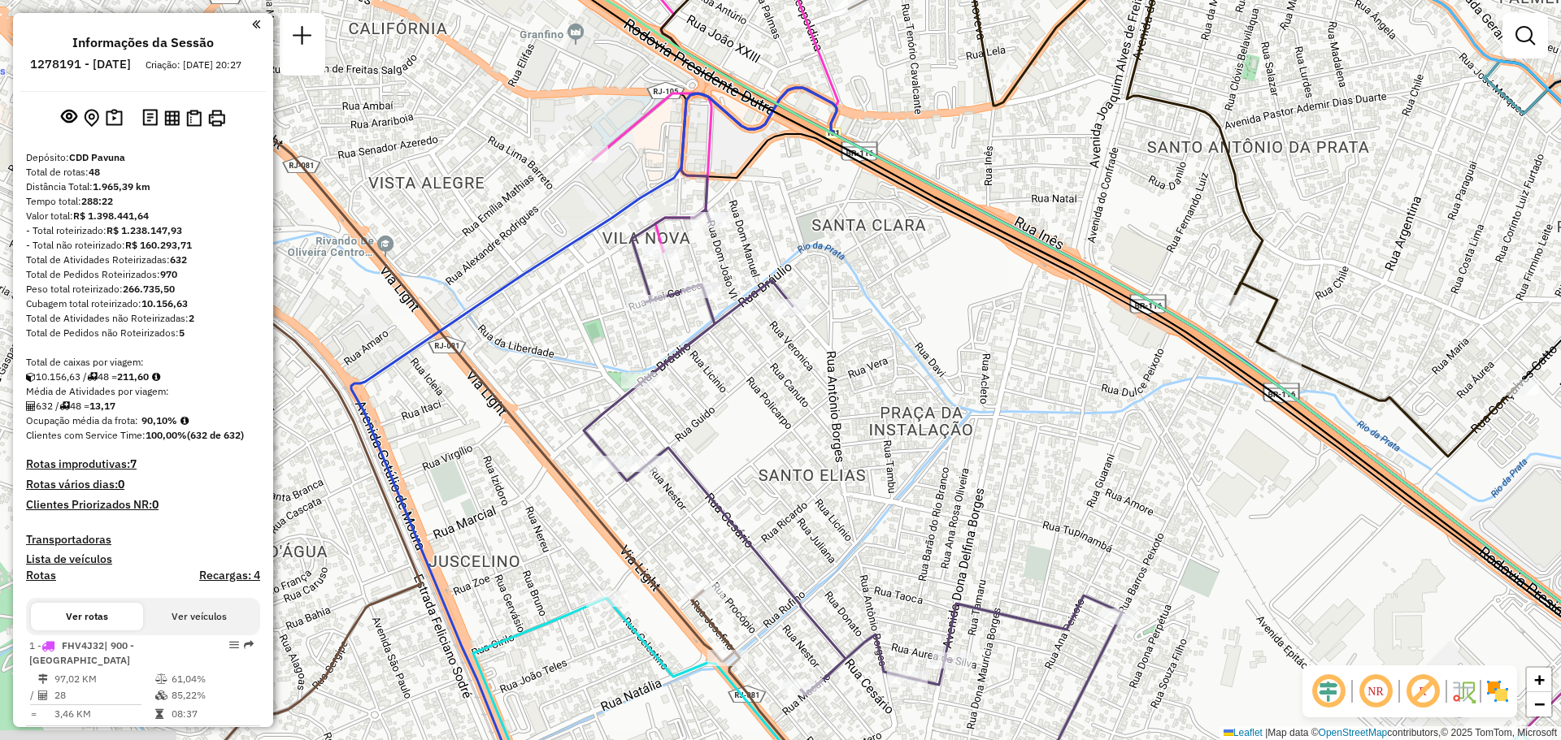
drag, startPoint x: 949, startPoint y: 401, endPoint x: 1110, endPoint y: 381, distance: 162.1
click at [1105, 382] on div "Janela de atendimento Grade de atendimento Capacidade Transportadoras Veículos …" at bounding box center [780, 370] width 1561 height 740
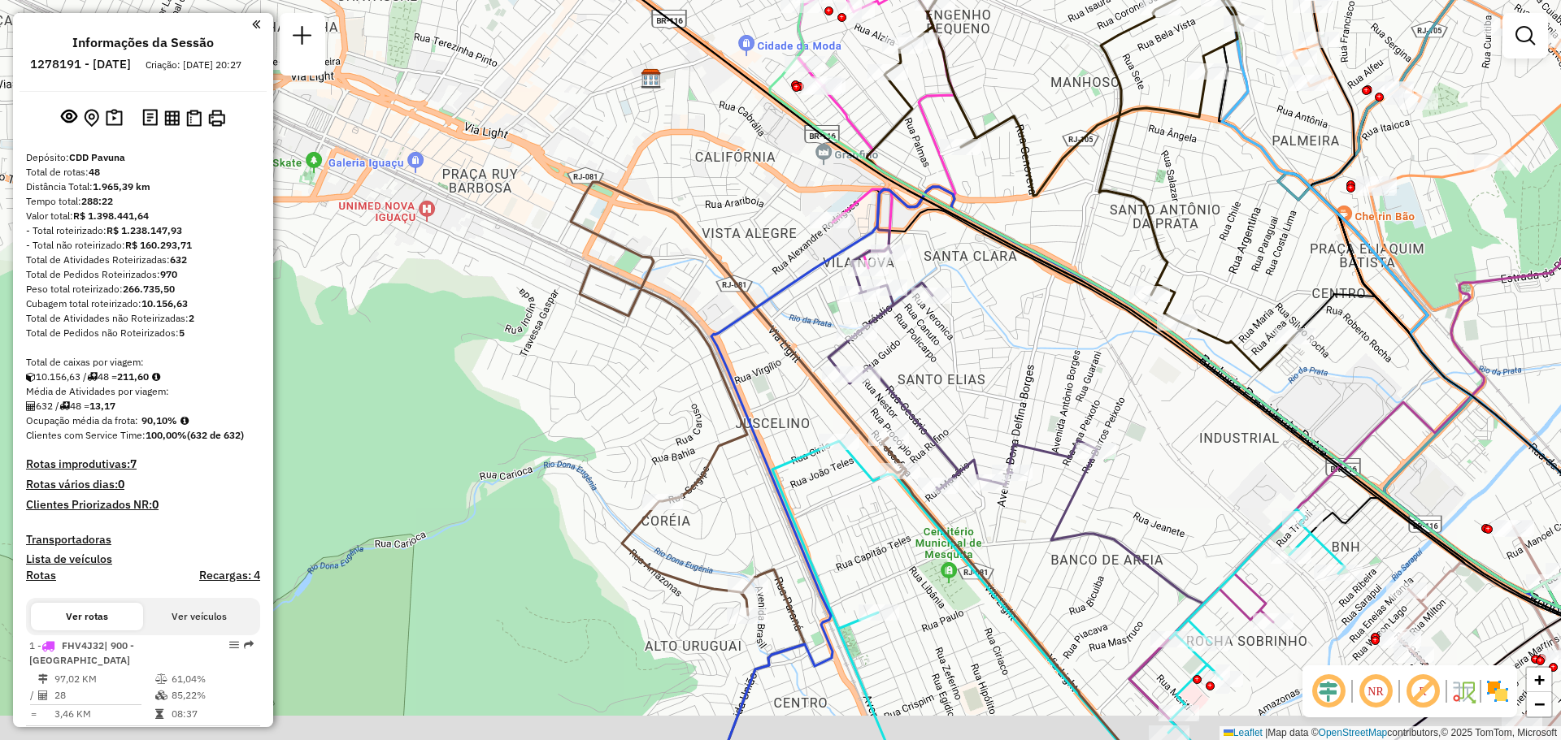
drag, startPoint x: 1026, startPoint y: 432, endPoint x: 974, endPoint y: 402, distance: 60.1
click at [974, 402] on div "Janela de atendimento Grade de atendimento Capacidade Transportadoras Veículos …" at bounding box center [780, 370] width 1561 height 740
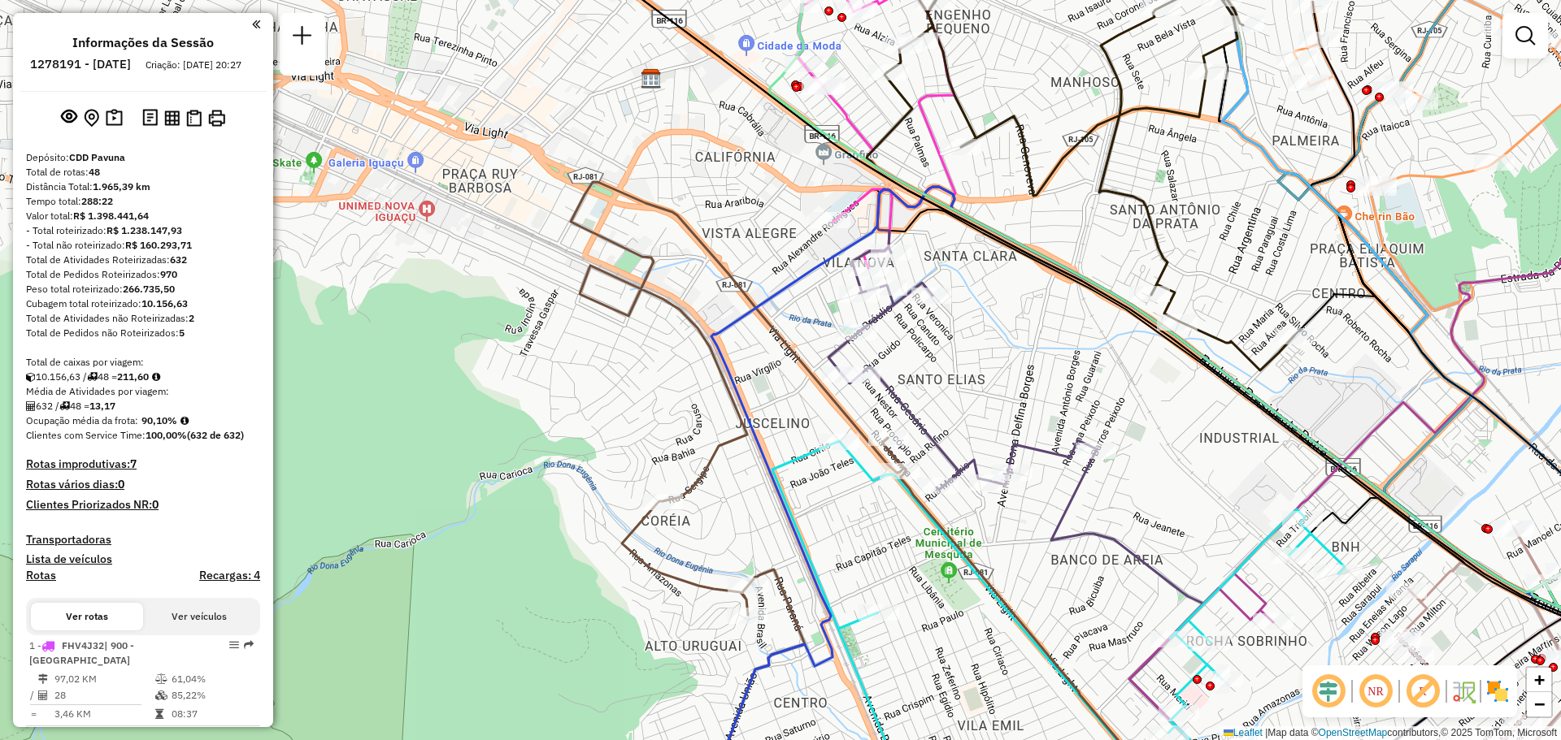
click at [1507, 697] on img at bounding box center [1497, 692] width 26 height 26
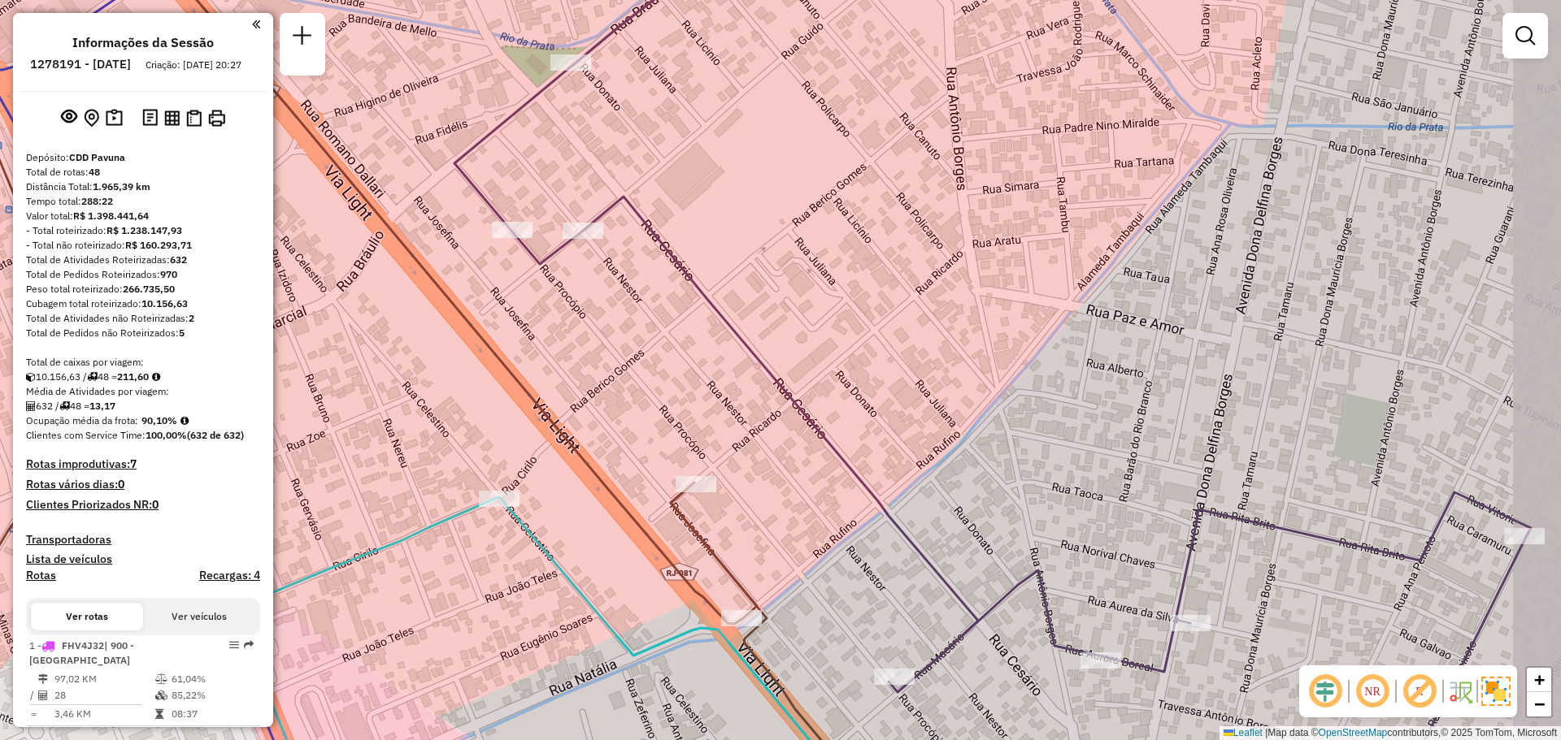
drag, startPoint x: 1115, startPoint y: 427, endPoint x: 1002, endPoint y: 414, distance: 113.7
click at [1003, 414] on div "Janela de atendimento Grade de atendimento Capacidade Transportadoras Veículos …" at bounding box center [780, 370] width 1561 height 740
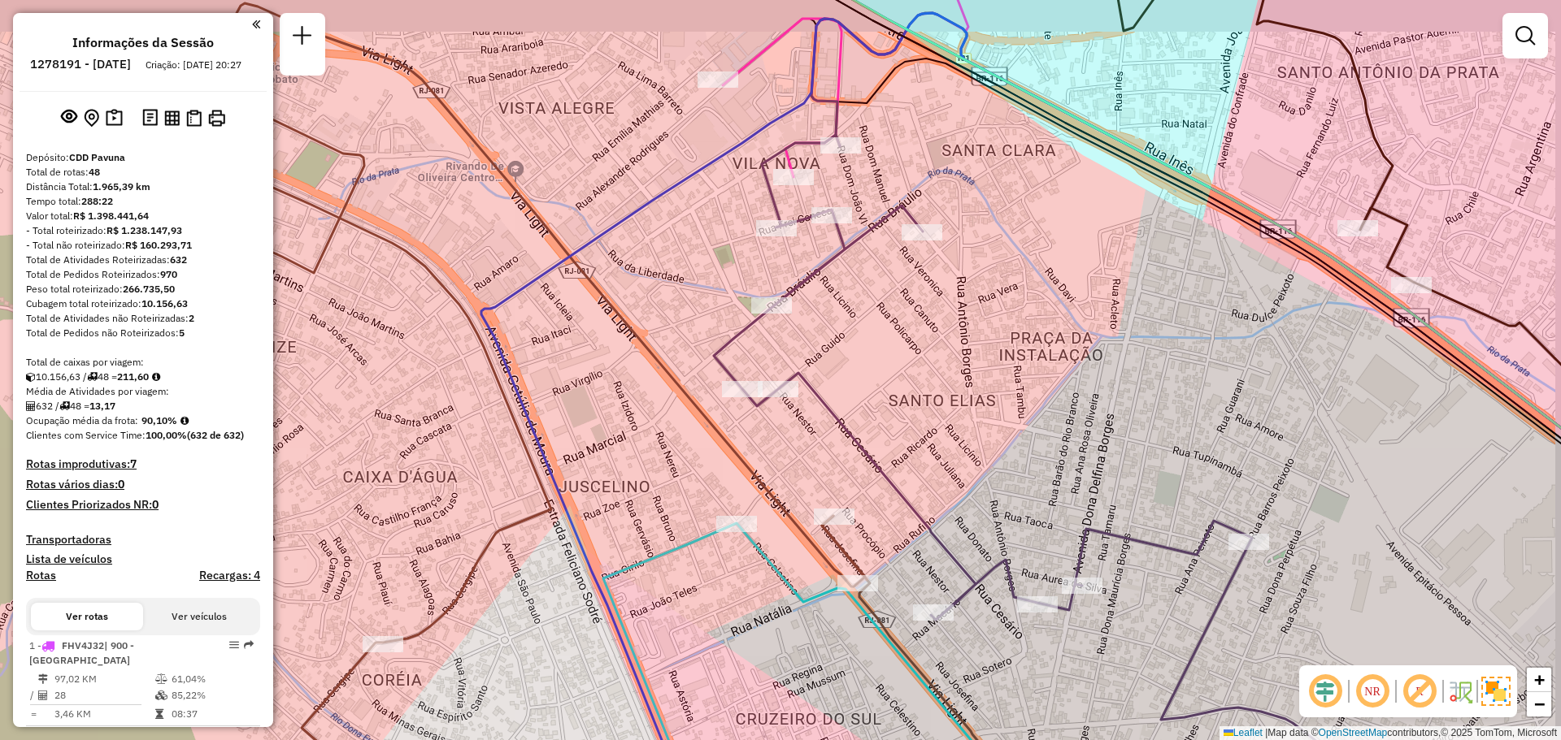
drag, startPoint x: 1027, startPoint y: 336, endPoint x: 1016, endPoint y: 410, distance: 74.7
click at [1016, 410] on div "Janela de atendimento Grade de atendimento Capacidade Transportadoras Veículos …" at bounding box center [780, 370] width 1561 height 740
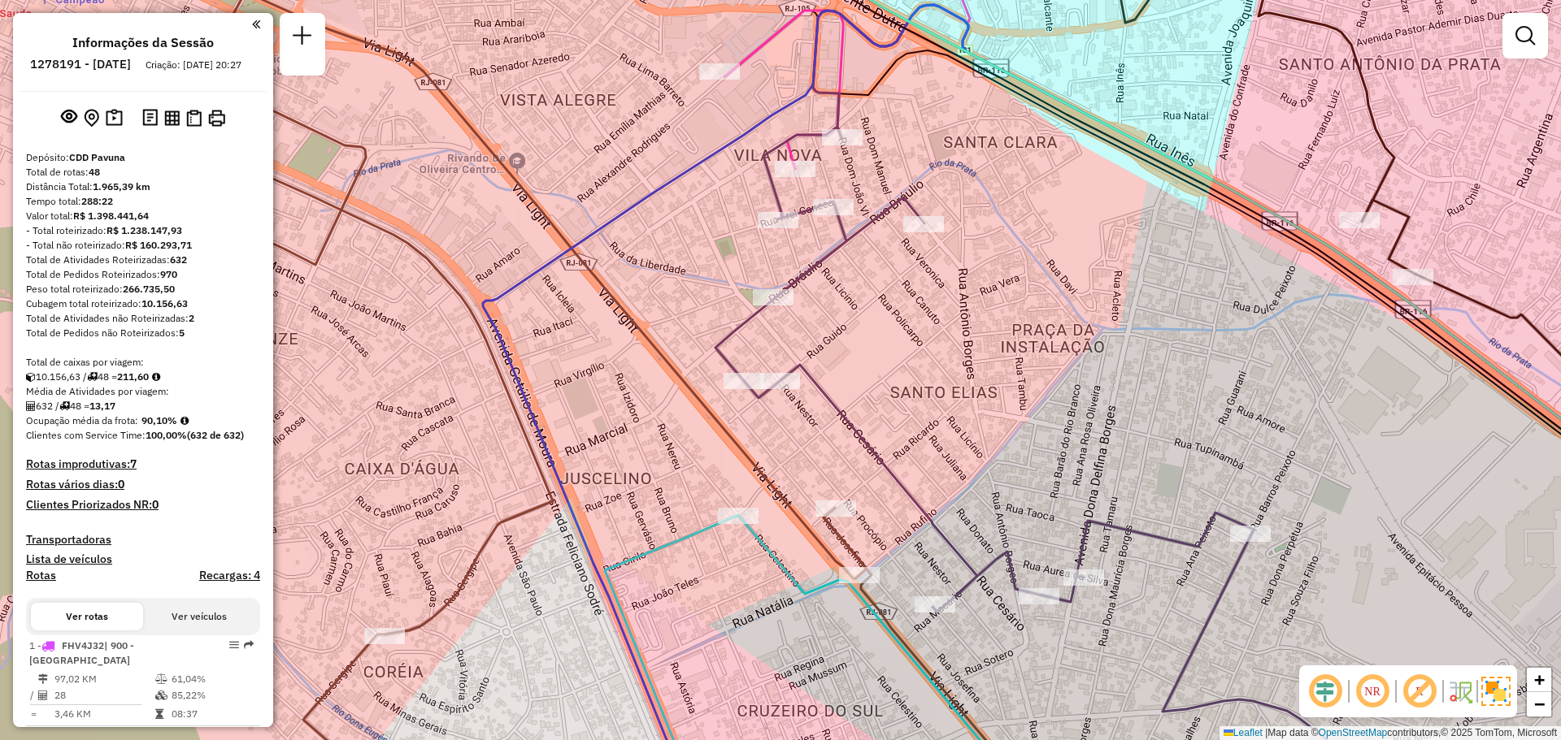
drag, startPoint x: 1179, startPoint y: 497, endPoint x: 1092, endPoint y: 167, distance: 342.1
click at [1092, 167] on div "Janela de atendimento Grade de atendimento Capacidade Transportadoras Veículos …" at bounding box center [780, 370] width 1561 height 740
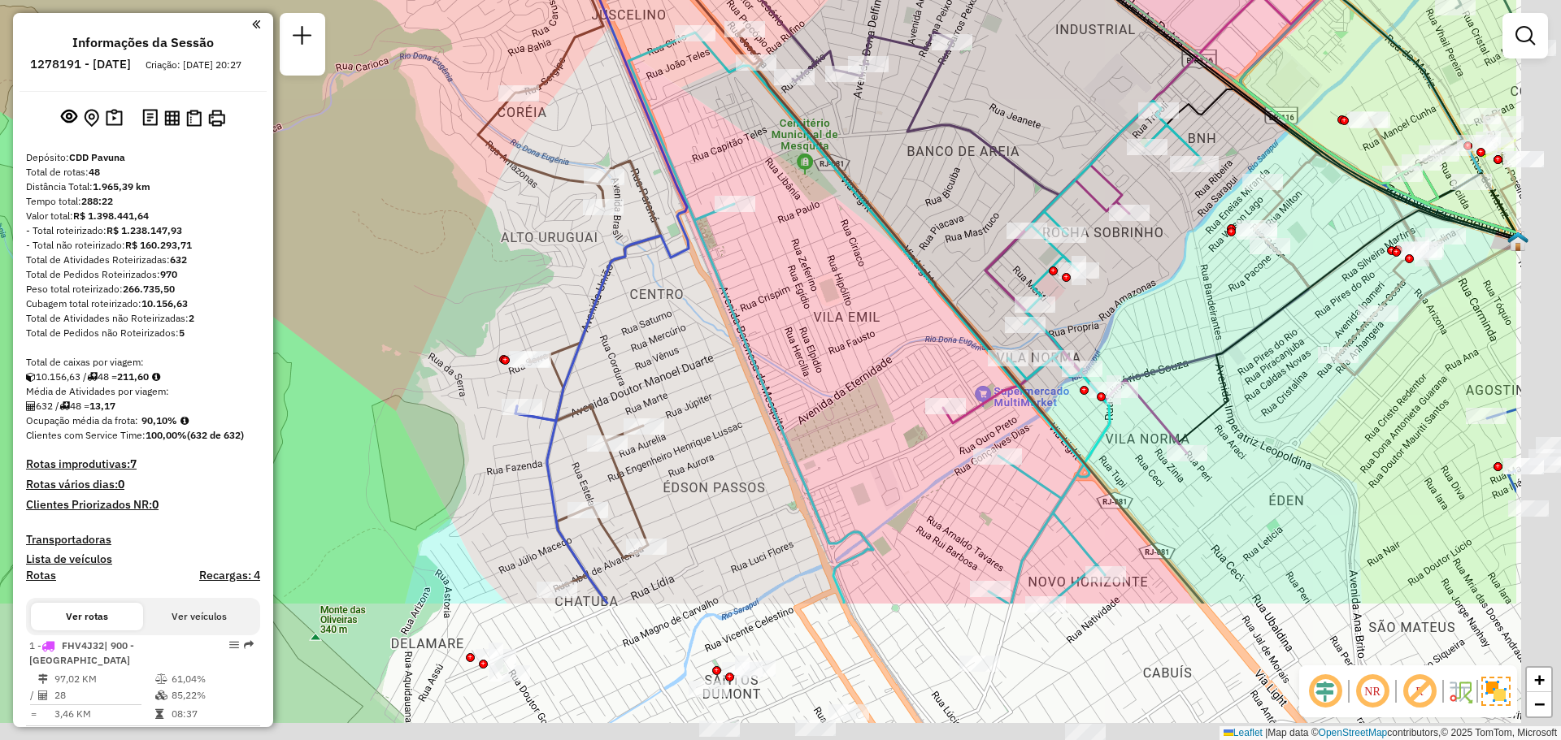
drag, startPoint x: 1191, startPoint y: 402, endPoint x: 990, endPoint y: 192, distance: 290.9
click at [990, 192] on div "Janela de atendimento Grade de atendimento Capacidade Transportadoras Veículos …" at bounding box center [780, 370] width 1561 height 740
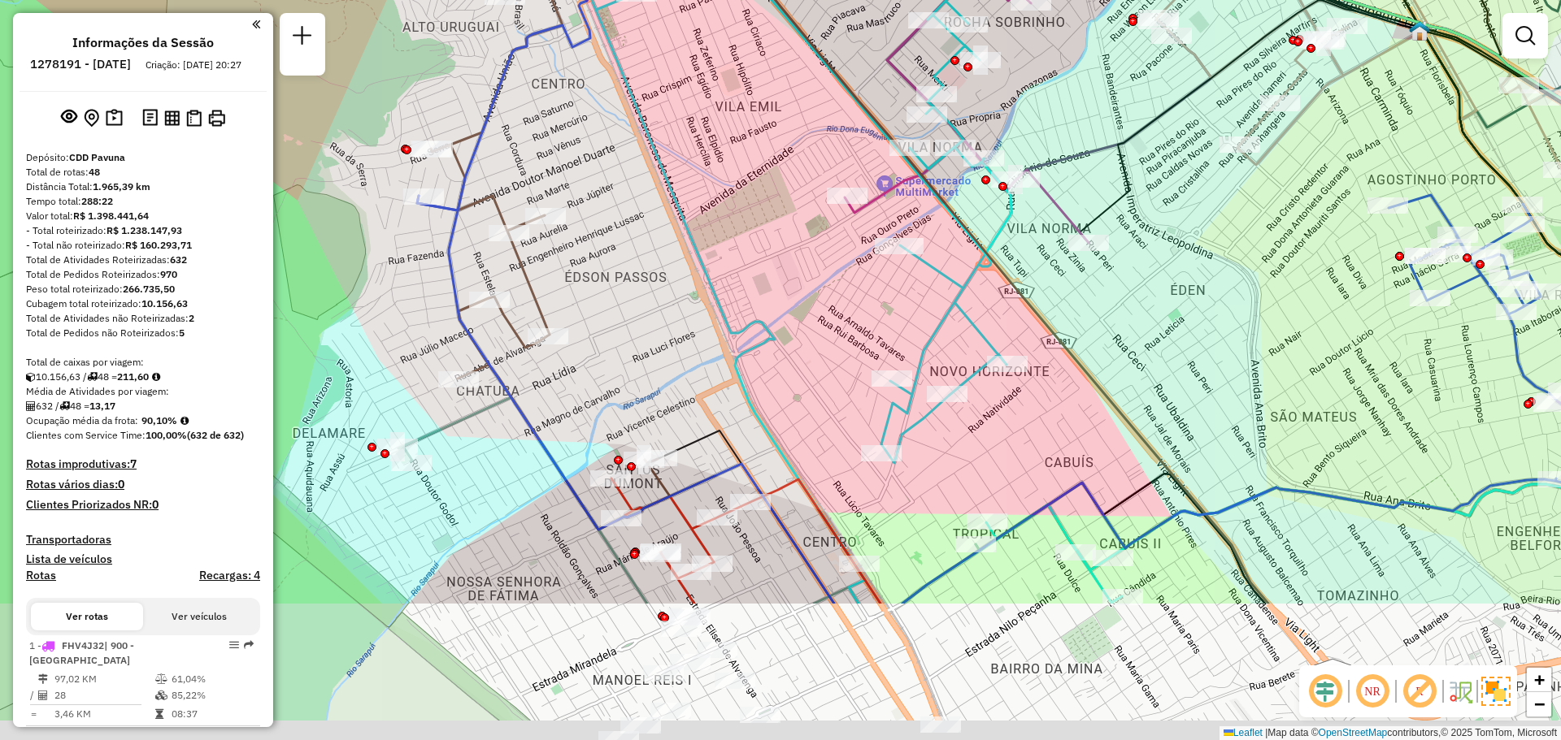
drag, startPoint x: 1031, startPoint y: 487, endPoint x: 948, endPoint y: 302, distance: 202.3
click at [948, 302] on icon at bounding box center [826, 213] width 592 height 782
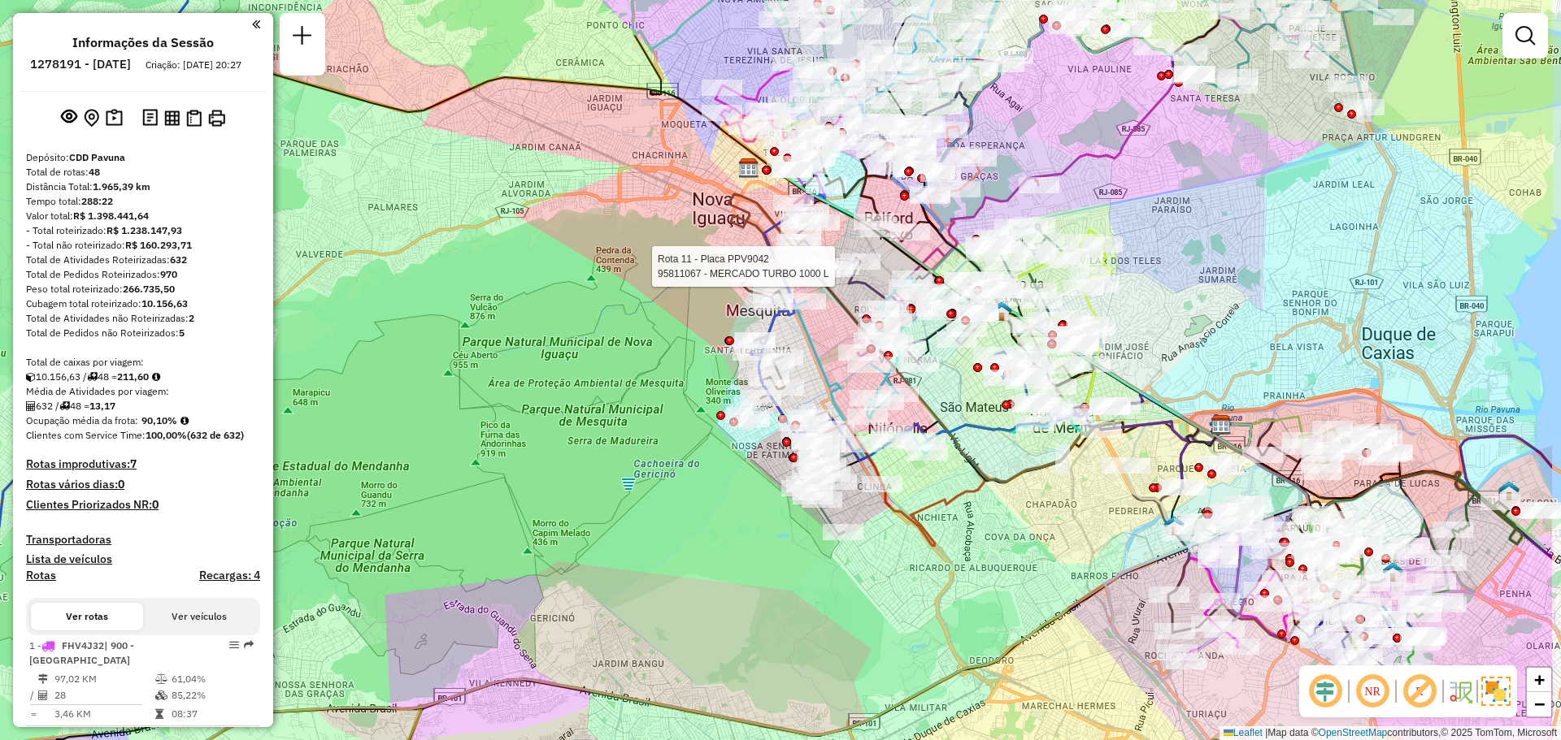
drag, startPoint x: 1099, startPoint y: 332, endPoint x: 941, endPoint y: 379, distance: 164.6
click at [941, 379] on div "Rota 11 - Placa PPV9042 95811067 - MERCADO TURBO 1000 L Janela de atendimento G…" at bounding box center [780, 370] width 1561 height 740
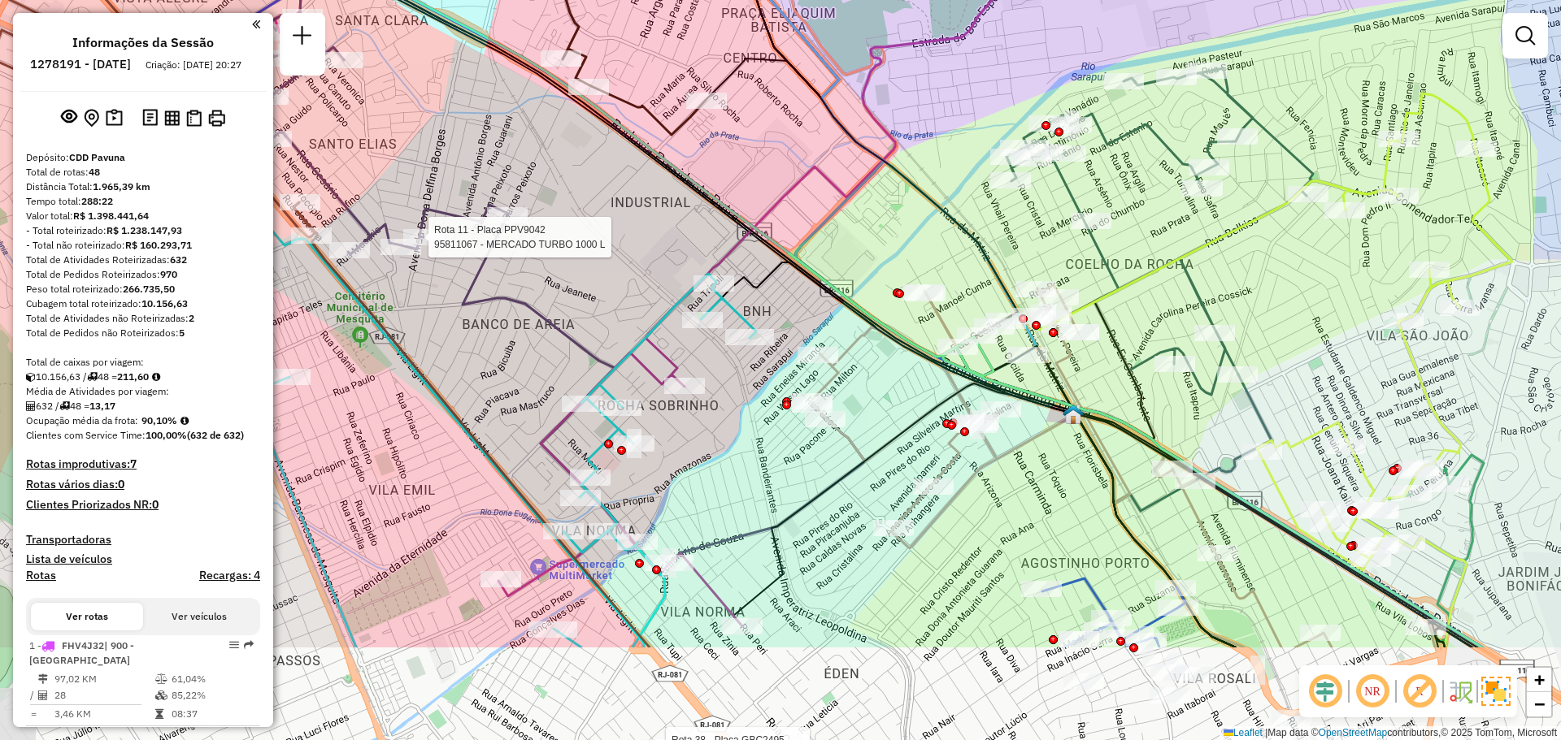
drag, startPoint x: 943, startPoint y: 258, endPoint x: 972, endPoint y: 119, distance: 142.8
click at [972, 119] on div "Rota 11 - Placa PPV9042 95811067 - MERCADO TURBO 1000 L Rota 38 - Placa GBC2495…" at bounding box center [780, 370] width 1561 height 740
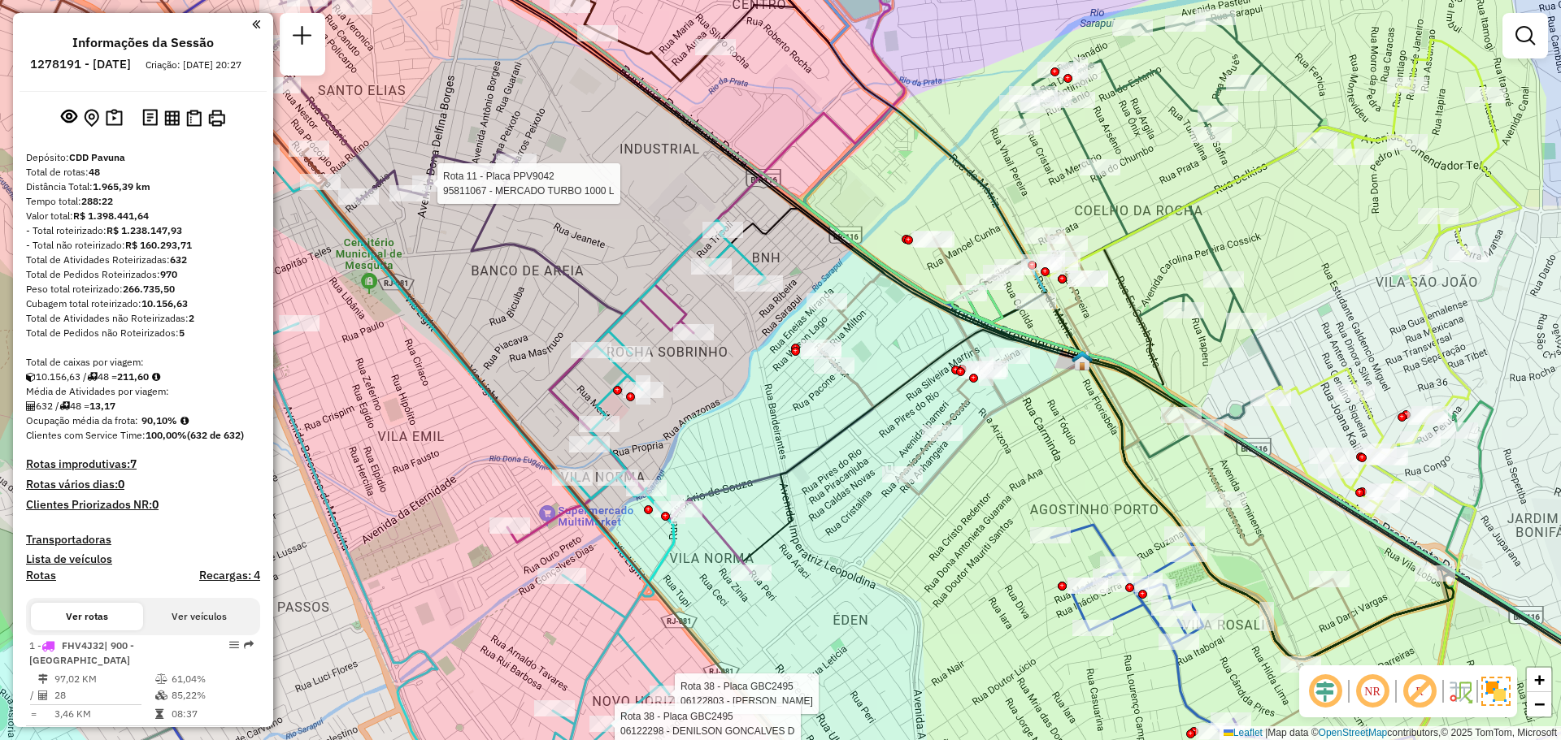
drag, startPoint x: 1040, startPoint y: 431, endPoint x: 1050, endPoint y: 381, distance: 50.5
click at [1050, 381] on icon at bounding box center [1132, 485] width 627 height 506
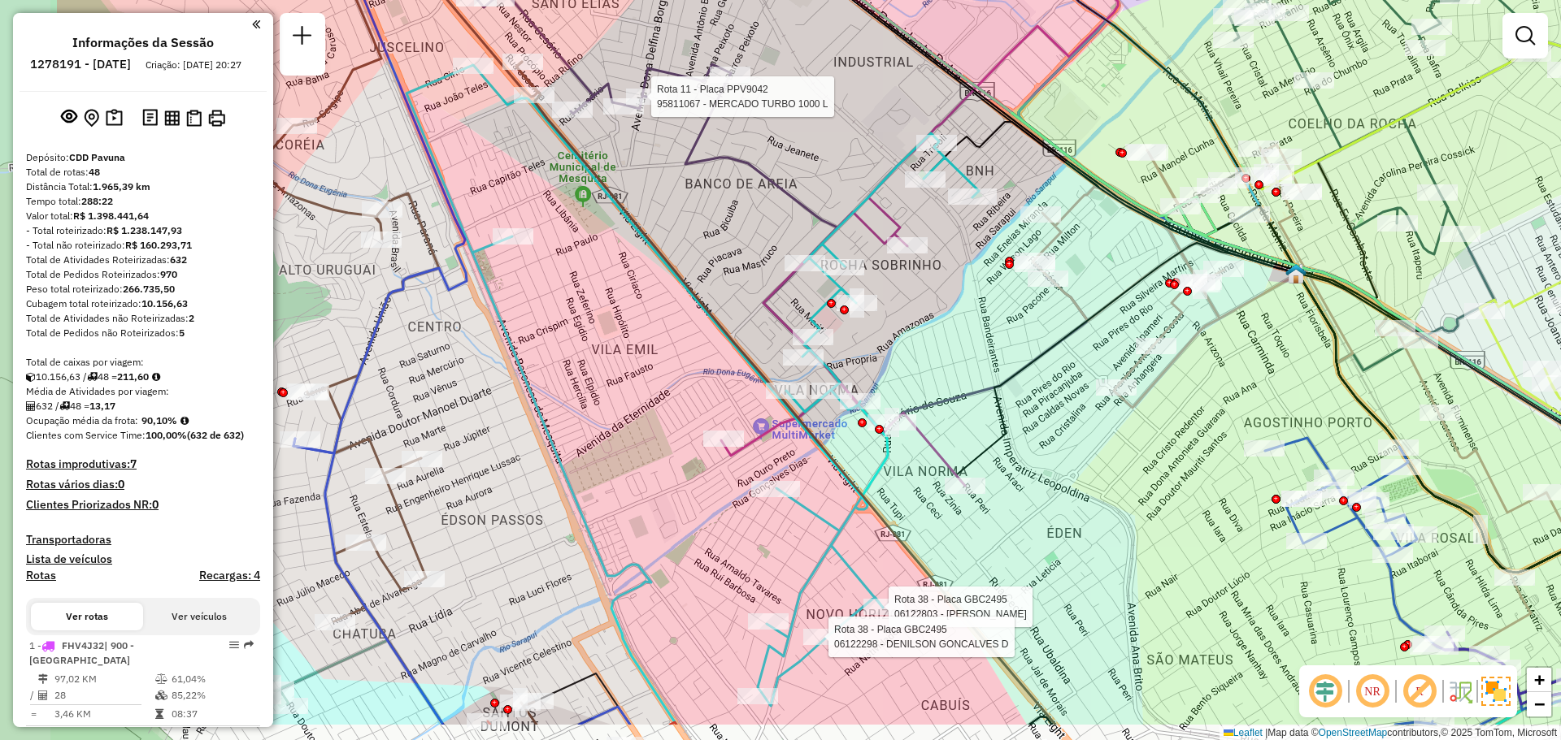
drag, startPoint x: 775, startPoint y: 441, endPoint x: 979, endPoint y: 367, distance: 216.5
click at [979, 367] on div "Rota 11 - Placa PPV9042 95811067 - MERCADO TURBO 1000 L Rota 38 - Placa GBC2495…" at bounding box center [780, 370] width 1561 height 740
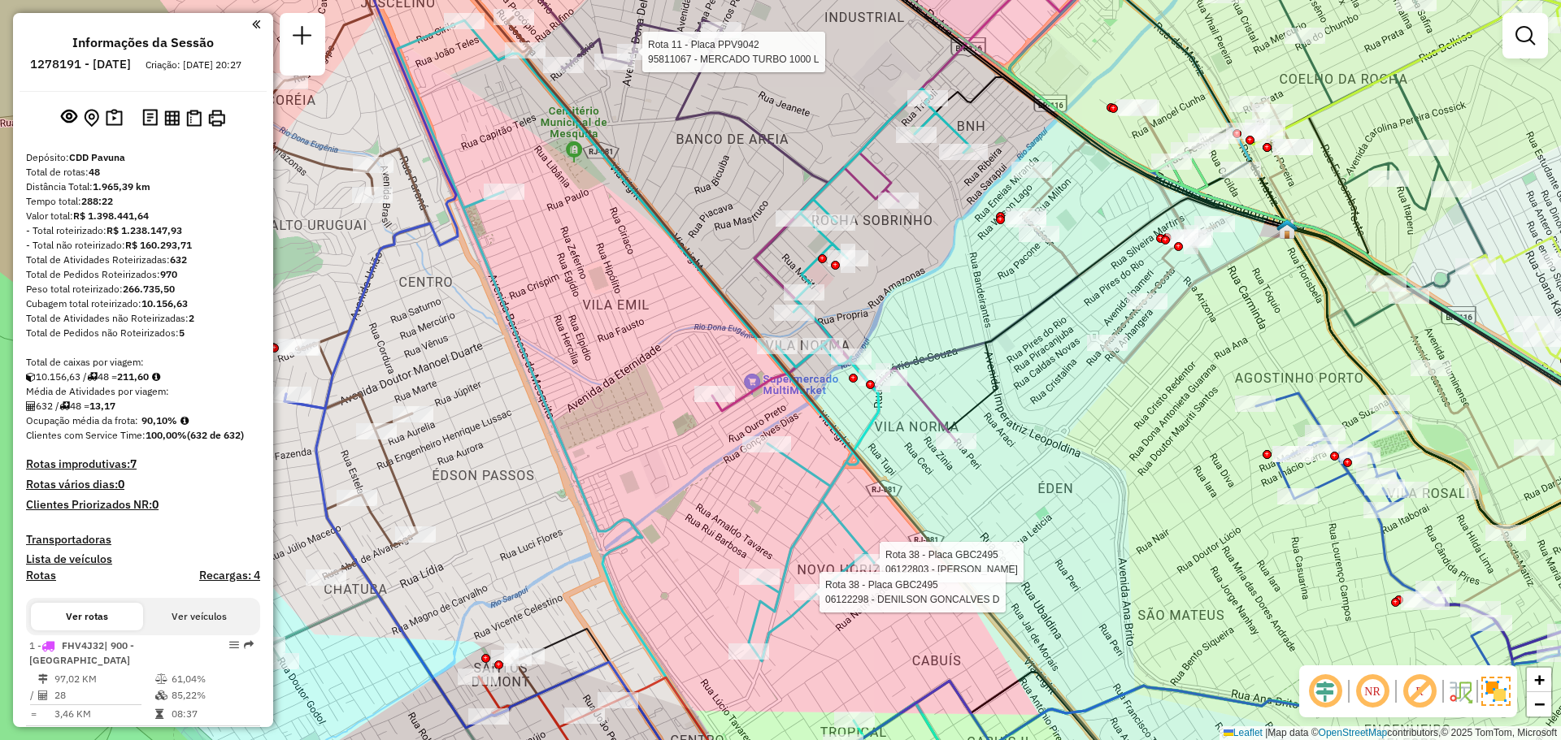
drag, startPoint x: 849, startPoint y: 344, endPoint x: 838, endPoint y: 295, distance: 50.1
click at [838, 295] on div "Rota 11 - Placa PPV9042 95811067 - MERCADO TURBO 1000 L Rota 38 - Placa GBC2495…" at bounding box center [780, 370] width 1561 height 740
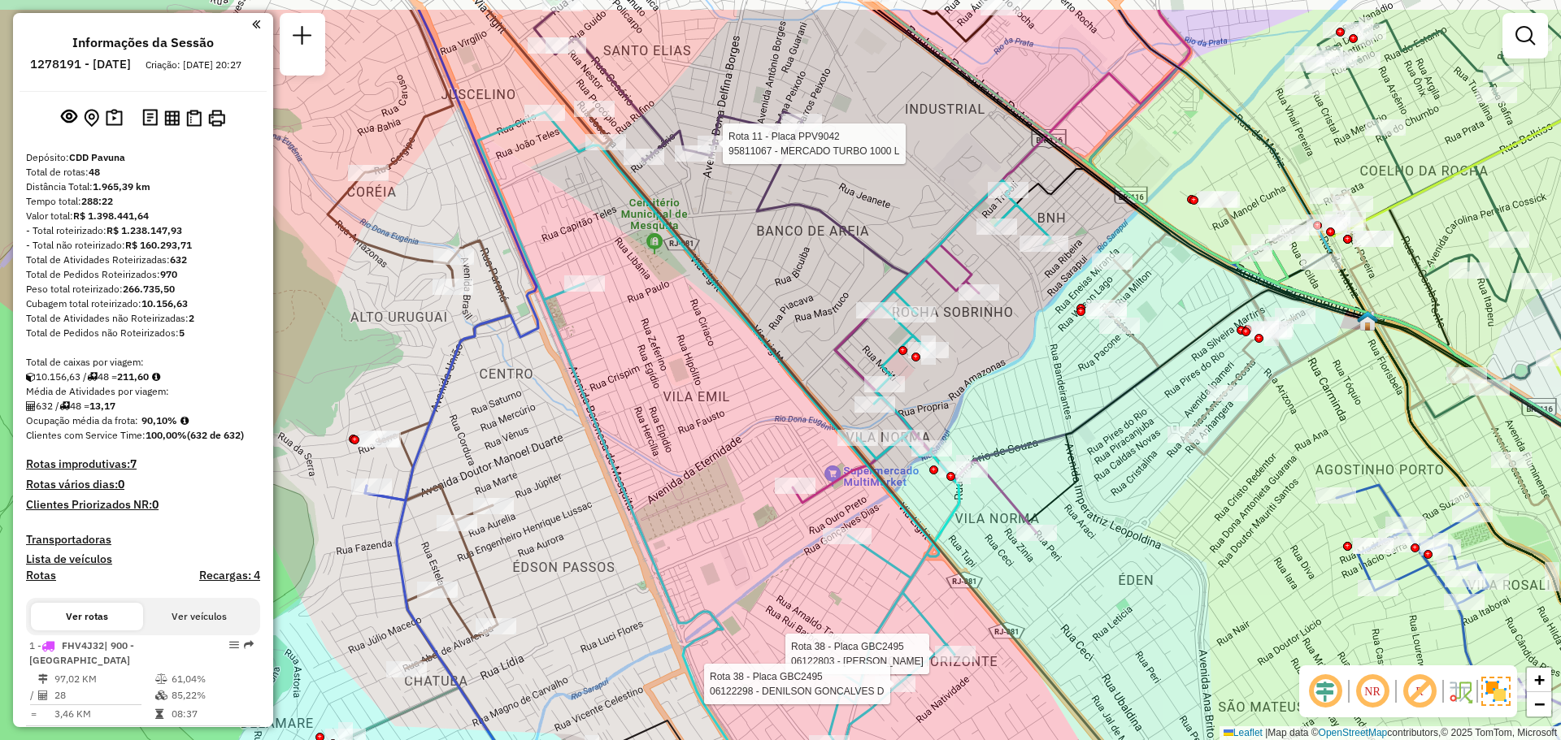
drag, startPoint x: 647, startPoint y: 345, endPoint x: 699, endPoint y: 403, distance: 78.3
click at [699, 403] on div "Rota 11 - Placa PPV9042 95811067 - MERCADO TURBO 1000 L Rota 38 - Placa GBC2495…" at bounding box center [780, 370] width 1561 height 740
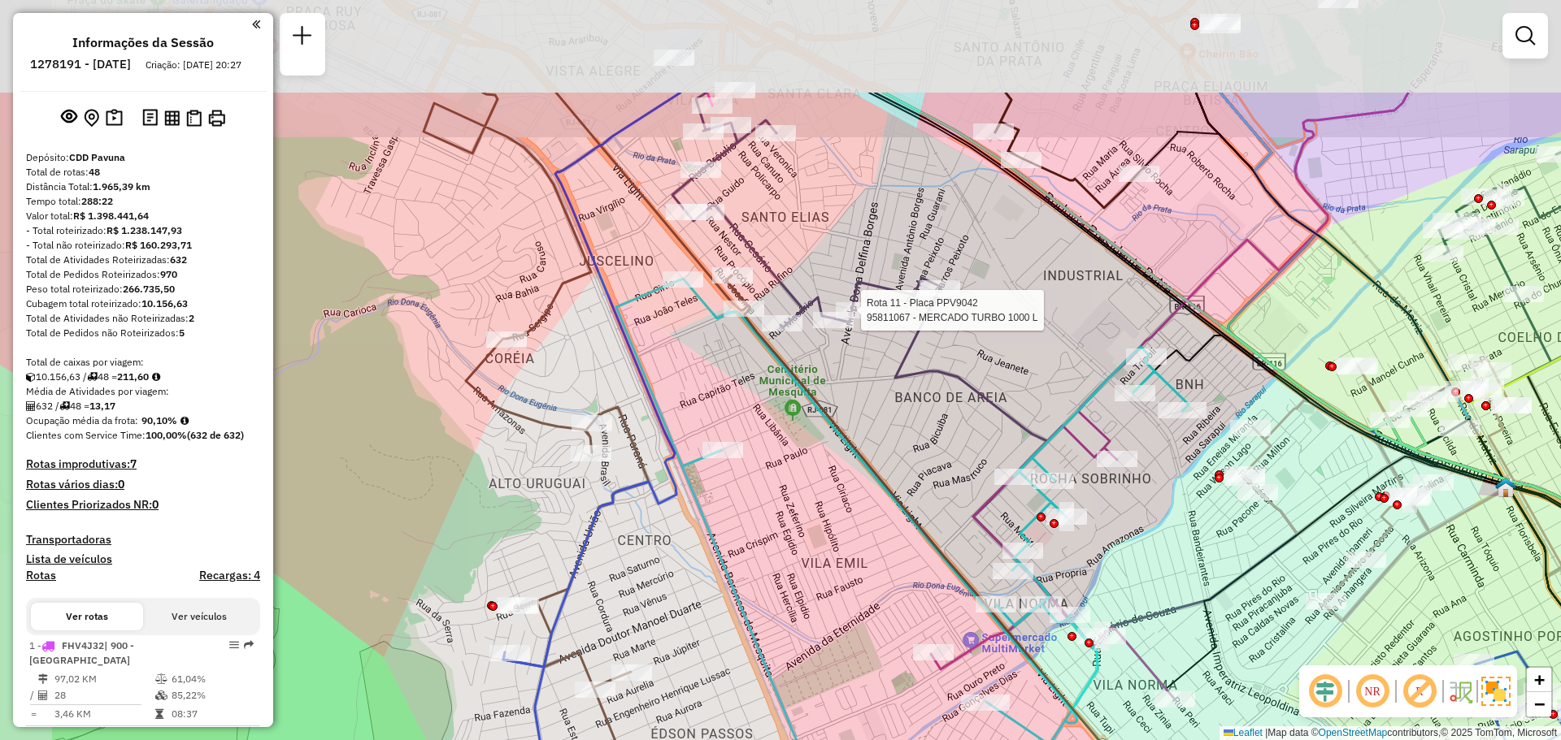
drag, startPoint x: 758, startPoint y: 266, endPoint x: 874, endPoint y: 411, distance: 185.7
click at [874, 411] on div "Rota 11 - Placa PPV9042 95811067 - MERCADO TURBO 1000 L Rota 38 - Placa GBC2495…" at bounding box center [780, 370] width 1561 height 740
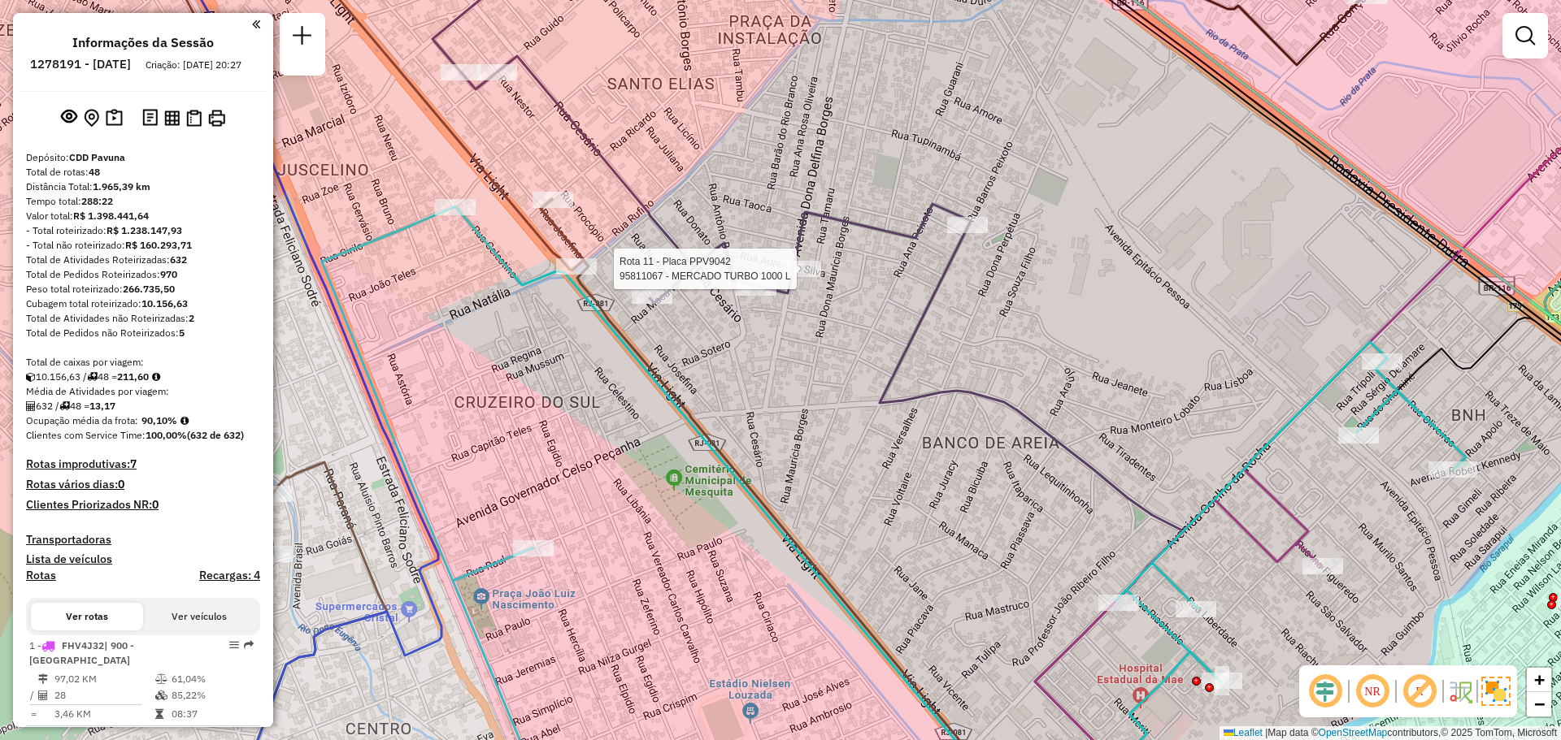
drag, startPoint x: 797, startPoint y: 299, endPoint x: 755, endPoint y: 354, distance: 68.9
click at [755, 354] on div "Rota 11 - Placa PPV9042 95811067 - MERCADO TURBO 1000 L Rota 38 - Placa GBC2495…" at bounding box center [780, 370] width 1561 height 740
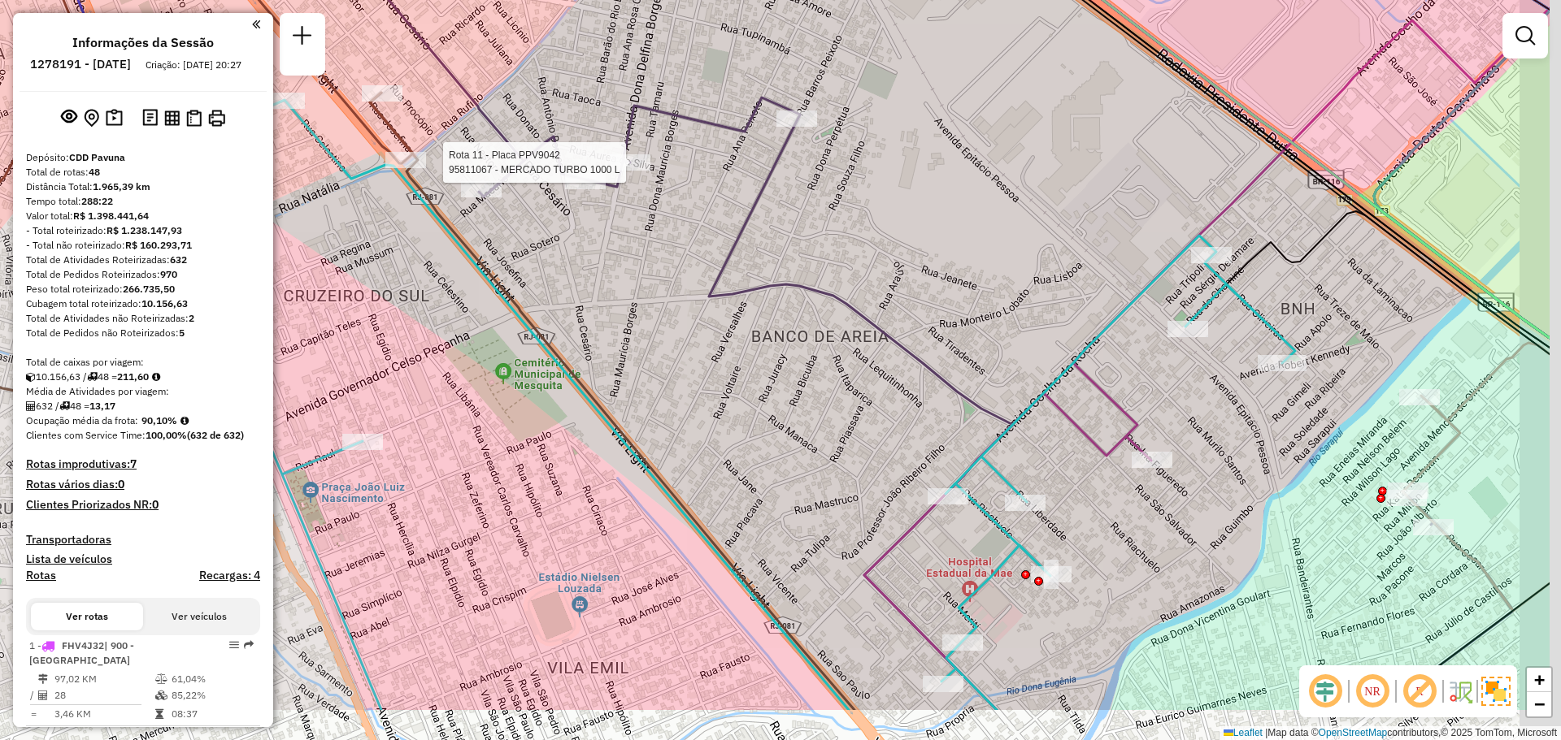
drag, startPoint x: 1431, startPoint y: 537, endPoint x: 1257, endPoint y: 429, distance: 204.1
click at [1257, 429] on div "Rota 11 - Placa PPV9042 95811067 - MERCADO TURBO 1000 L Rota 38 - Placa GBC2495…" at bounding box center [780, 370] width 1561 height 740
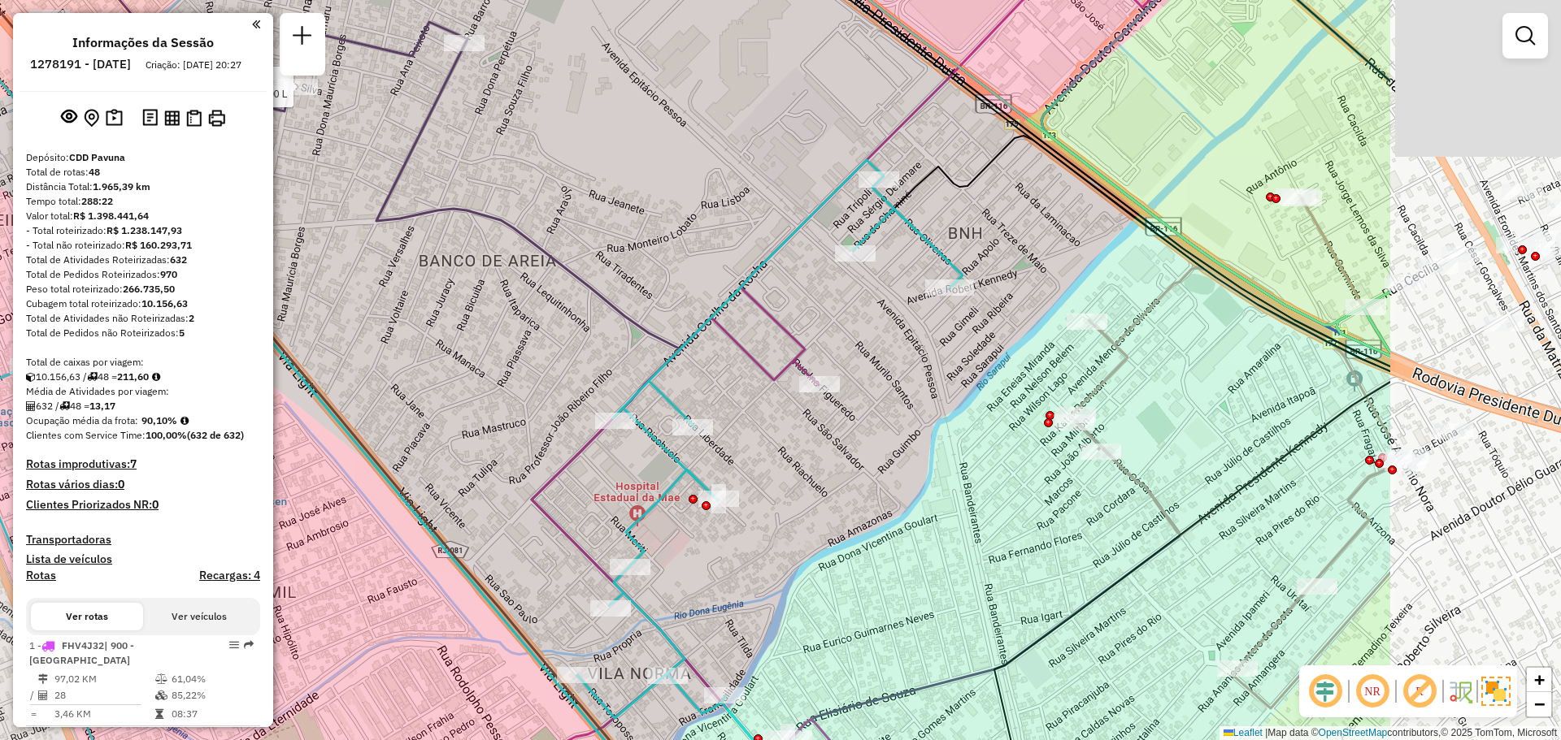
drag, startPoint x: 1446, startPoint y: 366, endPoint x: 1119, endPoint y: 294, distance: 334.5
click at [1119, 294] on div "Rota 11 - Placa PPV9042 95811067 - MERCADO TURBO 1000 L Rota 38 - Placa GBC2495…" at bounding box center [780, 370] width 1561 height 740
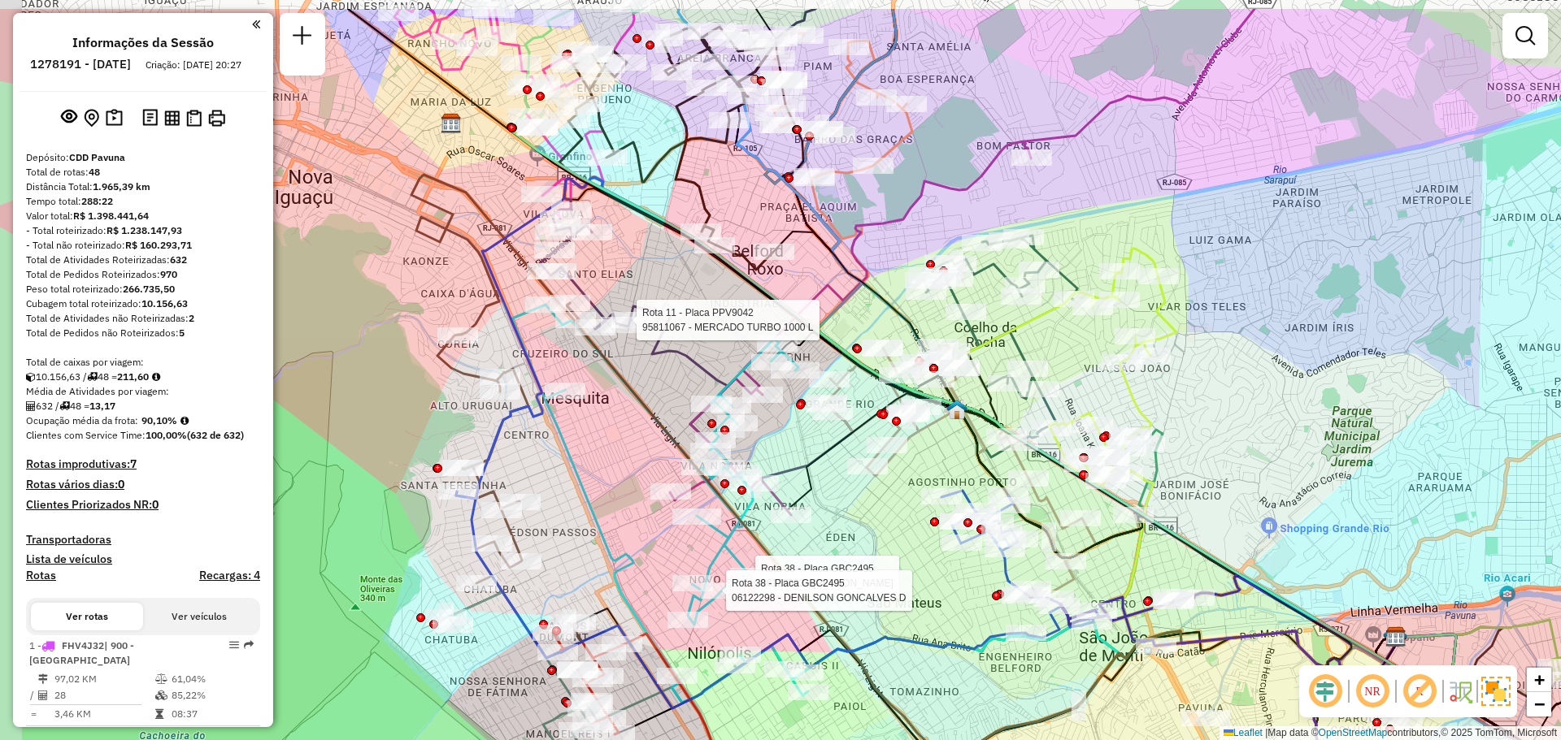
drag, startPoint x: 505, startPoint y: 189, endPoint x: 654, endPoint y: 272, distance: 170.3
click at [654, 272] on div "Rota 11 - Placa PPV9042 95811067 - MERCADO TURBO 1000 L Rota 38 - Placa GBC2495…" at bounding box center [780, 370] width 1561 height 740
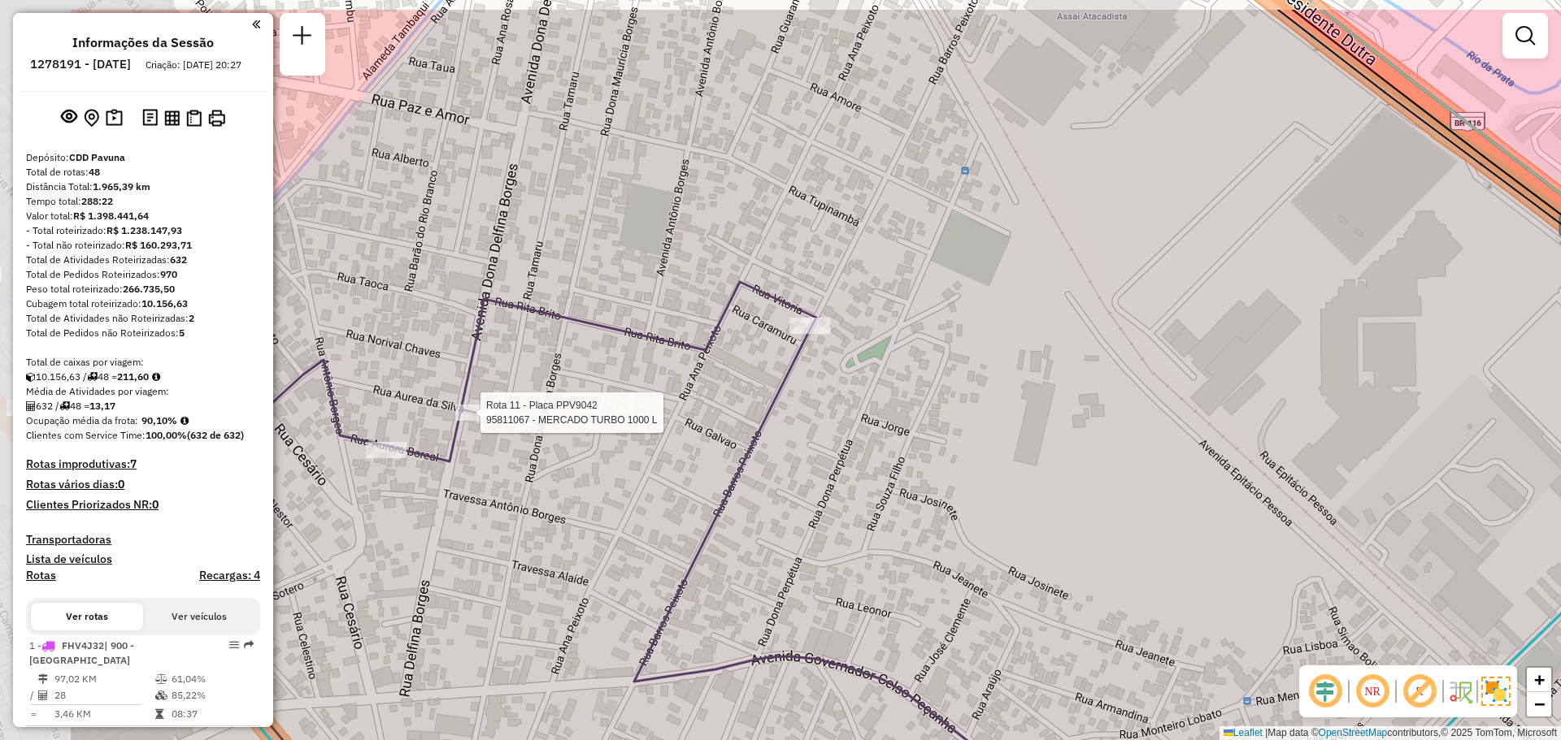
drag, startPoint x: 762, startPoint y: 391, endPoint x: 888, endPoint y: 437, distance: 134.2
click at [888, 437] on div "Rota 11 - Placa PPV9042 95811067 - MERCADO TURBO 1000 L Rota 38 - Placa GBC2495…" at bounding box center [780, 370] width 1561 height 740
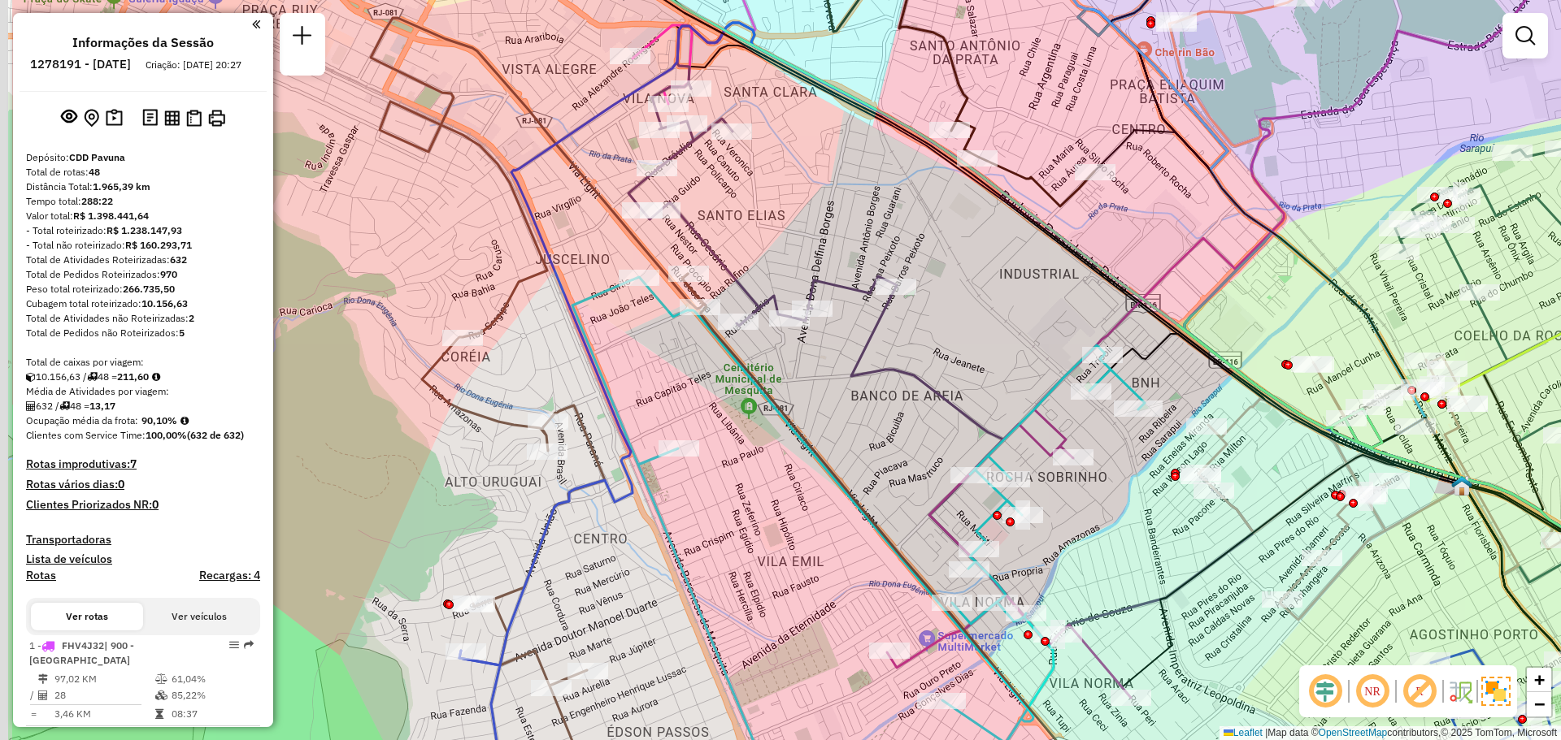
drag, startPoint x: 814, startPoint y: 316, endPoint x: 991, endPoint y: 246, distance: 190.5
click at [991, 246] on div "Rota 38 - Placa GBC2495 06122803 - [PERSON_NAME] D Rota 38 - Placa GBC2495 0612…" at bounding box center [780, 370] width 1561 height 740
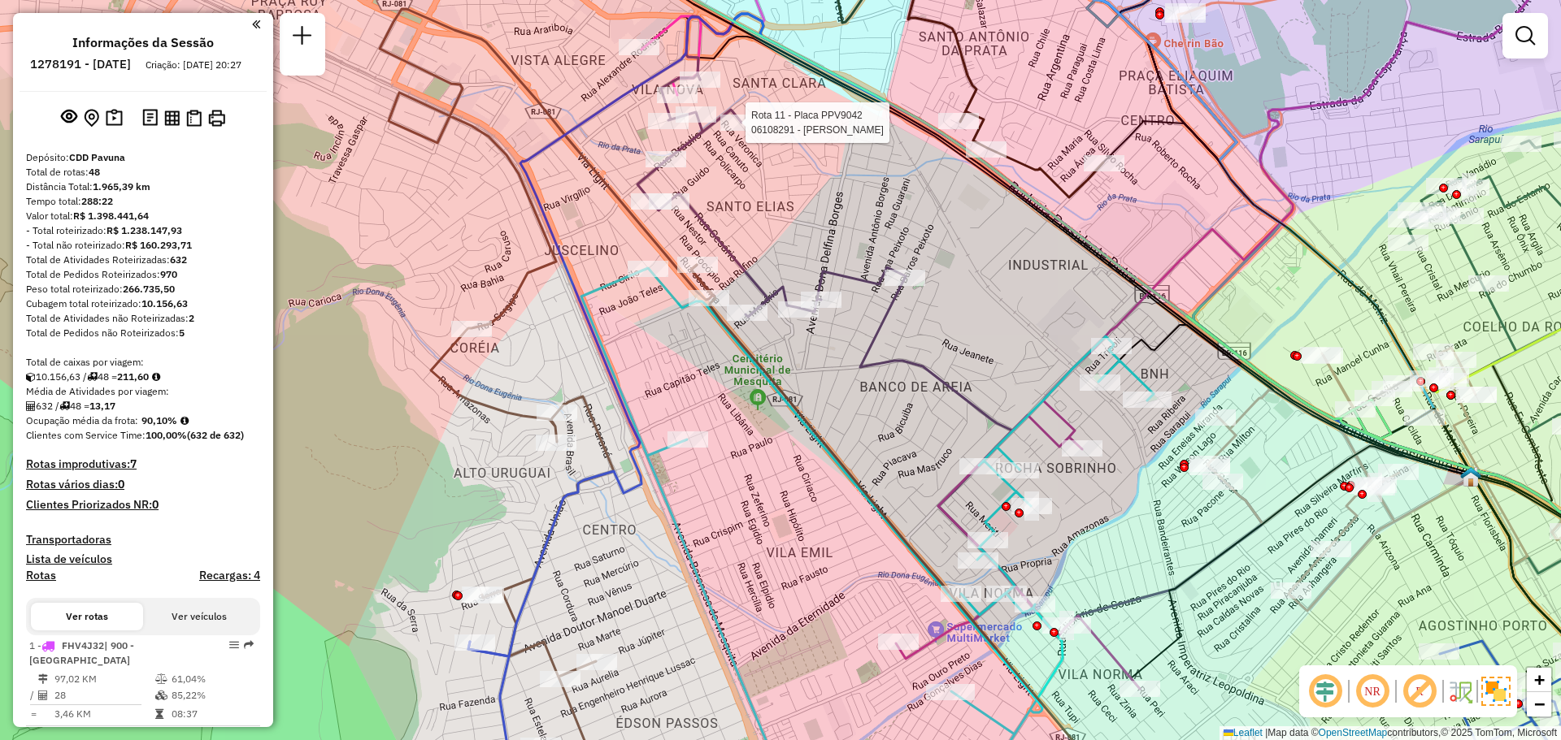
select select "**********"
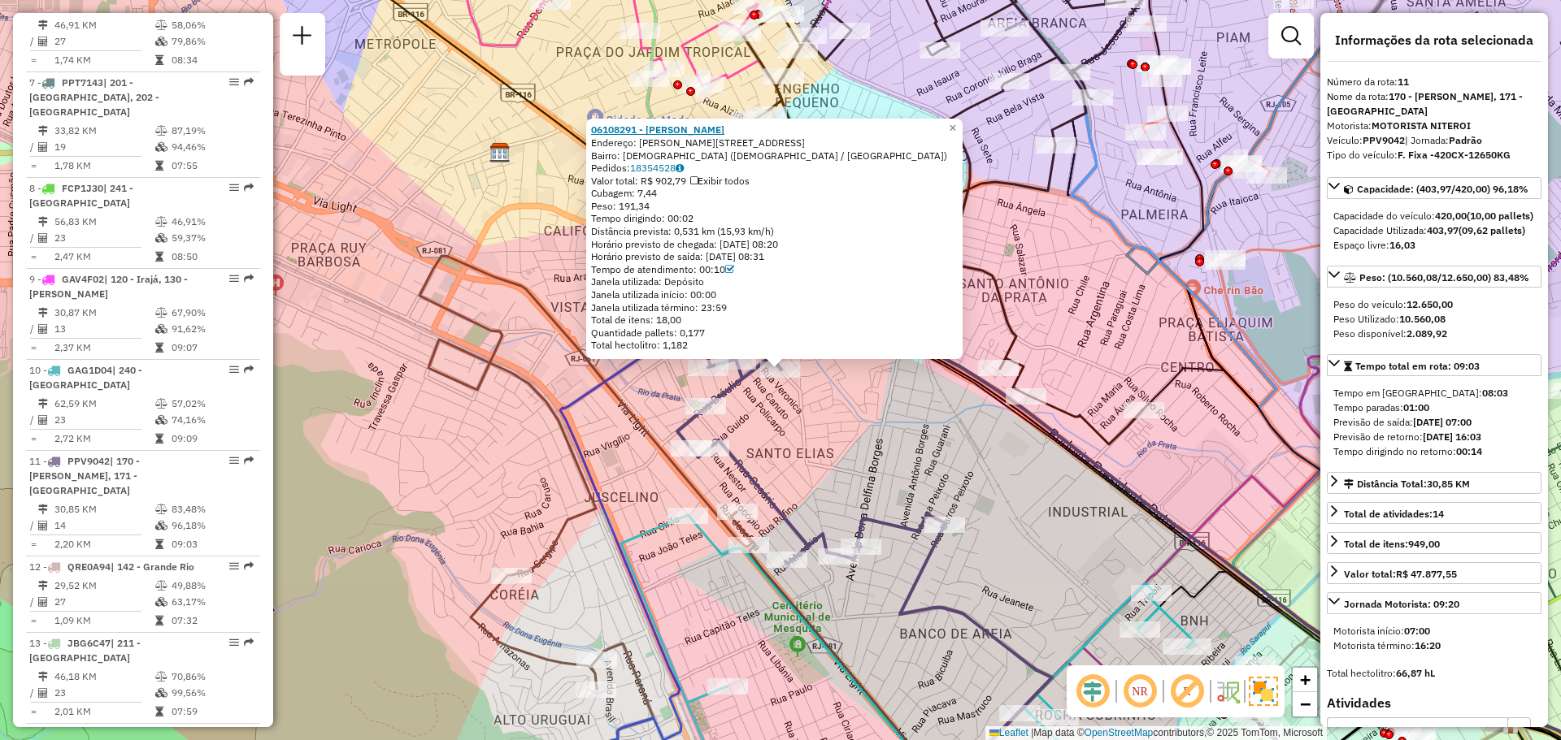
scroll to position [1518, 0]
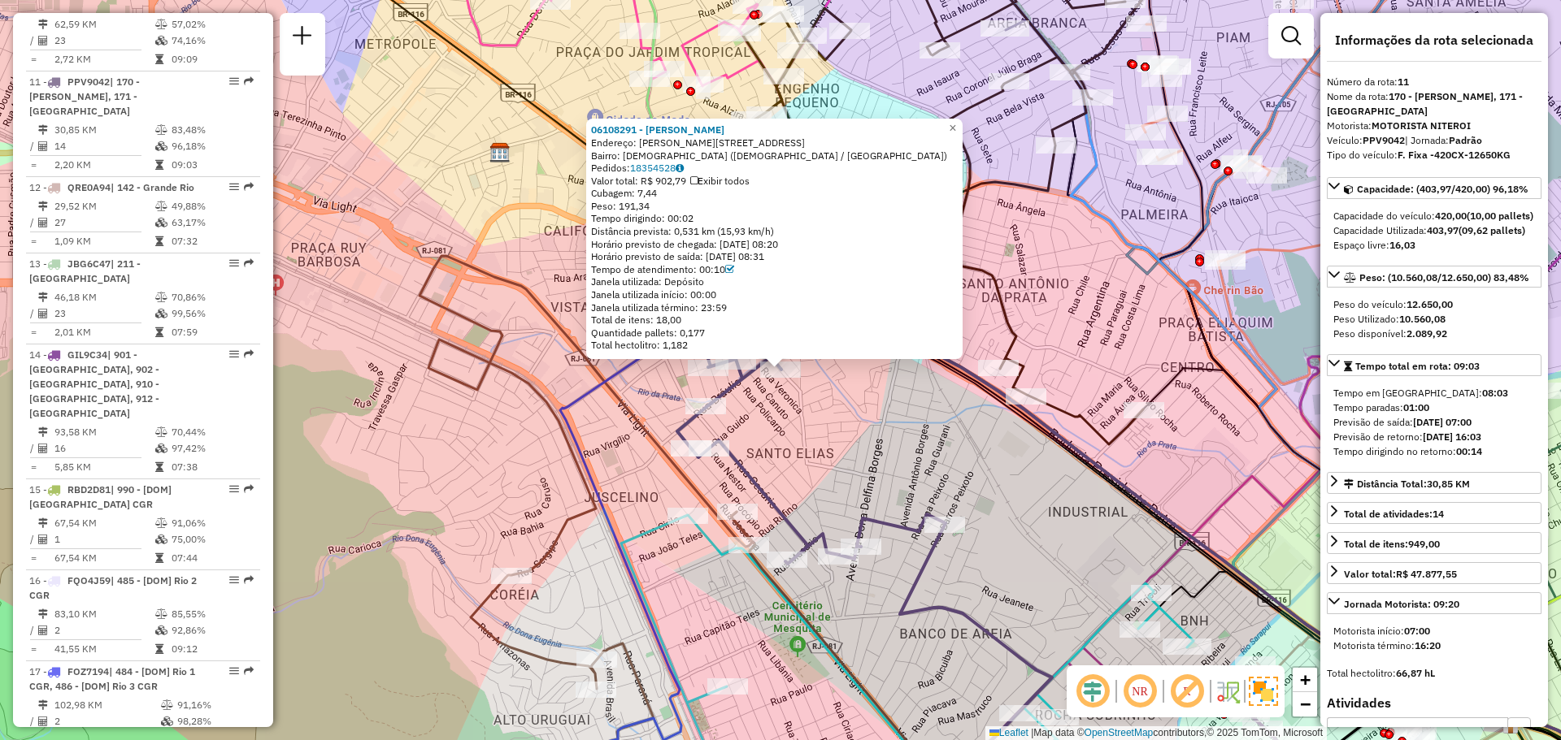
click at [1054, 131] on icon at bounding box center [943, 202] width 414 height 486
click at [1027, 198] on div "06108291 - [PERSON_NAME] Endereço: [PERSON_NAME] 39 Bairro: [GEOGRAPHIC_DATA] (…" at bounding box center [780, 370] width 1561 height 740
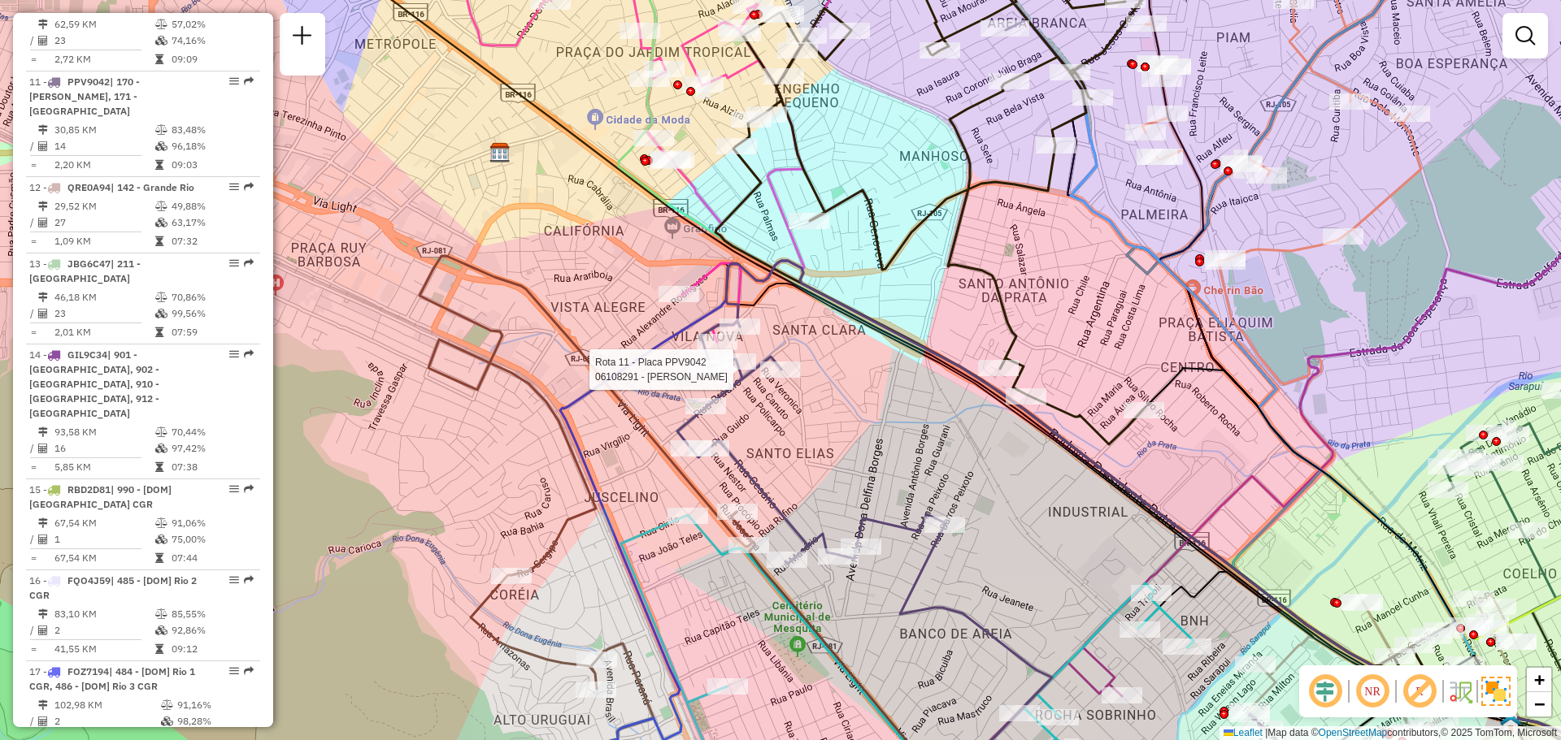
select select "**********"
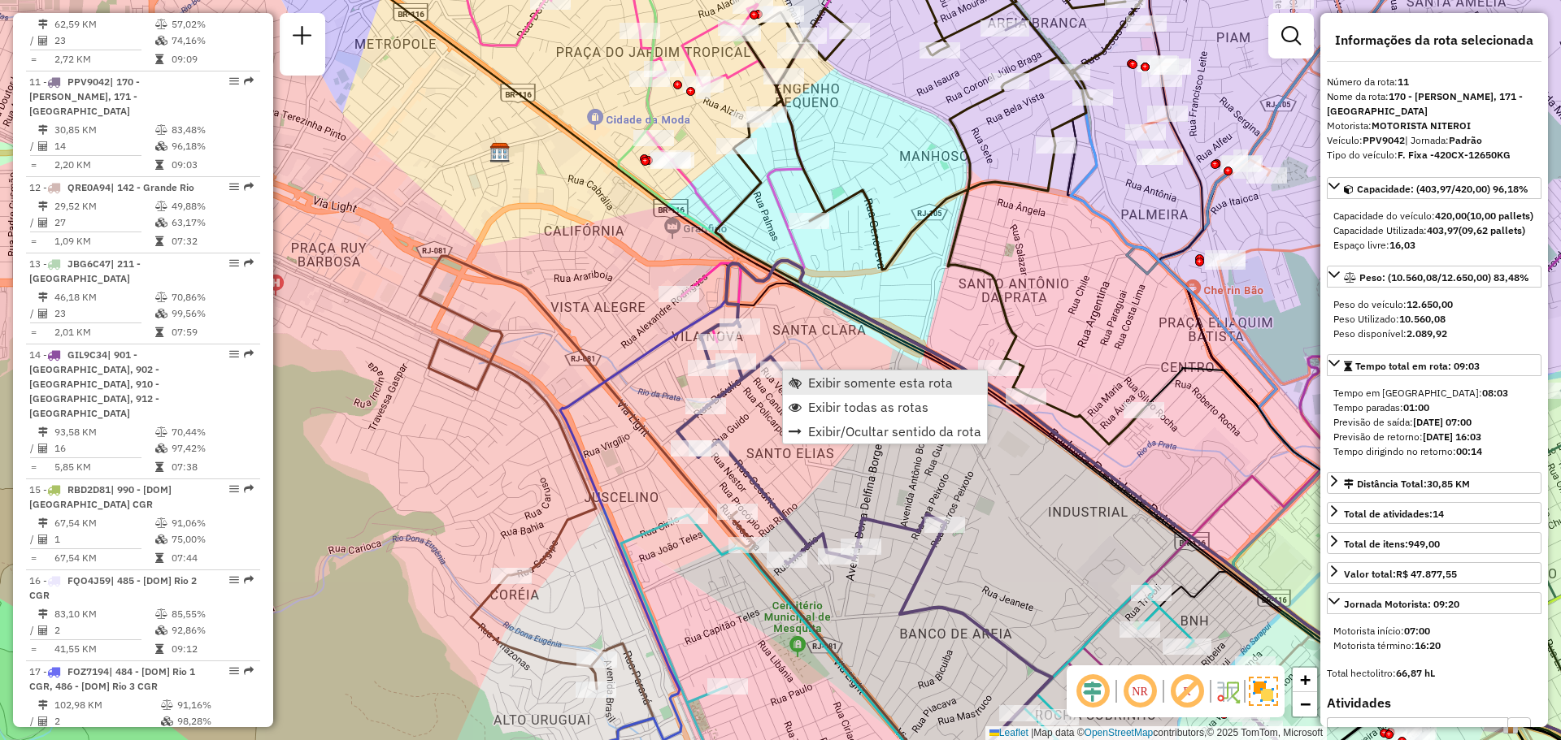
click at [841, 391] on link "Exibir somente esta rota" at bounding box center [885, 383] width 204 height 24
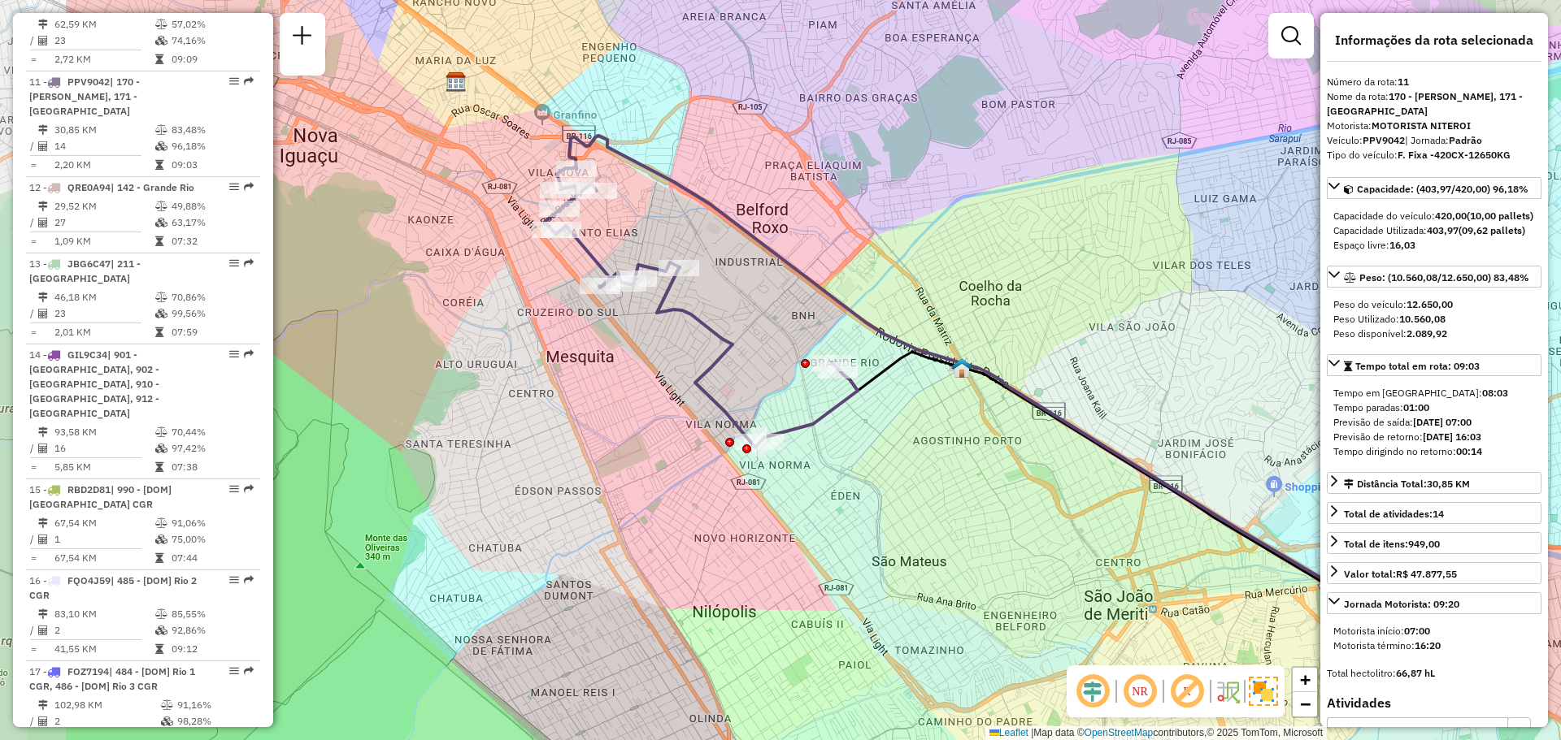
drag, startPoint x: 744, startPoint y: 254, endPoint x: 929, endPoint y: 276, distance: 186.6
click at [929, 276] on div "Janela de atendimento Grade de atendimento Capacidade Transportadoras Veículos …" at bounding box center [780, 370] width 1561 height 740
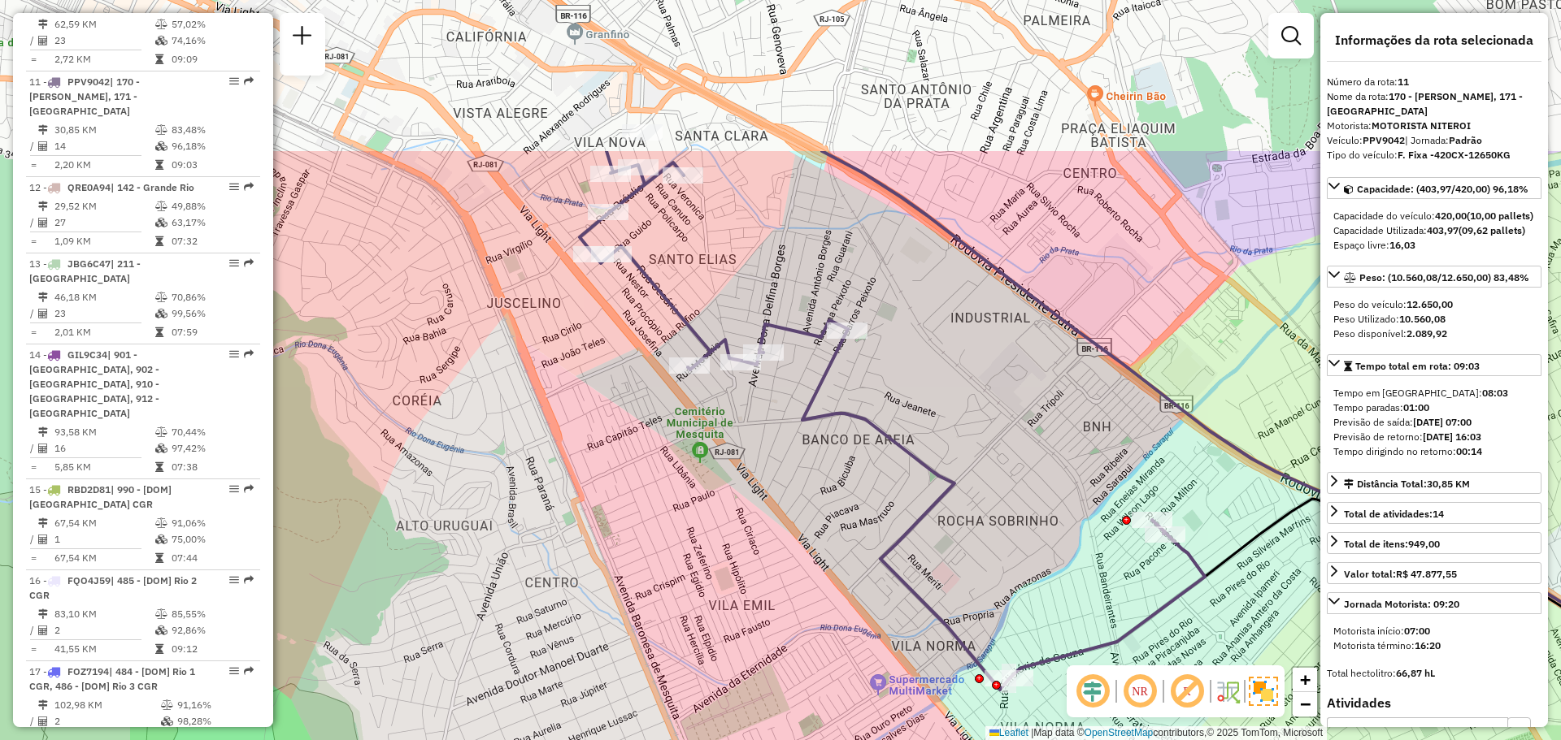
drag, startPoint x: 663, startPoint y: 225, endPoint x: 946, endPoint y: 450, distance: 361.5
click at [946, 450] on div "Janela de atendimento Grade de atendimento Capacidade Transportadoras Veículos …" at bounding box center [780, 370] width 1561 height 740
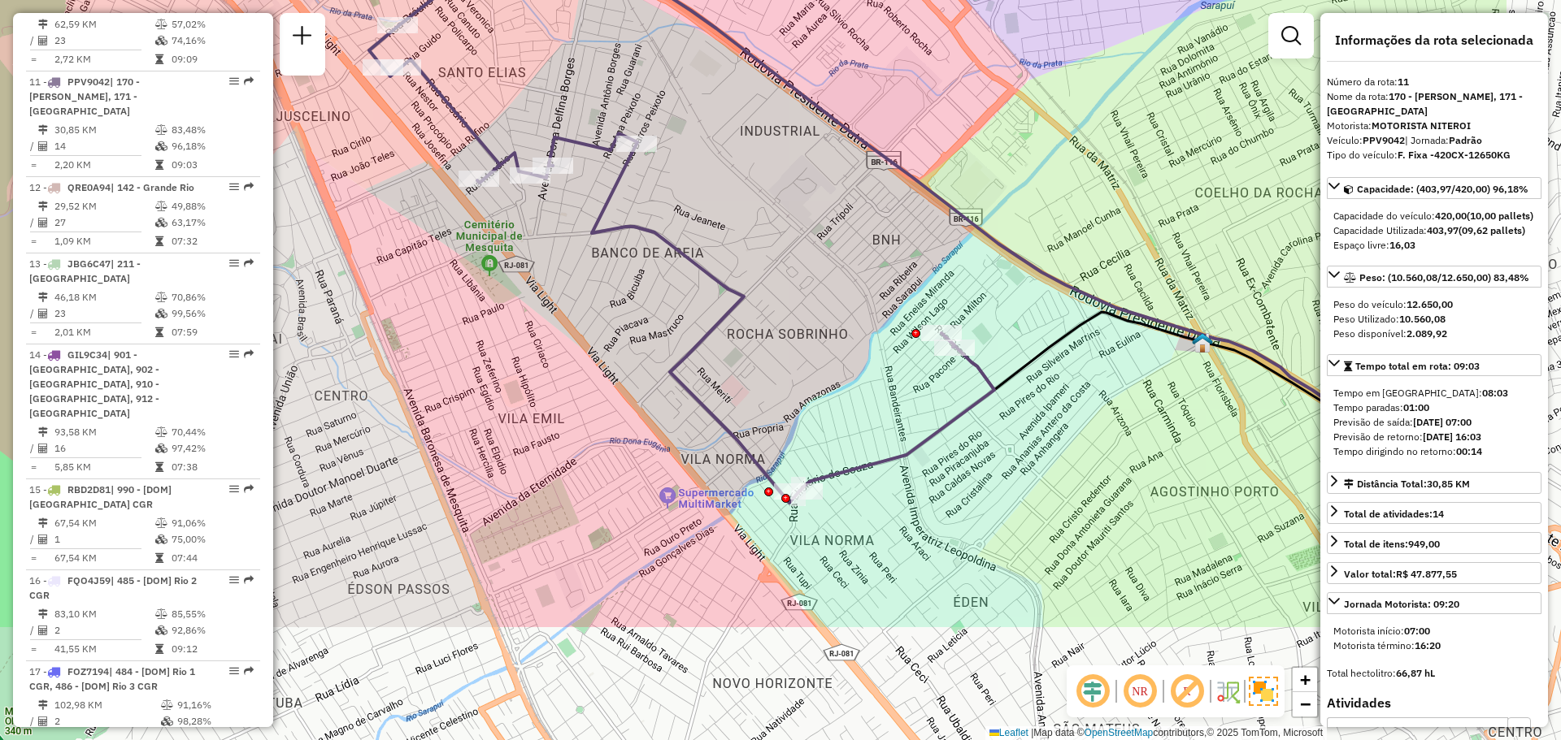
drag, startPoint x: 1027, startPoint y: 380, endPoint x: 816, endPoint y: 193, distance: 281.5
click at [816, 193] on div "Janela de atendimento Grade de atendimento Capacidade Transportadoras Veículos …" at bounding box center [780, 370] width 1561 height 740
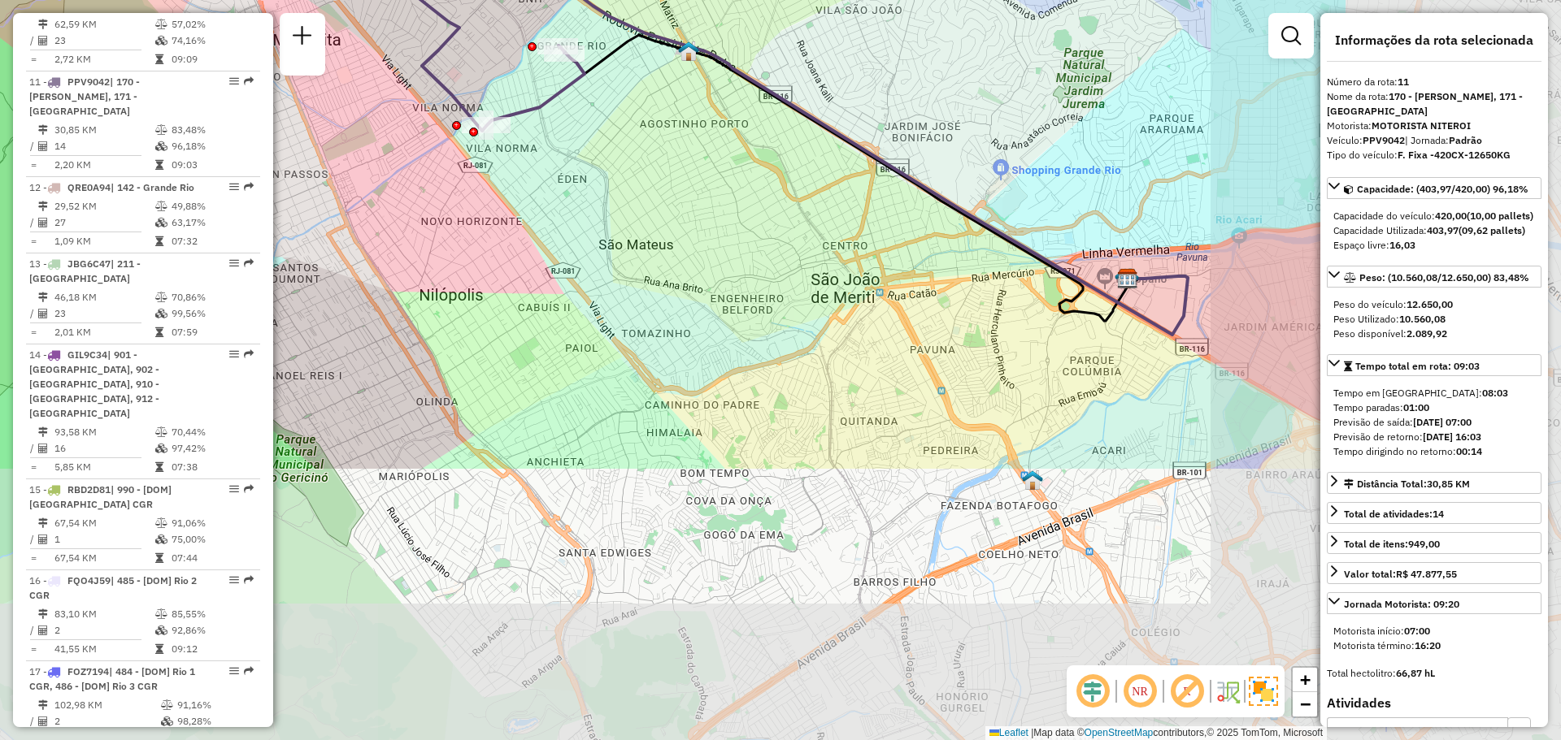
drag, startPoint x: 1018, startPoint y: 436, endPoint x: 676, endPoint y: 128, distance: 459.9
click at [676, 128] on div "Janela de atendimento Grade de atendimento Capacidade Transportadoras Veículos …" at bounding box center [780, 370] width 1561 height 740
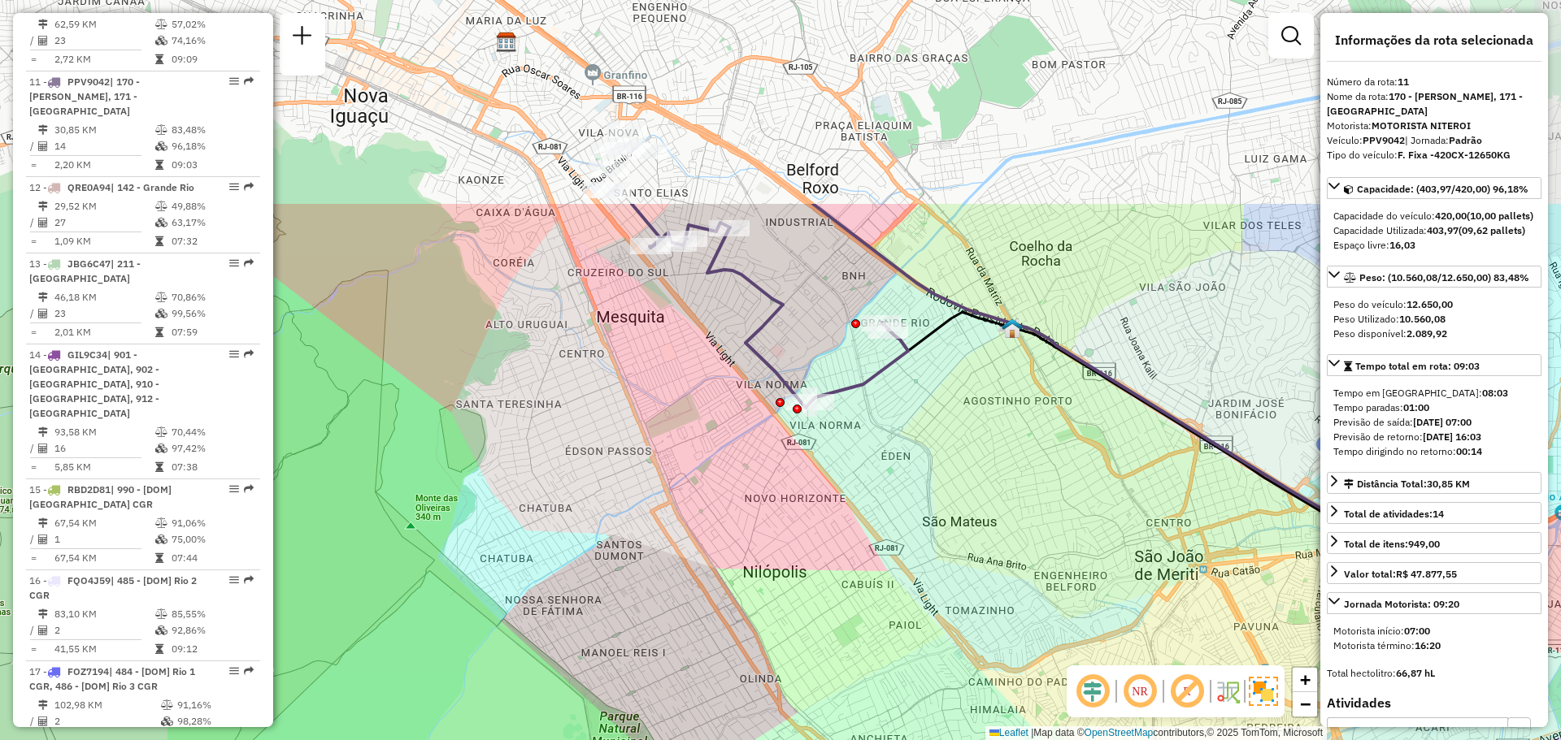
drag, startPoint x: 697, startPoint y: 183, endPoint x: 989, endPoint y: 419, distance: 375.7
click at [989, 419] on div "Janela de atendimento Grade de atendimento Capacidade Transportadoras Veículos …" at bounding box center [780, 370] width 1561 height 740
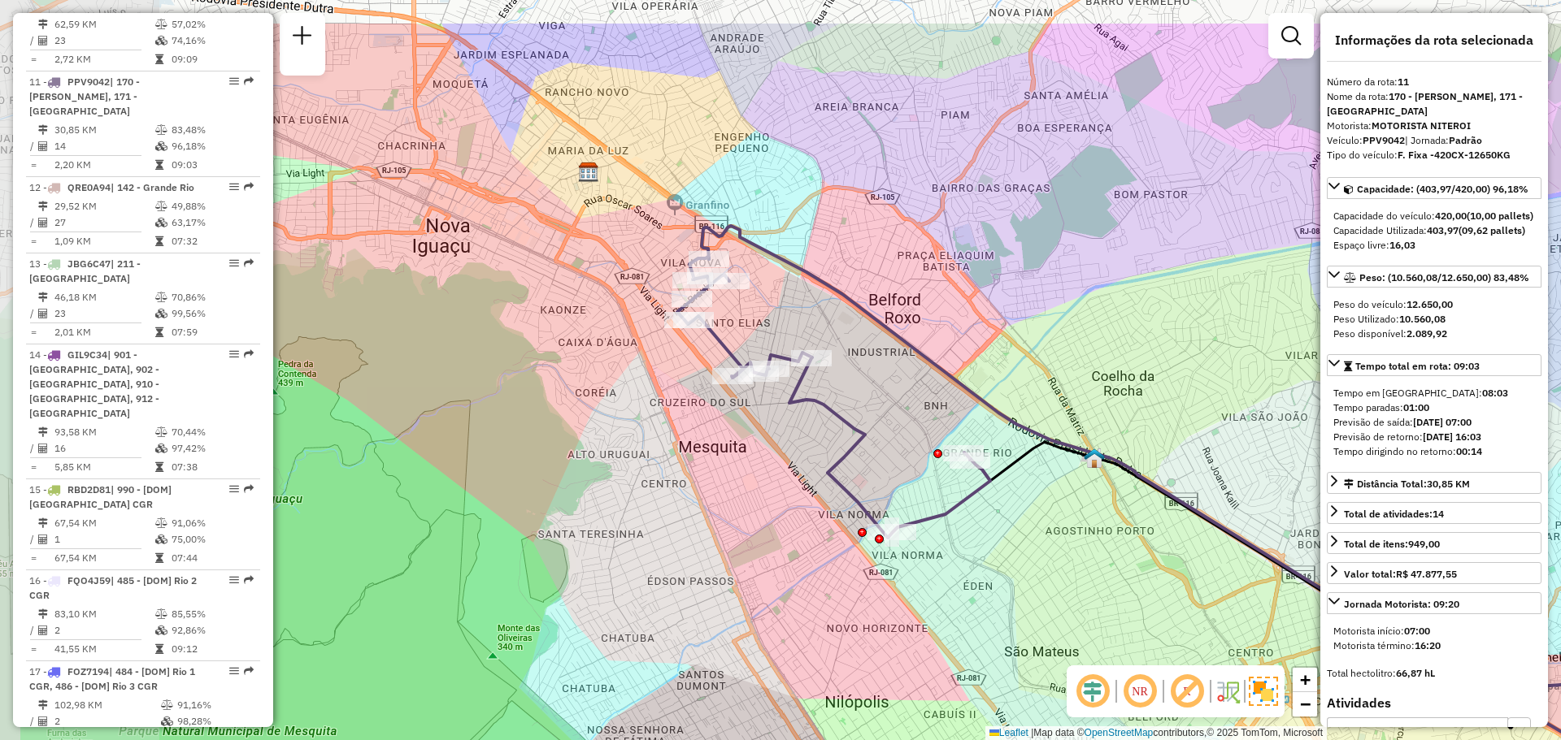
drag, startPoint x: 691, startPoint y: 280, endPoint x: 867, endPoint y: 378, distance: 201.6
click at [867, 378] on div "Janela de atendimento Grade de atendimento Capacidade Transportadoras Veículos …" at bounding box center [780, 370] width 1561 height 740
